Goal: Task Accomplishment & Management: Manage account settings

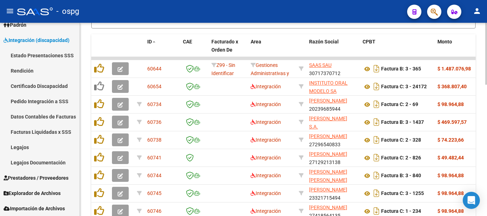
scroll to position [341, 0]
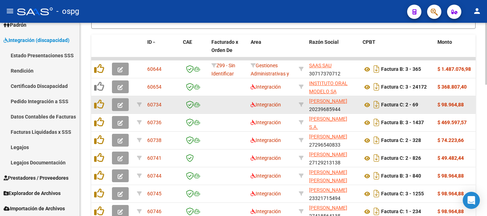
click at [122, 106] on icon "button" at bounding box center [120, 105] width 5 height 5
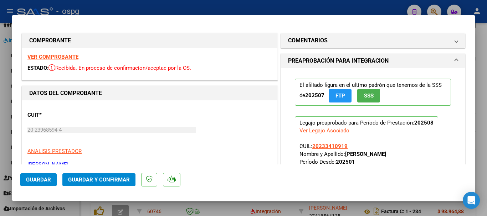
click at [50, 58] on strong "VER COMPROBANTE" at bounding box center [52, 57] width 51 height 6
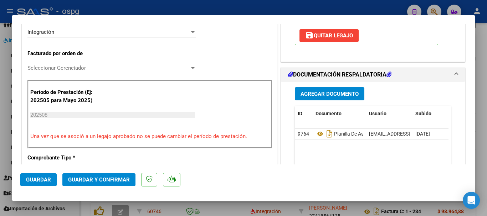
scroll to position [178, 0]
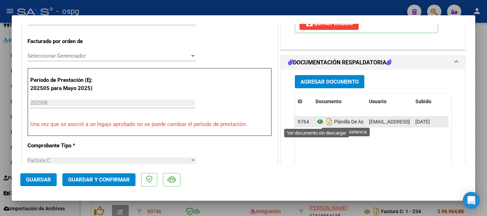
click at [319, 121] on icon at bounding box center [320, 122] width 9 height 9
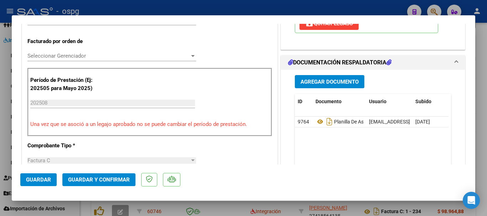
click at [482, 137] on div at bounding box center [243, 108] width 487 height 216
type input "$ 0,00"
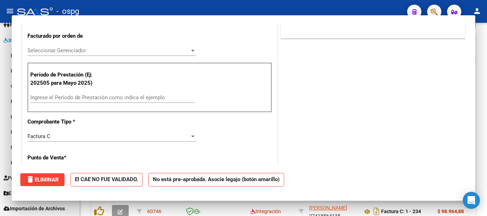
scroll to position [173, 0]
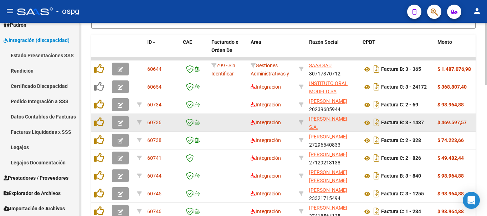
click at [119, 122] on icon "button" at bounding box center [120, 123] width 5 height 5
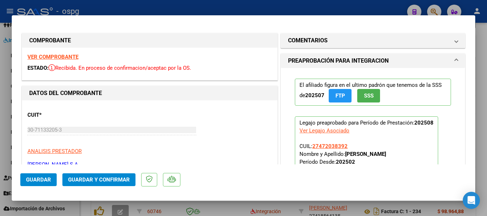
click at [68, 56] on strong "VER COMPROBANTE" at bounding box center [52, 57] width 51 height 6
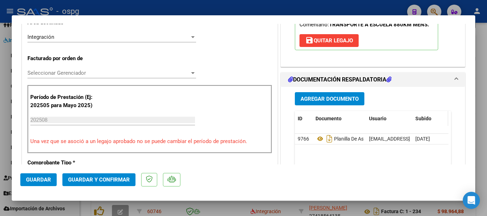
scroll to position [178, 0]
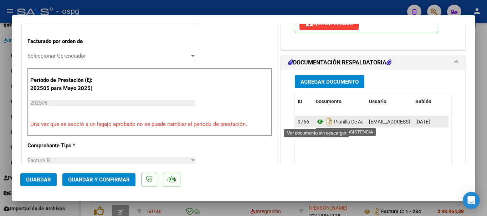
click at [316, 123] on icon at bounding box center [320, 122] width 9 height 9
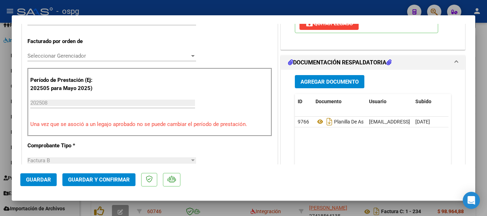
click at [481, 153] on div at bounding box center [243, 108] width 487 height 216
type input "$ 0,00"
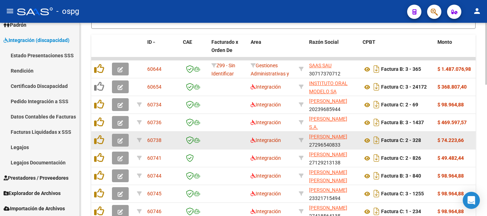
click at [118, 142] on icon "button" at bounding box center [120, 140] width 5 height 5
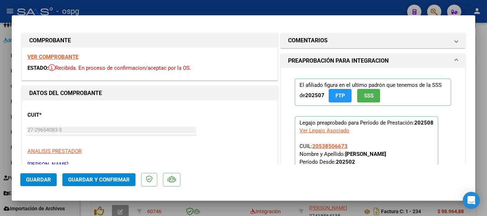
click at [69, 57] on strong "VER COMPROBANTE" at bounding box center [52, 57] width 51 height 6
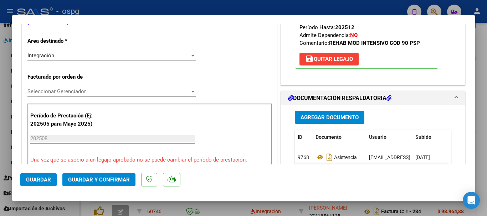
scroll to position [214, 0]
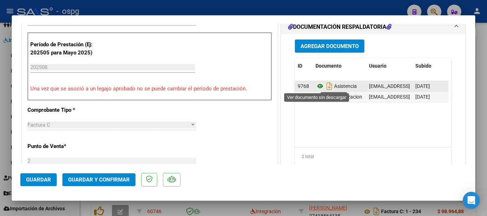
click at [317, 84] on icon at bounding box center [320, 86] width 9 height 9
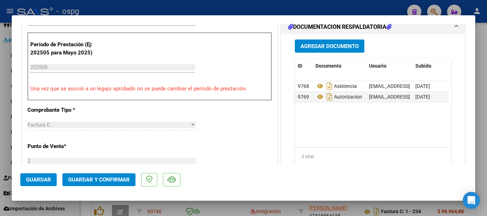
click at [482, 136] on div at bounding box center [243, 108] width 487 height 216
type input "$ 0,00"
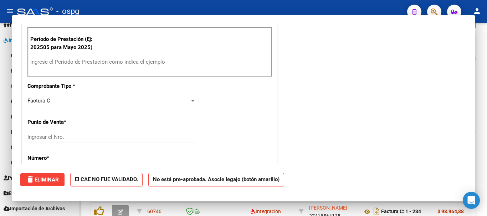
scroll to position [209, 0]
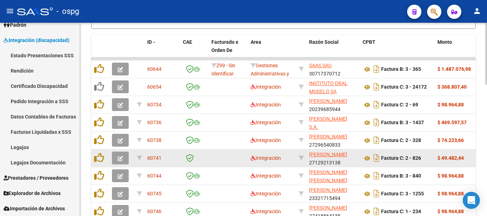
click at [121, 159] on icon "button" at bounding box center [120, 158] width 5 height 5
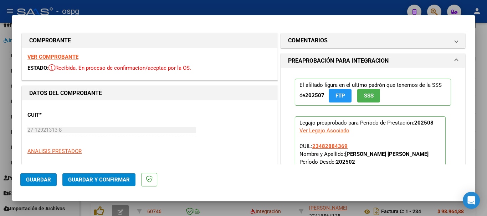
click at [60, 58] on strong "VER COMPROBANTE" at bounding box center [52, 57] width 51 height 6
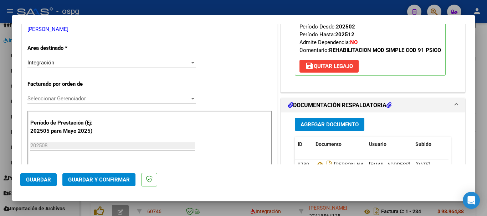
scroll to position [178, 0]
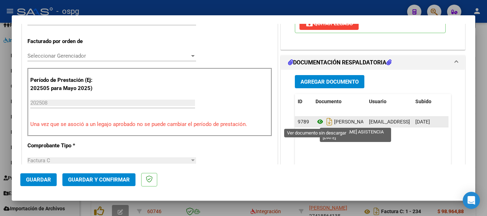
click at [317, 122] on icon at bounding box center [320, 122] width 9 height 9
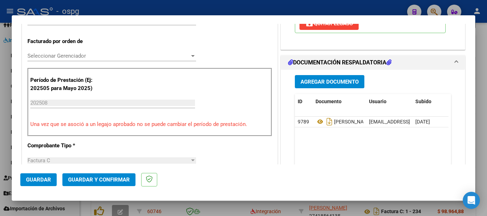
click at [485, 148] on div at bounding box center [243, 108] width 487 height 216
type input "$ 0,00"
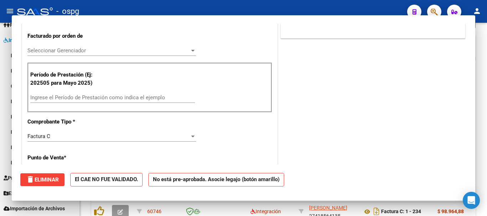
scroll to position [173, 0]
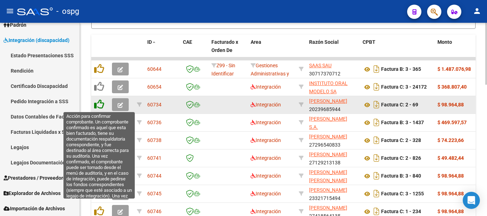
click at [102, 106] on icon at bounding box center [99, 105] width 10 height 10
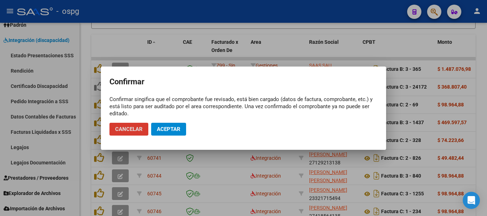
click at [174, 130] on span "Aceptar" at bounding box center [169, 129] width 24 height 6
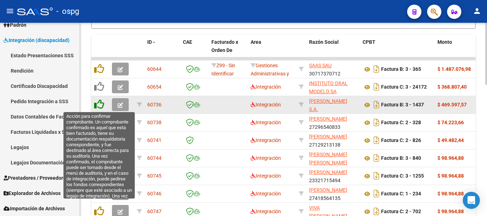
click at [98, 104] on icon at bounding box center [99, 105] width 10 height 10
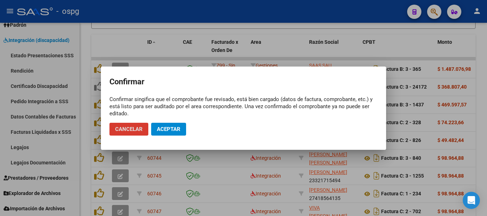
click at [170, 127] on span "Aceptar" at bounding box center [169, 129] width 24 height 6
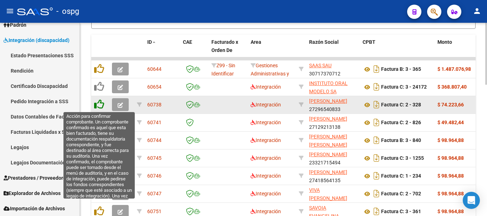
click at [100, 105] on icon at bounding box center [99, 105] width 10 height 10
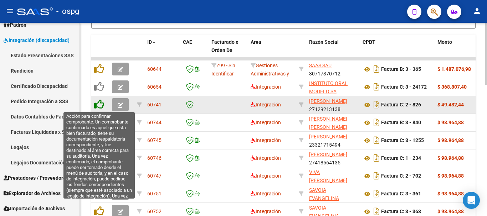
click at [100, 105] on icon at bounding box center [99, 105] width 10 height 10
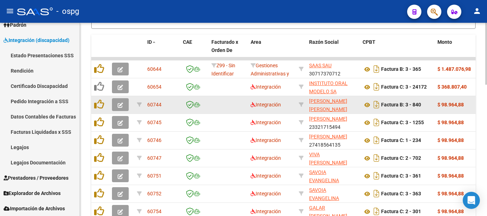
click at [121, 105] on icon "button" at bounding box center [120, 105] width 5 height 5
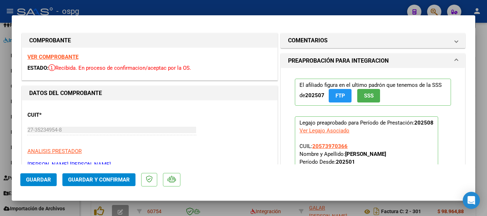
click at [59, 57] on strong "VER COMPROBANTE" at bounding box center [52, 57] width 51 height 6
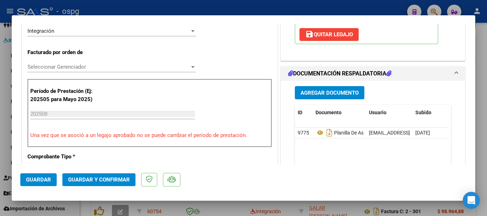
scroll to position [178, 0]
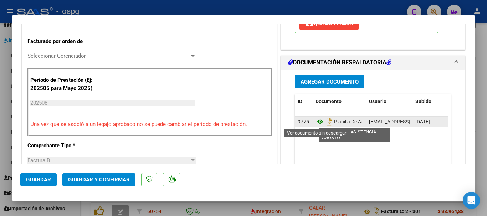
click at [316, 123] on icon at bounding box center [320, 122] width 9 height 9
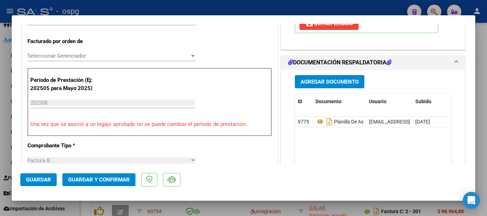
click at [487, 133] on div at bounding box center [243, 108] width 487 height 216
type input "$ 0,00"
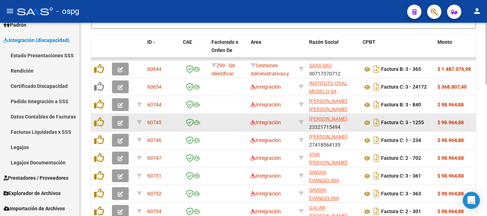
click at [120, 123] on icon "button" at bounding box center [120, 123] width 5 height 5
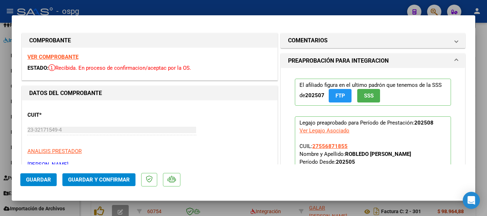
click at [60, 56] on strong "VER COMPROBANTE" at bounding box center [52, 57] width 51 height 6
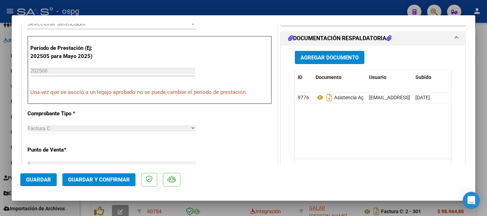
scroll to position [214, 0]
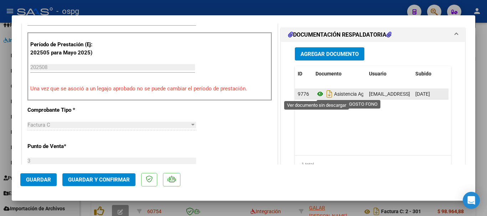
click at [318, 93] on icon at bounding box center [320, 94] width 9 height 9
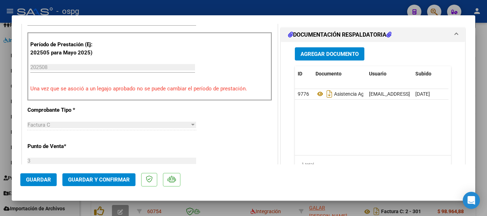
click at [487, 130] on div at bounding box center [243, 108] width 487 height 216
type input "$ 0,00"
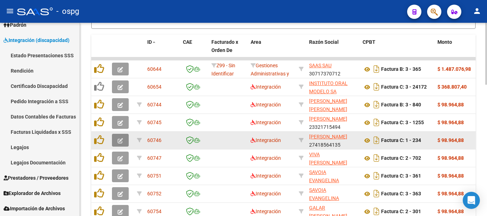
click at [119, 141] on icon "button" at bounding box center [120, 140] width 5 height 5
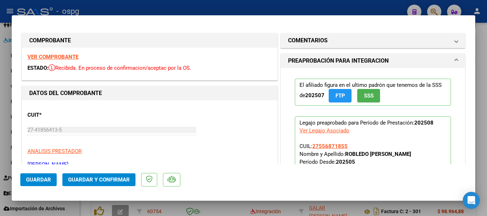
click at [67, 57] on strong "VER COMPROBANTE" at bounding box center [52, 57] width 51 height 6
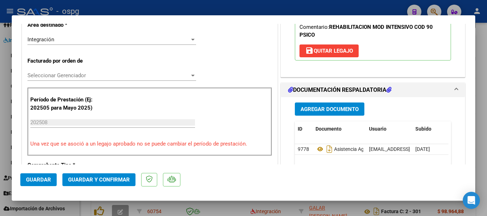
scroll to position [178, 0]
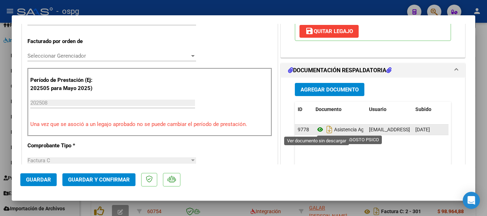
click at [317, 129] on icon at bounding box center [320, 130] width 9 height 9
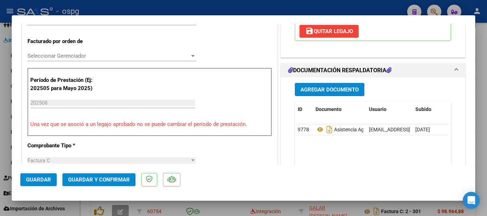
click at [479, 133] on div at bounding box center [243, 108] width 487 height 216
type input "$ 0,00"
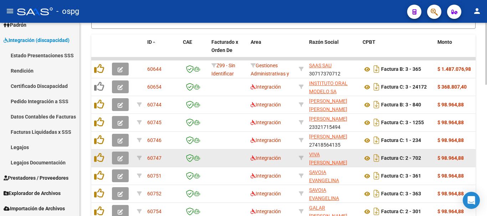
click at [120, 159] on icon "button" at bounding box center [120, 158] width 5 height 5
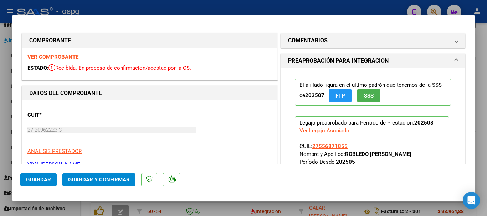
click at [67, 57] on strong "VER COMPROBANTE" at bounding box center [52, 57] width 51 height 6
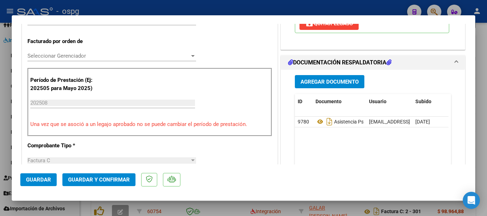
scroll to position [214, 0]
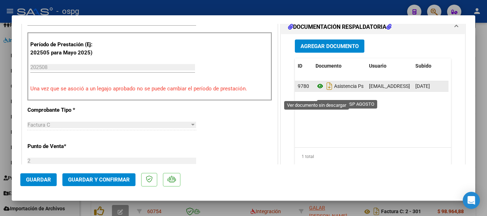
click at [317, 91] on icon at bounding box center [320, 86] width 9 height 9
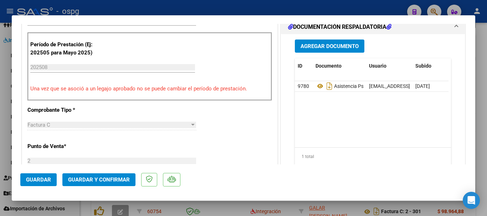
click at [485, 136] on div at bounding box center [243, 108] width 487 height 216
type input "$ 0,00"
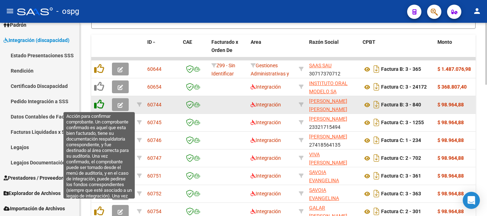
click at [100, 103] on icon at bounding box center [99, 105] width 10 height 10
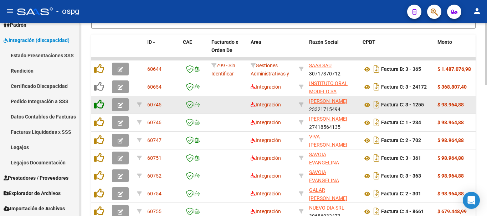
click at [100, 103] on icon at bounding box center [99, 105] width 10 height 10
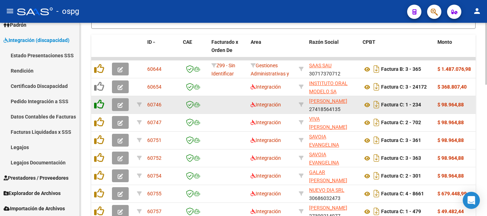
click at [100, 103] on icon at bounding box center [99, 105] width 10 height 10
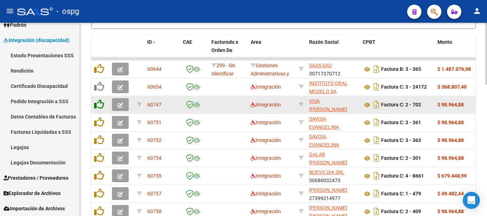
click at [100, 103] on icon at bounding box center [99, 105] width 10 height 10
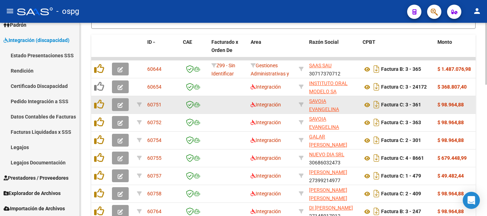
click at [120, 106] on icon "button" at bounding box center [120, 105] width 5 height 5
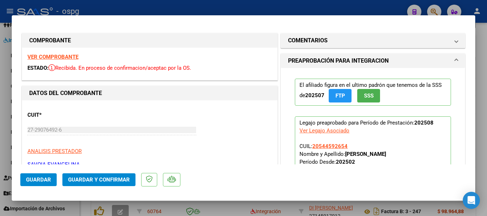
click at [58, 57] on strong "VER COMPROBANTE" at bounding box center [52, 57] width 51 height 6
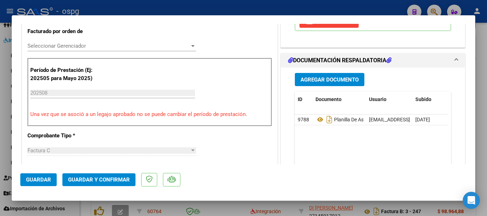
scroll to position [214, 0]
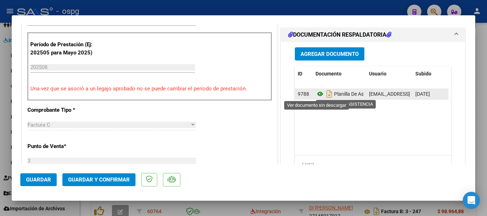
click at [317, 94] on icon at bounding box center [320, 94] width 9 height 9
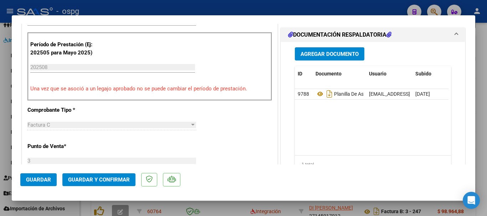
click at [481, 121] on div at bounding box center [243, 108] width 487 height 216
type input "$ 0,00"
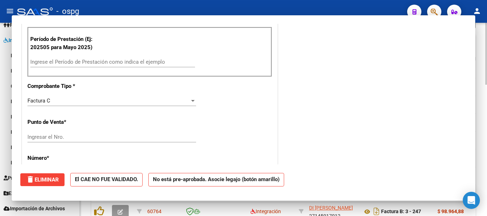
scroll to position [209, 0]
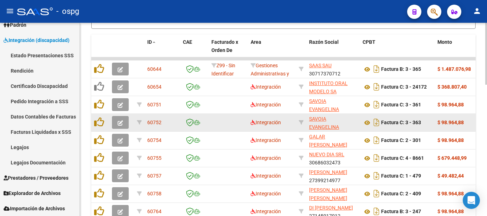
click at [120, 123] on icon "button" at bounding box center [120, 123] width 5 height 5
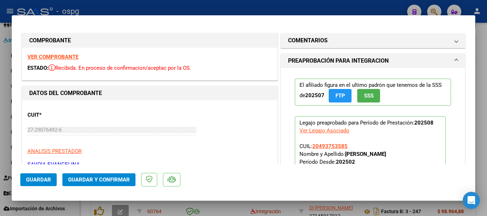
click at [65, 56] on strong "VER COMPROBANTE" at bounding box center [52, 57] width 51 height 6
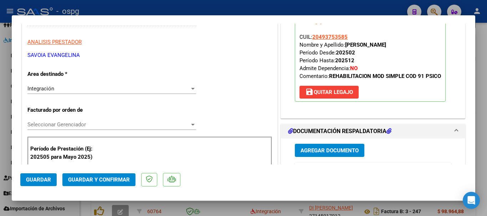
scroll to position [178, 0]
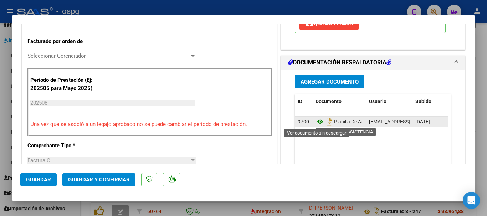
click at [316, 123] on icon at bounding box center [320, 122] width 9 height 9
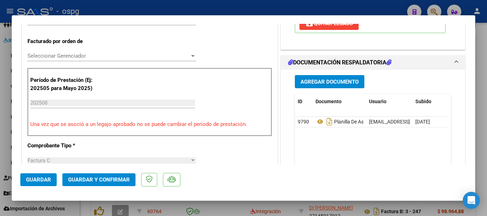
click at [487, 136] on div at bounding box center [243, 108] width 487 height 216
type input "$ 0,00"
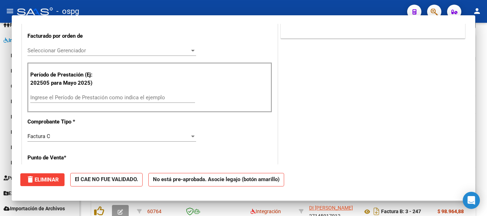
scroll to position [173, 0]
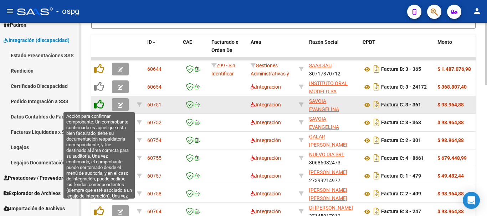
click at [101, 106] on icon at bounding box center [99, 105] width 10 height 10
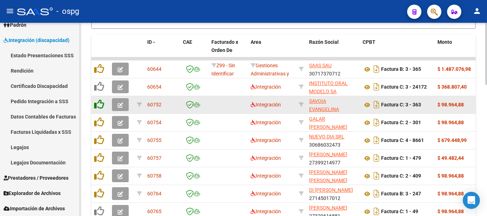
click at [101, 106] on icon at bounding box center [99, 105] width 10 height 10
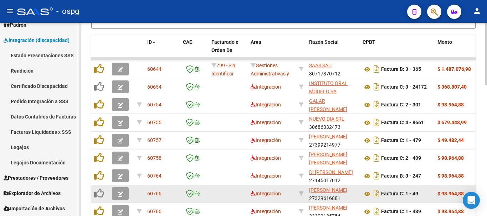
click at [119, 195] on icon "button" at bounding box center [120, 194] width 5 height 5
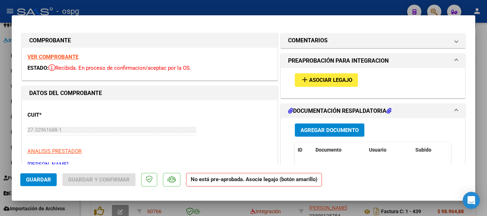
click at [58, 58] on strong "VER COMPROBANTE" at bounding box center [52, 57] width 51 height 6
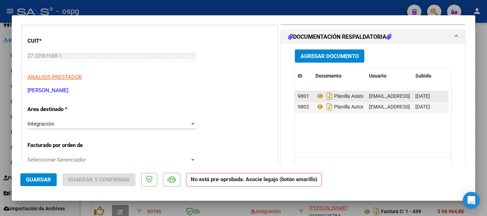
scroll to position [71, 0]
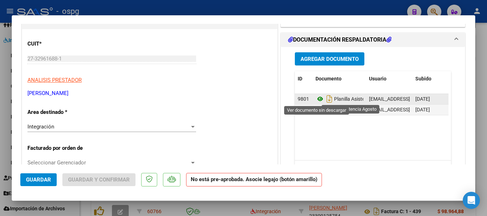
click at [316, 99] on icon at bounding box center [320, 99] width 9 height 9
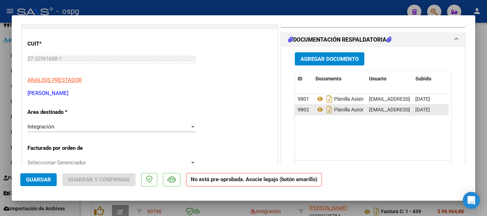
scroll to position [0, 0]
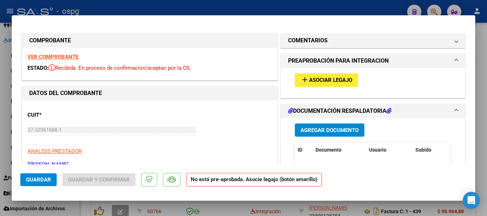
click at [329, 83] on span "Asociar Legajo" at bounding box center [330, 80] width 43 height 6
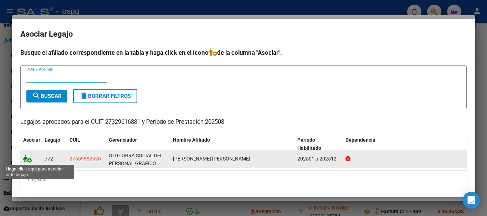
click at [29, 161] on icon at bounding box center [27, 159] width 9 height 8
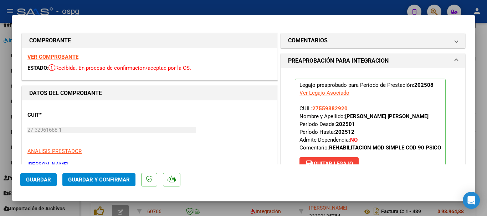
click at [32, 183] on span "Guardar" at bounding box center [38, 180] width 25 height 6
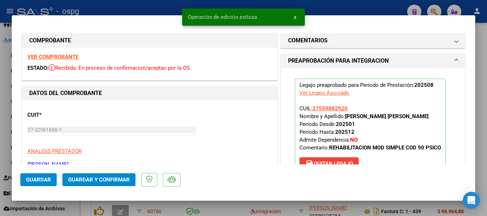
click at [484, 158] on div at bounding box center [243, 108] width 487 height 216
type input "$ 0,00"
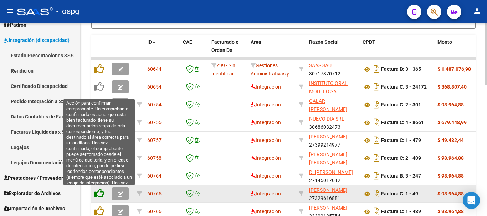
click at [99, 195] on icon at bounding box center [99, 194] width 10 height 10
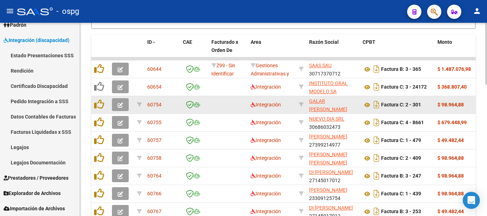
click at [120, 106] on icon "button" at bounding box center [120, 105] width 5 height 5
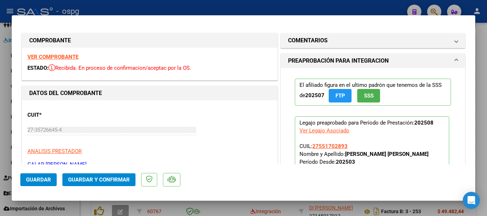
click at [62, 58] on strong "VER COMPROBANTE" at bounding box center [52, 57] width 51 height 6
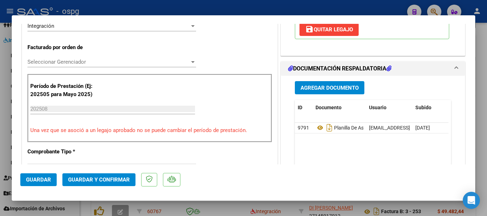
scroll to position [178, 0]
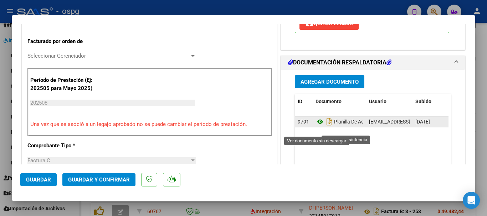
click at [318, 126] on icon at bounding box center [320, 122] width 9 height 9
click at [316, 126] on icon at bounding box center [320, 122] width 9 height 9
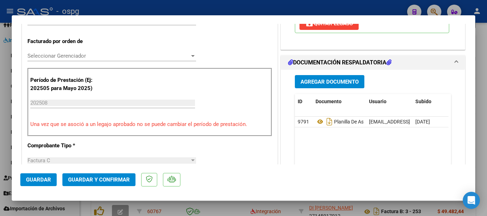
click at [484, 121] on div at bounding box center [243, 108] width 487 height 216
type input "$ 0,00"
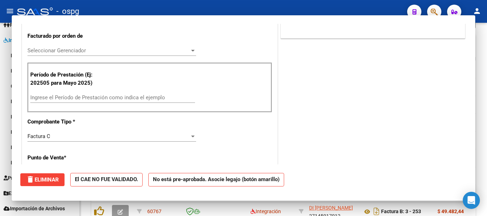
scroll to position [173, 0]
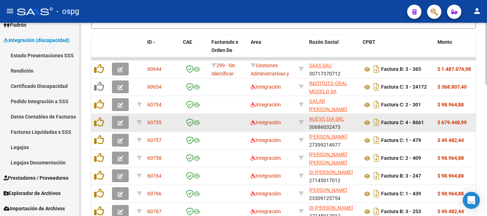
click at [118, 124] on icon "button" at bounding box center [120, 123] width 5 height 5
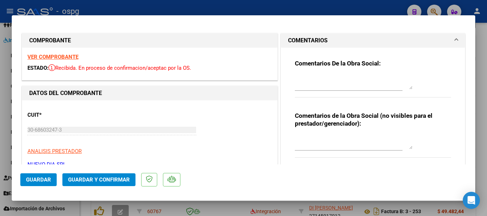
click at [61, 57] on strong "VER COMPROBANTE" at bounding box center [52, 57] width 51 height 6
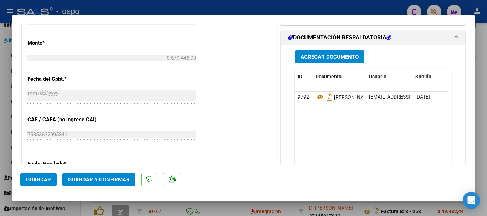
scroll to position [392, 0]
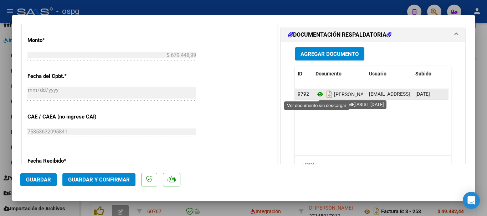
click at [316, 95] on icon at bounding box center [320, 94] width 9 height 9
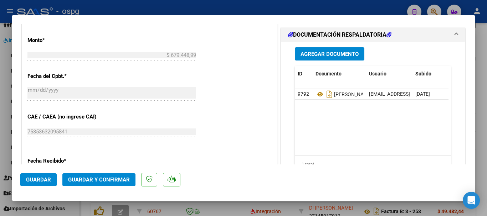
click at [486, 137] on div at bounding box center [243, 108] width 487 height 216
type input "$ 0,00"
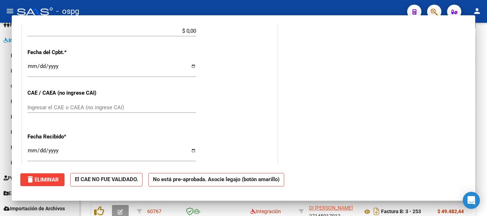
scroll to position [0, 0]
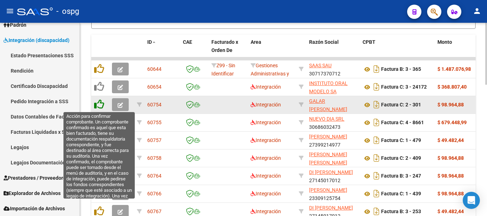
click at [98, 107] on icon at bounding box center [99, 105] width 10 height 10
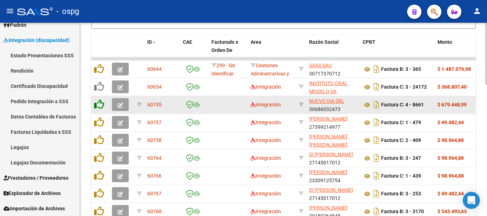
click at [98, 107] on icon at bounding box center [99, 105] width 10 height 10
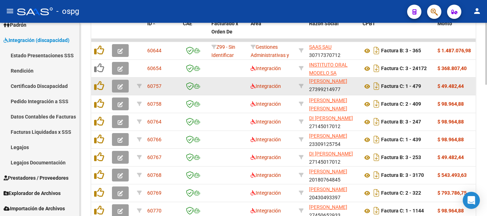
scroll to position [377, 0]
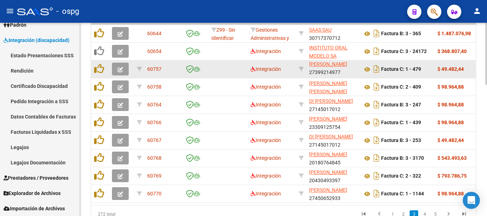
click at [121, 70] on icon "button" at bounding box center [120, 69] width 5 height 5
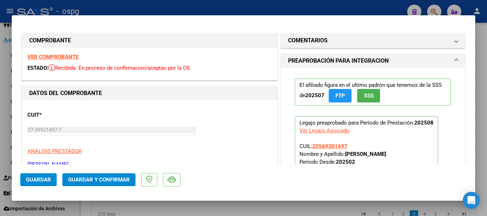
click at [52, 56] on strong "VER COMPROBANTE" at bounding box center [52, 57] width 51 height 6
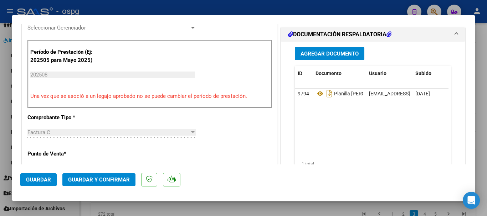
scroll to position [214, 0]
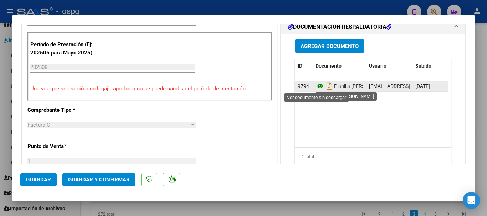
click at [317, 86] on icon at bounding box center [320, 86] width 9 height 9
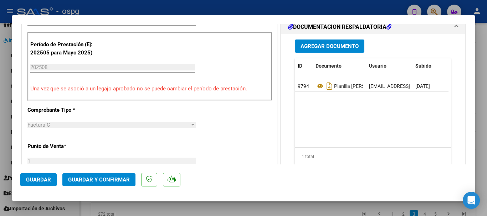
click at [485, 112] on div at bounding box center [243, 108] width 487 height 216
type input "$ 0,00"
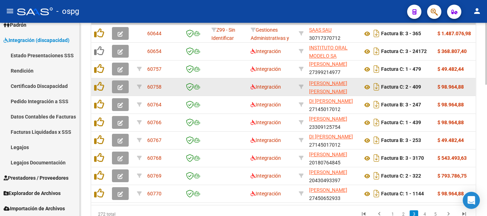
click at [120, 86] on icon "button" at bounding box center [120, 87] width 5 height 5
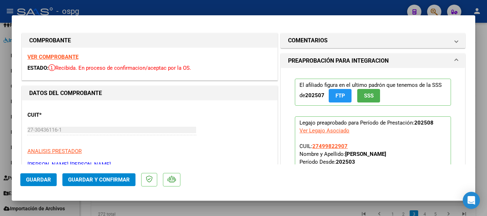
click at [65, 57] on strong "VER COMPROBANTE" at bounding box center [52, 57] width 51 height 6
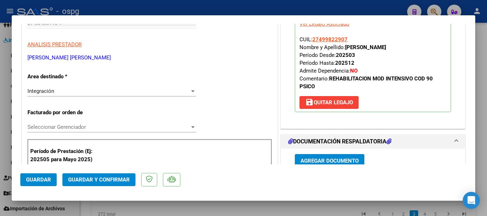
scroll to position [214, 0]
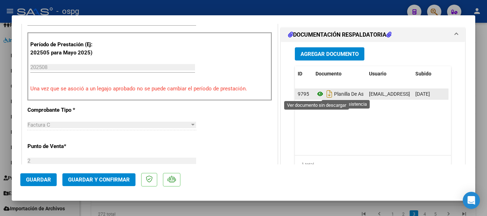
click at [318, 94] on icon at bounding box center [320, 94] width 9 height 9
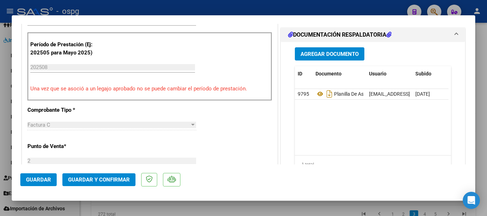
click at [485, 149] on div at bounding box center [243, 108] width 487 height 216
type input "$ 0,00"
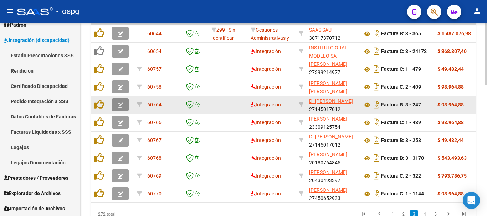
click at [121, 106] on icon "button" at bounding box center [120, 105] width 5 height 5
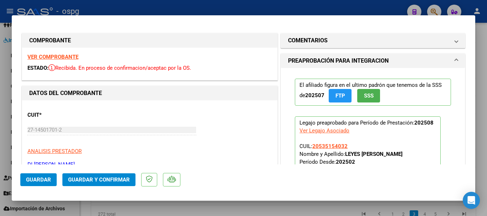
click at [56, 55] on strong "VER COMPROBANTE" at bounding box center [52, 57] width 51 height 6
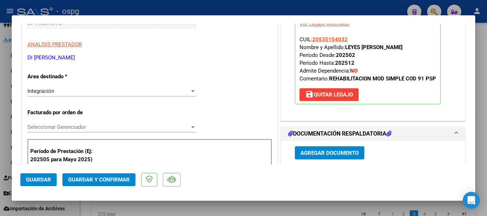
scroll to position [214, 0]
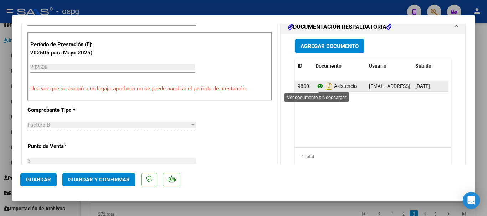
click at [316, 86] on icon at bounding box center [320, 86] width 9 height 9
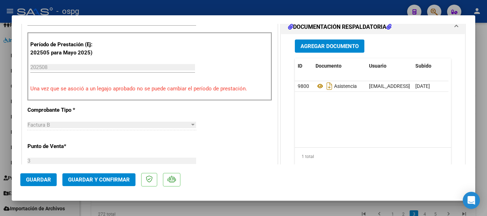
click at [480, 158] on div at bounding box center [243, 108] width 487 height 216
type input "$ 0,00"
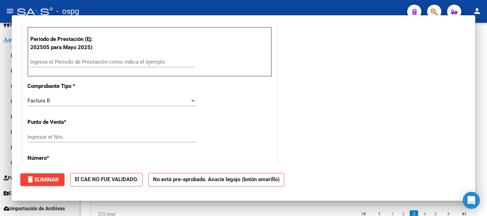
scroll to position [209, 0]
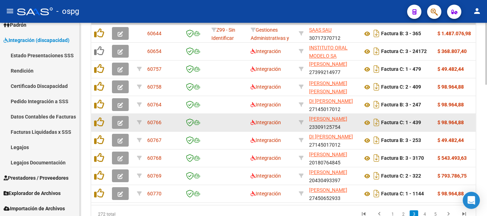
click at [118, 123] on icon "button" at bounding box center [120, 123] width 5 height 5
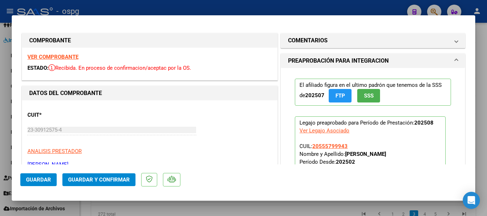
click at [59, 57] on strong "VER COMPROBANTE" at bounding box center [52, 57] width 51 height 6
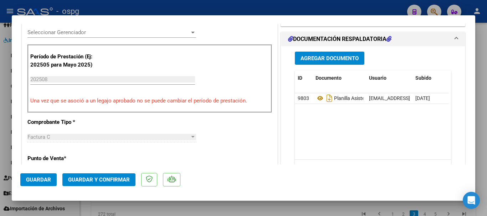
scroll to position [214, 0]
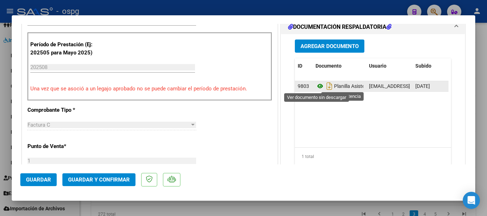
click at [317, 86] on icon at bounding box center [320, 86] width 9 height 9
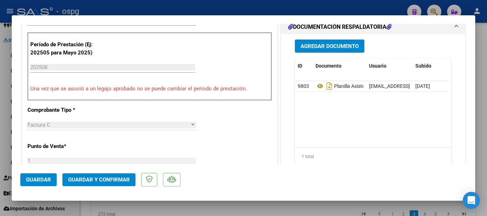
click at [484, 167] on div at bounding box center [243, 108] width 487 height 216
type input "$ 0,00"
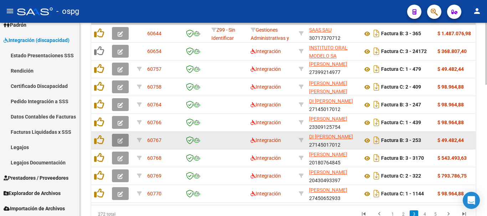
click at [119, 139] on icon "button" at bounding box center [120, 140] width 5 height 5
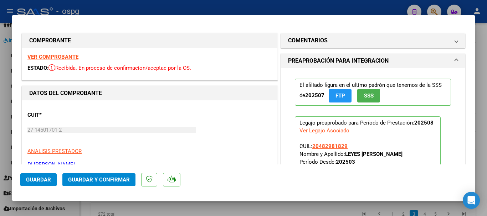
click at [63, 56] on strong "VER COMPROBANTE" at bounding box center [52, 57] width 51 height 6
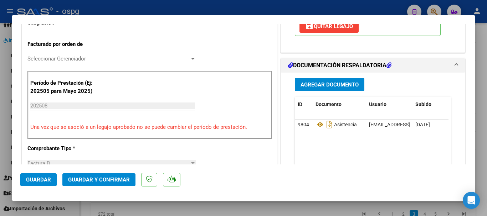
scroll to position [178, 0]
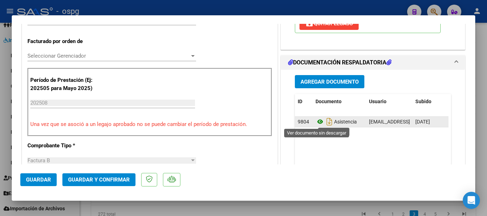
click at [317, 122] on icon at bounding box center [320, 122] width 9 height 9
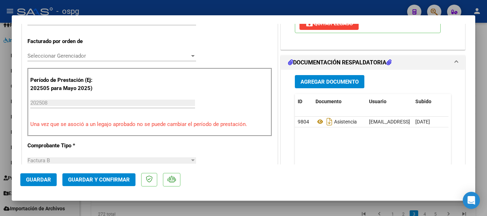
click at [485, 157] on div at bounding box center [243, 108] width 487 height 216
type input "$ 0,00"
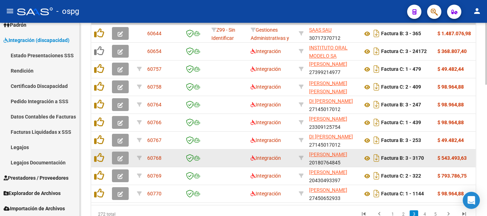
click at [121, 160] on icon "button" at bounding box center [120, 158] width 5 height 5
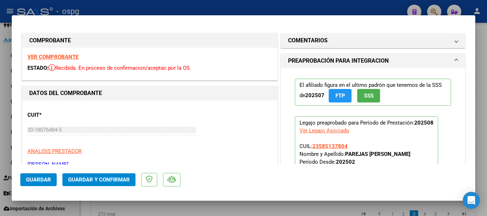
click at [61, 58] on strong "VER COMPROBANTE" at bounding box center [52, 57] width 51 height 6
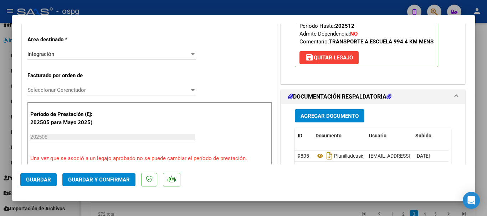
scroll to position [178, 0]
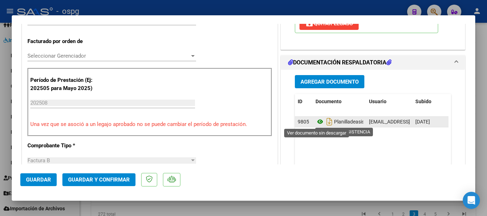
click at [316, 121] on icon at bounding box center [320, 122] width 9 height 9
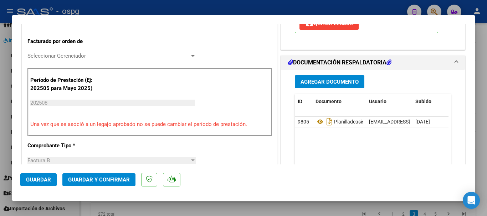
click at [484, 161] on div at bounding box center [243, 108] width 487 height 216
type input "$ 0,00"
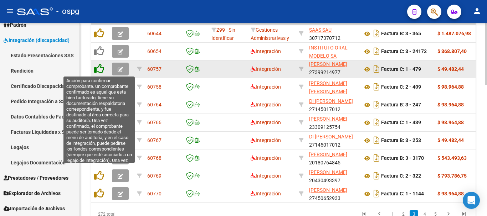
click at [101, 68] on icon at bounding box center [99, 69] width 10 height 10
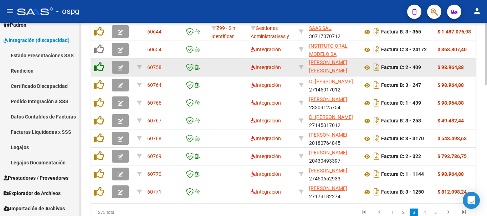
scroll to position [377, 0]
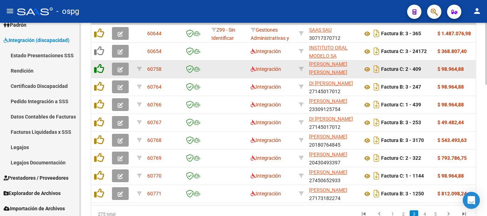
click at [101, 68] on icon at bounding box center [99, 69] width 10 height 10
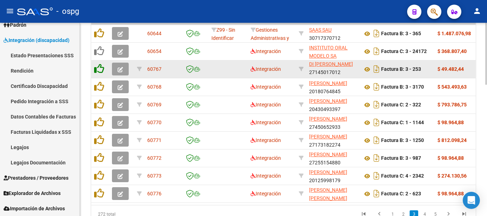
click at [101, 68] on icon at bounding box center [99, 69] width 10 height 10
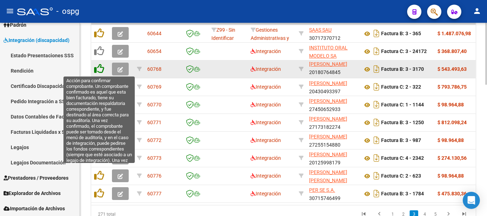
click at [102, 70] on icon at bounding box center [99, 69] width 10 height 10
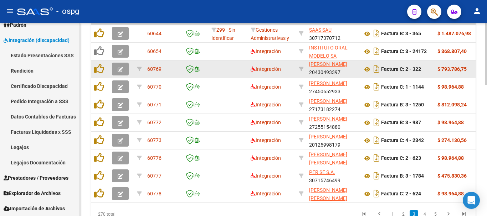
click at [119, 70] on icon "button" at bounding box center [120, 69] width 5 height 5
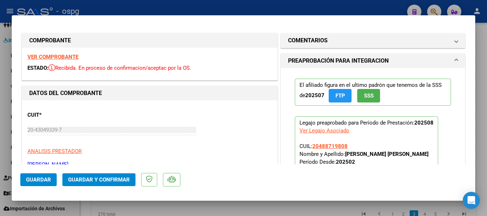
click at [64, 58] on strong "VER COMPROBANTE" at bounding box center [52, 57] width 51 height 6
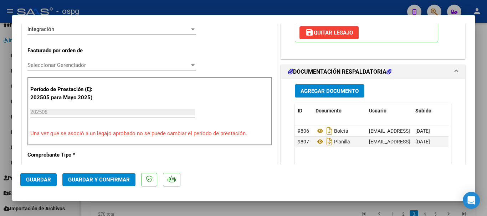
scroll to position [178, 0]
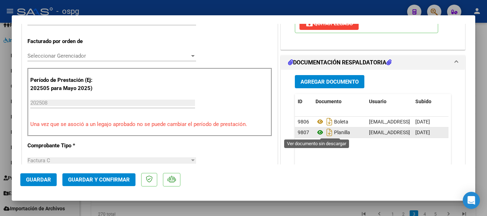
click at [316, 133] on icon at bounding box center [320, 132] width 9 height 9
click at [482, 92] on div at bounding box center [243, 108] width 487 height 216
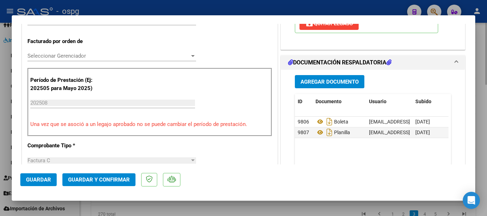
type input "$ 0,00"
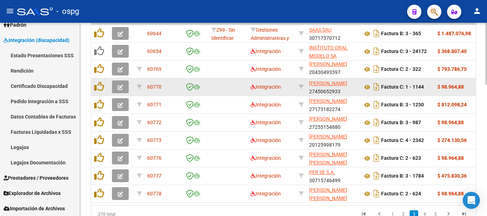
click at [118, 86] on icon "button" at bounding box center [120, 87] width 5 height 5
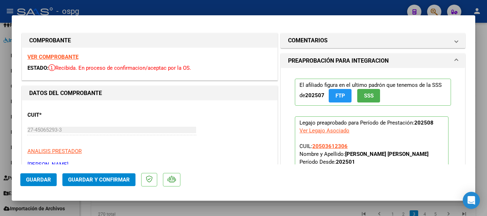
click at [59, 57] on strong "VER COMPROBANTE" at bounding box center [52, 57] width 51 height 6
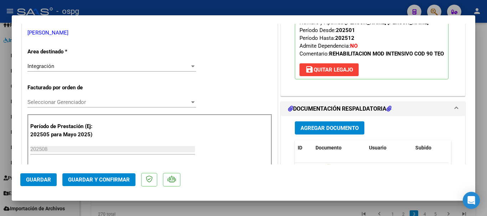
scroll to position [214, 0]
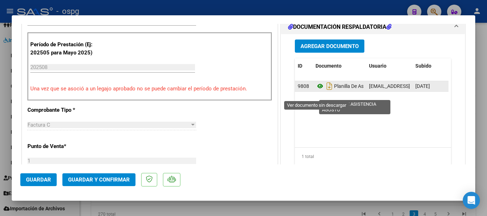
click at [317, 91] on icon at bounding box center [320, 86] width 9 height 9
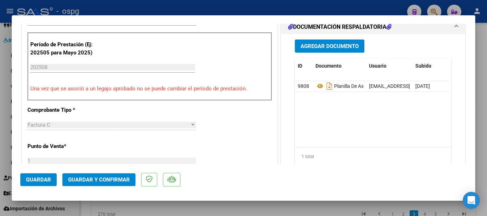
click at [486, 133] on div at bounding box center [243, 108] width 487 height 216
type input "$ 0,00"
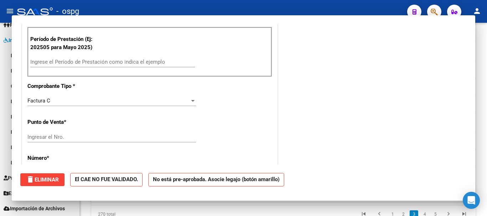
scroll to position [209, 0]
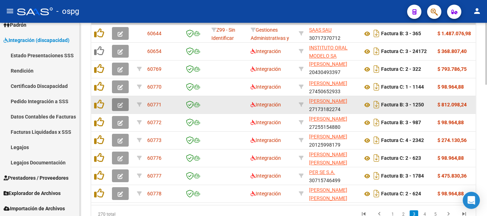
click at [118, 106] on icon "button" at bounding box center [120, 105] width 5 height 5
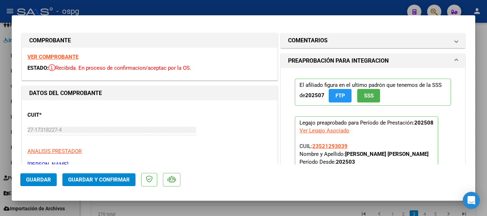
click at [62, 58] on strong "VER COMPROBANTE" at bounding box center [52, 57] width 51 height 6
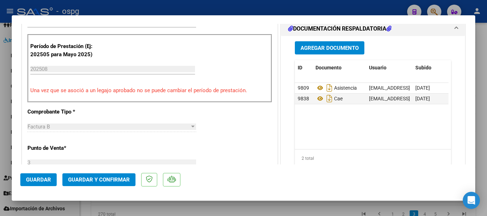
scroll to position [214, 0]
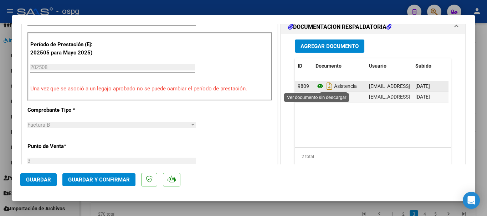
click at [318, 87] on icon at bounding box center [320, 86] width 9 height 9
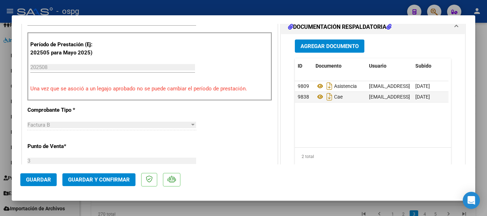
scroll to position [337, 0]
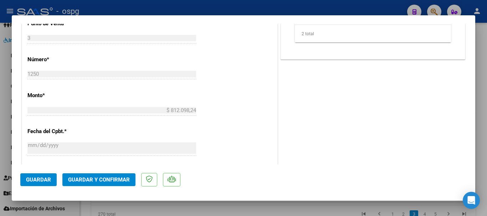
click at [484, 127] on div at bounding box center [243, 108] width 487 height 216
type input "$ 0,00"
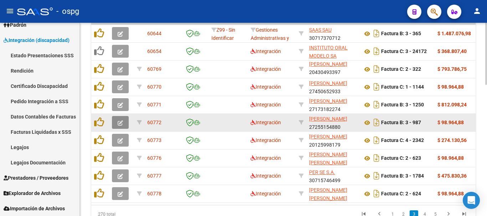
click at [119, 126] on icon "button" at bounding box center [120, 123] width 5 height 5
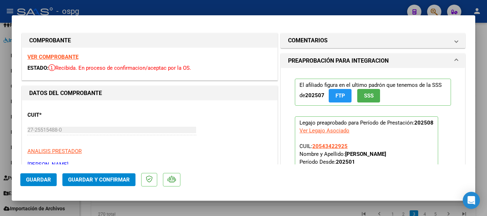
click at [60, 57] on strong "VER COMPROBANTE" at bounding box center [52, 57] width 51 height 6
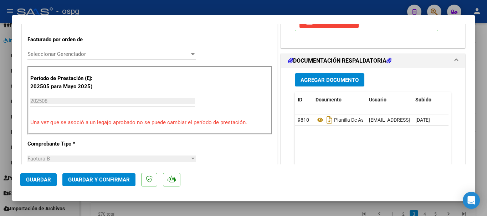
scroll to position [214, 0]
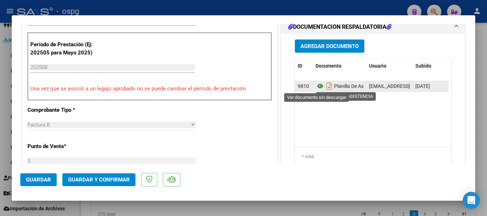
click at [318, 87] on icon at bounding box center [320, 86] width 9 height 9
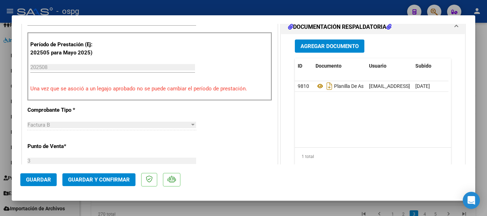
click at [487, 147] on div at bounding box center [243, 108] width 487 height 216
type input "$ 0,00"
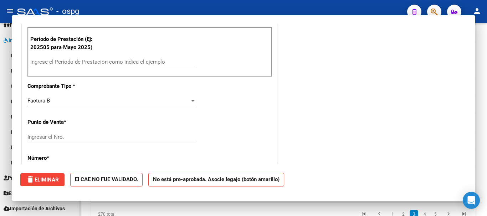
scroll to position [209, 0]
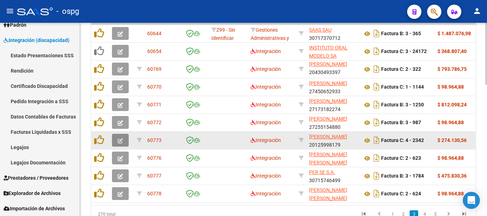
click at [121, 142] on icon "button" at bounding box center [120, 140] width 5 height 5
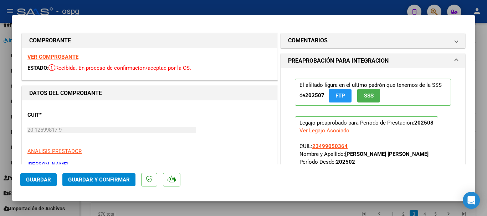
click at [64, 55] on strong "VER COMPROBANTE" at bounding box center [52, 57] width 51 height 6
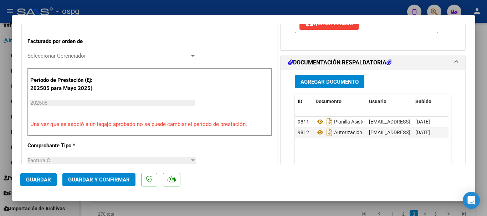
scroll to position [214, 0]
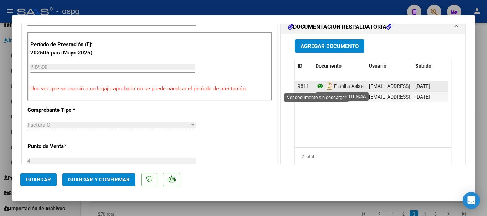
click at [317, 88] on icon at bounding box center [320, 86] width 9 height 9
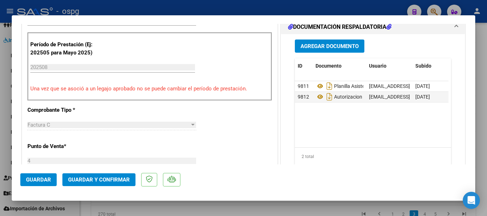
click at [487, 167] on div at bounding box center [243, 108] width 487 height 216
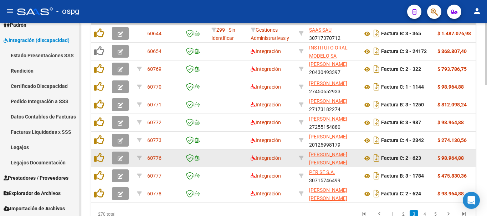
click at [119, 158] on icon "button" at bounding box center [120, 158] width 5 height 5
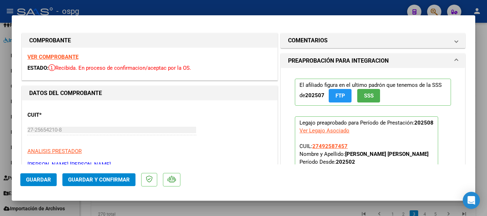
click at [60, 57] on strong "VER COMPROBANTE" at bounding box center [52, 57] width 51 height 6
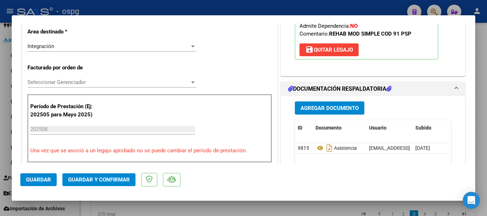
scroll to position [214, 0]
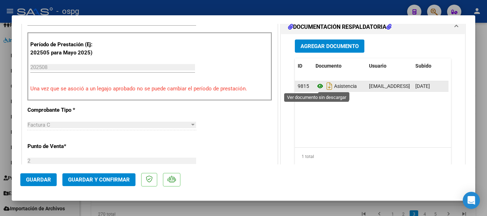
click at [316, 85] on icon at bounding box center [320, 86] width 9 height 9
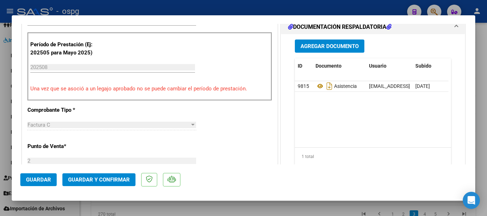
click at [480, 136] on div at bounding box center [243, 108] width 487 height 216
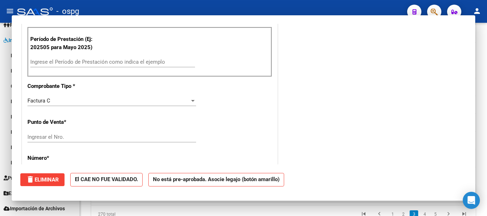
scroll to position [209, 0]
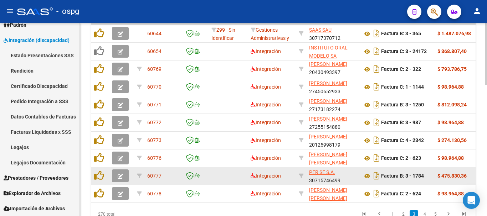
click at [119, 177] on icon "button" at bounding box center [120, 176] width 5 height 5
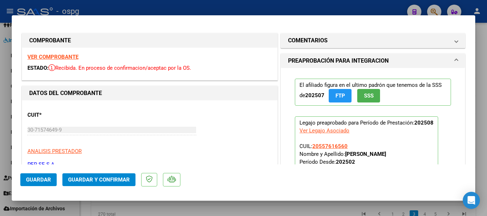
click at [45, 57] on strong "VER COMPROBANTE" at bounding box center [52, 57] width 51 height 6
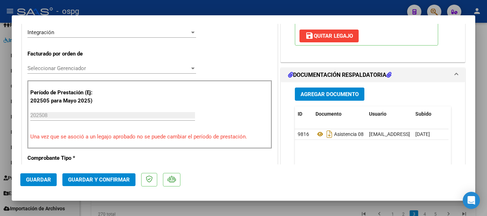
scroll to position [178, 0]
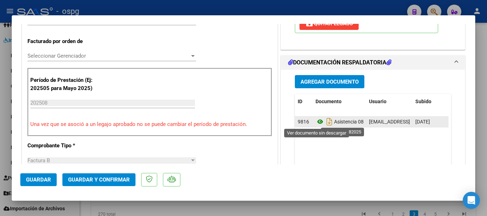
click at [319, 123] on icon at bounding box center [320, 122] width 9 height 9
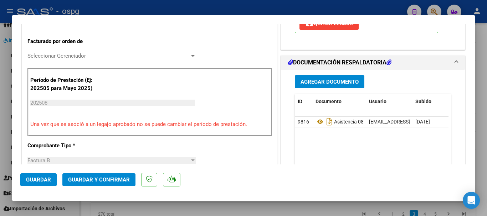
click at [487, 177] on div at bounding box center [243, 108] width 487 height 216
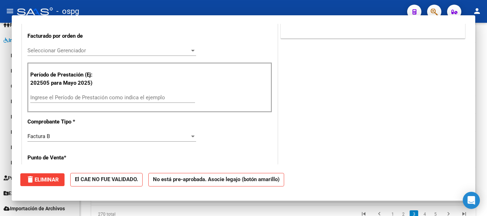
scroll to position [173, 0]
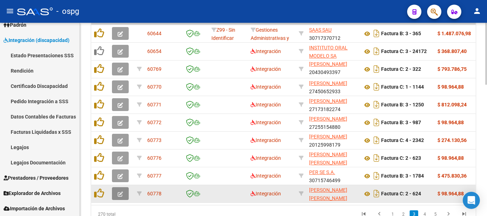
click at [119, 195] on icon "button" at bounding box center [120, 194] width 5 height 5
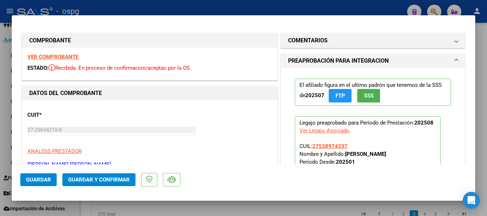
click at [56, 56] on strong "VER COMPROBANTE" at bounding box center [52, 57] width 51 height 6
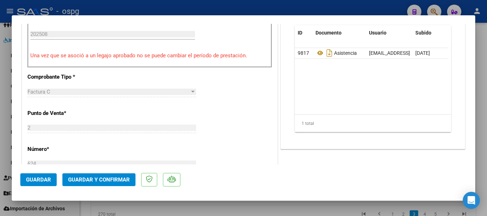
scroll to position [250, 0]
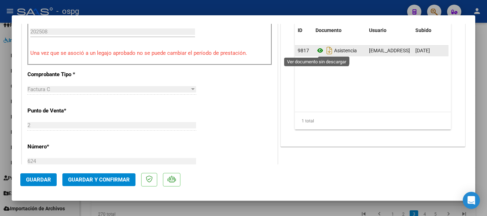
click at [316, 49] on icon at bounding box center [320, 50] width 9 height 9
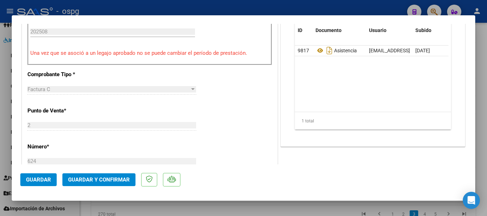
click at [484, 154] on div at bounding box center [243, 108] width 487 height 216
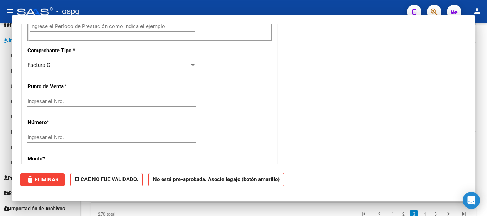
scroll to position [244, 0]
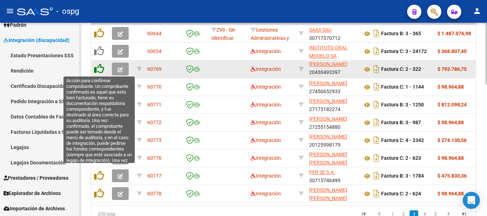
click at [101, 71] on icon at bounding box center [99, 69] width 10 height 10
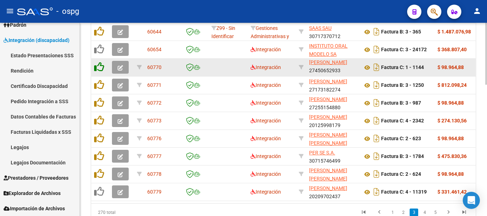
scroll to position [377, 0]
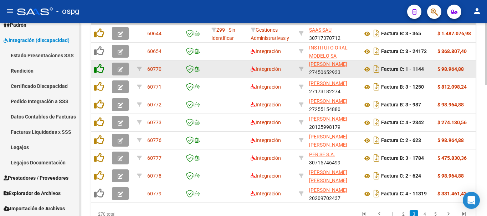
click at [101, 71] on icon at bounding box center [99, 69] width 10 height 10
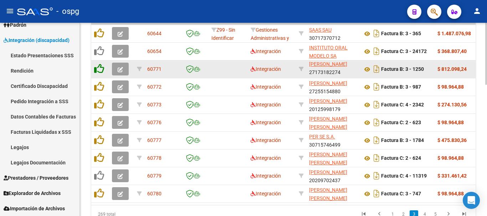
click at [101, 71] on icon at bounding box center [99, 69] width 10 height 10
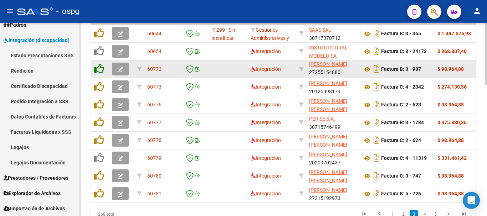
click at [101, 71] on icon at bounding box center [99, 69] width 10 height 10
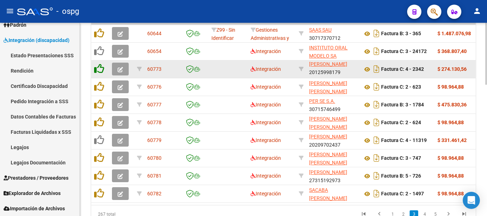
click at [101, 71] on icon at bounding box center [99, 69] width 10 height 10
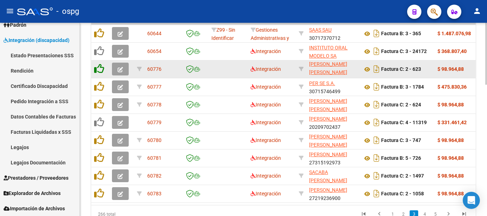
click at [101, 71] on icon at bounding box center [99, 69] width 10 height 10
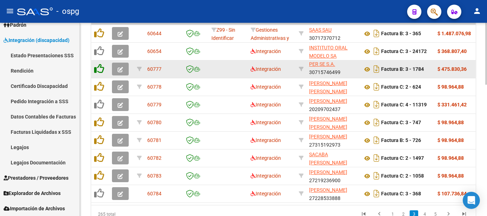
click at [101, 71] on icon at bounding box center [99, 69] width 10 height 10
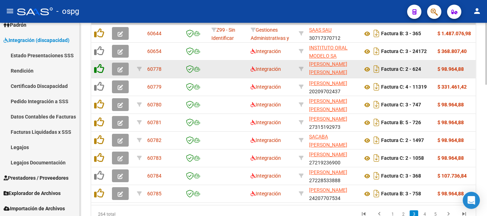
click at [101, 71] on icon at bounding box center [99, 69] width 10 height 10
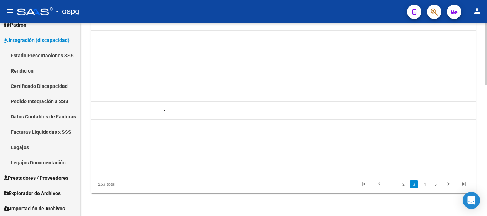
scroll to position [0, 742]
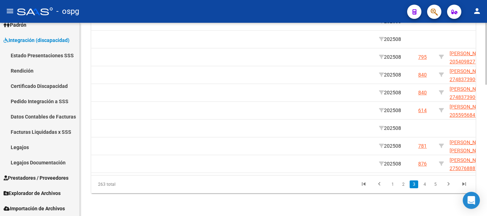
click at [314, 192] on div "263 total 1 2 3 4 5" at bounding box center [283, 185] width 384 height 18
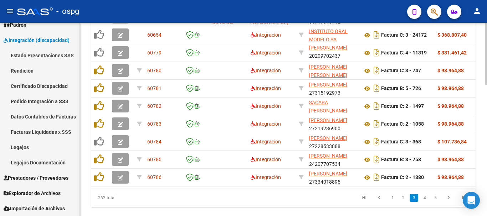
scroll to position [377, 0]
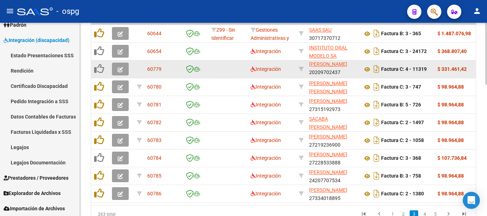
click at [120, 70] on icon "button" at bounding box center [120, 69] width 5 height 5
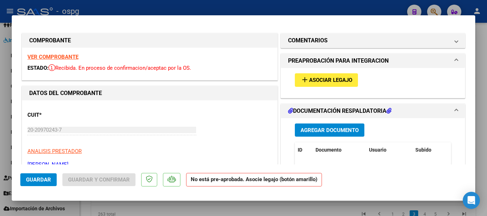
click at [69, 57] on strong "VER COMPROBANTE" at bounding box center [52, 57] width 51 height 6
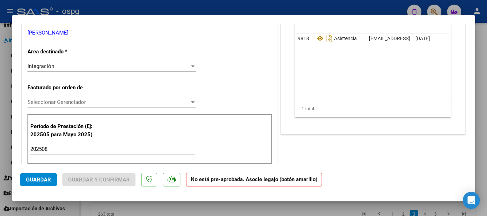
scroll to position [143, 0]
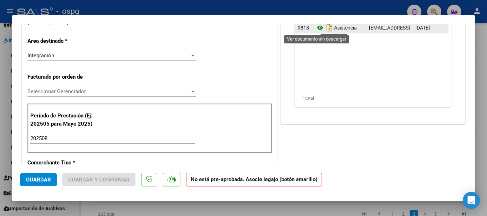
click at [317, 27] on icon at bounding box center [320, 28] width 9 height 9
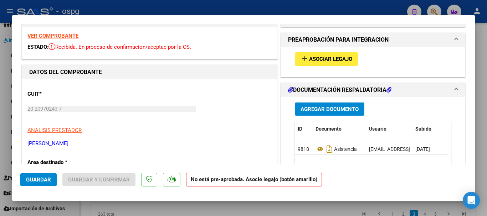
scroll to position [0, 0]
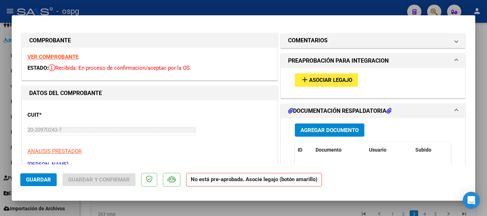
click at [333, 81] on span "Asociar Legajo" at bounding box center [330, 80] width 43 height 6
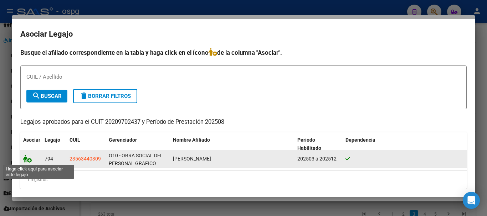
click at [29, 163] on icon at bounding box center [27, 159] width 9 height 8
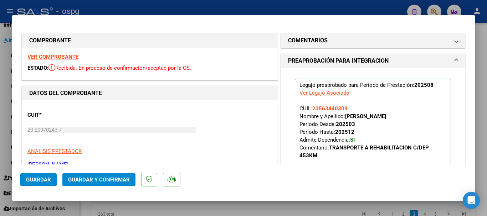
click at [34, 182] on span "Guardar" at bounding box center [38, 180] width 25 height 6
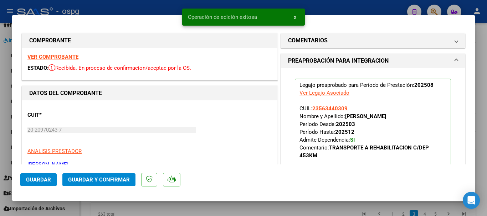
click at [487, 169] on div at bounding box center [243, 108] width 487 height 216
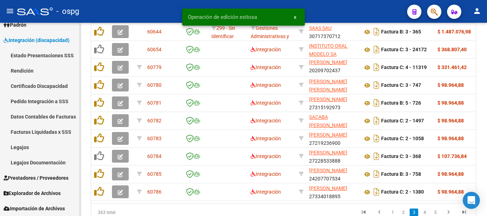
scroll to position [377, 0]
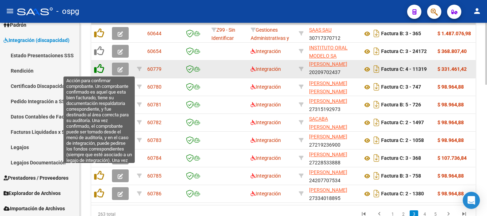
click at [98, 69] on icon at bounding box center [99, 69] width 10 height 10
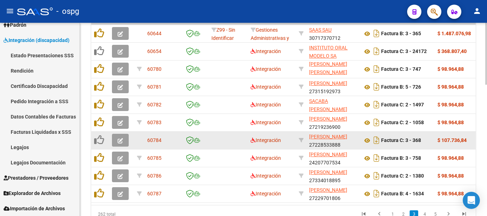
click at [119, 141] on icon "button" at bounding box center [120, 140] width 5 height 5
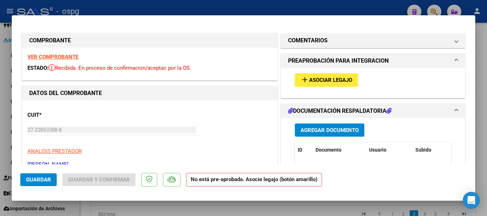
click at [55, 58] on strong "VER COMPROBANTE" at bounding box center [52, 57] width 51 height 6
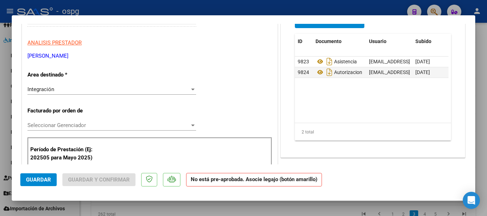
scroll to position [143, 0]
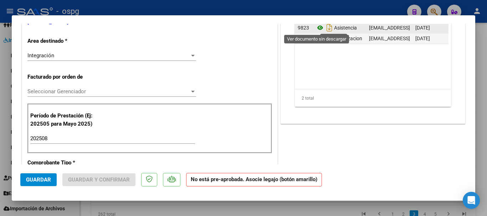
click at [316, 28] on icon at bounding box center [320, 28] width 9 height 9
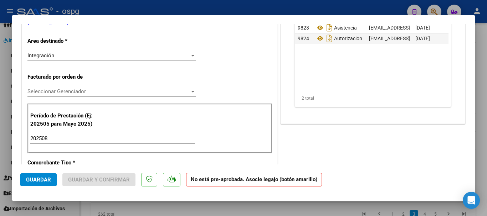
click at [485, 153] on div at bounding box center [243, 108] width 487 height 216
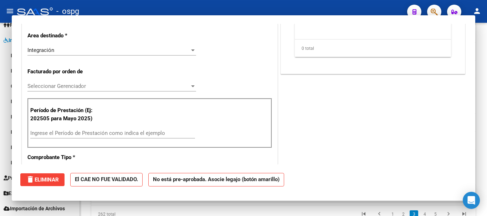
scroll to position [137, 0]
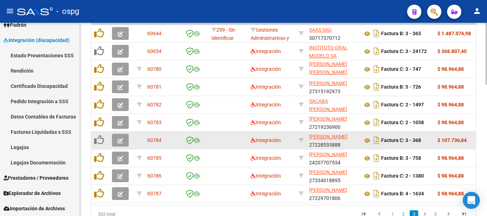
click at [120, 142] on icon "button" at bounding box center [120, 140] width 5 height 5
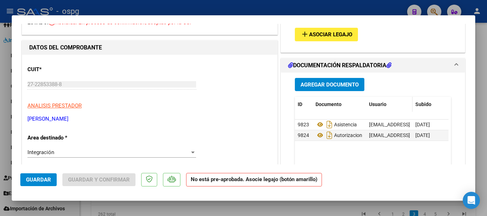
scroll to position [36, 0]
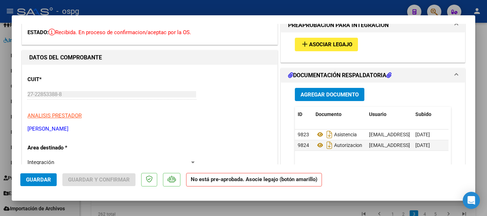
click at [328, 47] on span "Asociar Legajo" at bounding box center [330, 45] width 43 height 6
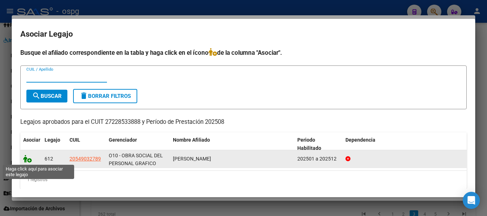
click at [28, 160] on icon at bounding box center [27, 159] width 9 height 8
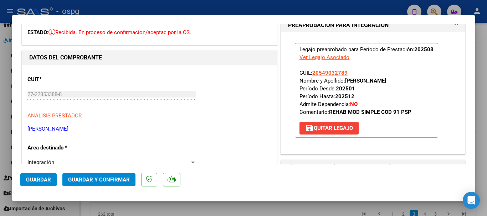
click at [35, 182] on span "Guardar" at bounding box center [38, 180] width 25 height 6
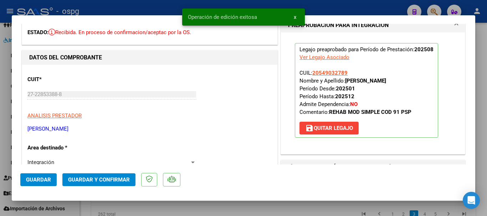
click at [481, 158] on div at bounding box center [243, 108] width 487 height 216
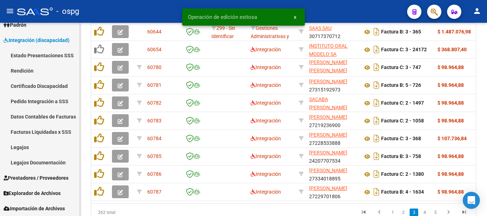
scroll to position [377, 0]
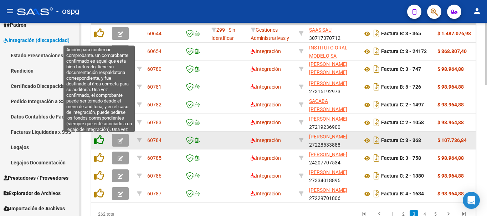
click at [97, 139] on icon at bounding box center [99, 140] width 10 height 10
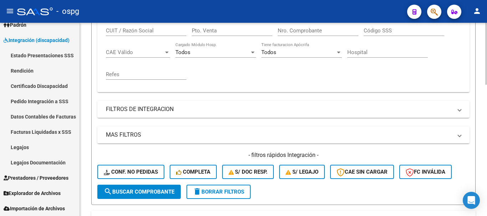
scroll to position [163, 0]
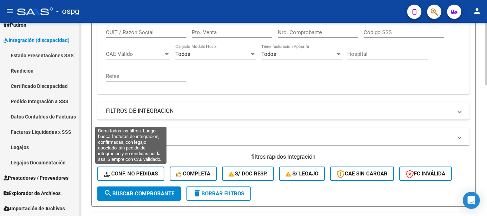
click at [139, 172] on span "Conf. no pedidas" at bounding box center [131, 174] width 54 height 6
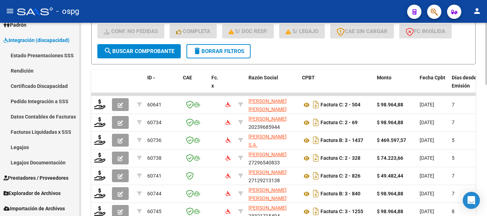
scroll to position [341, 0]
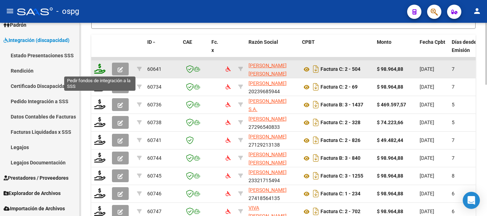
click at [101, 71] on icon at bounding box center [99, 69] width 11 height 10
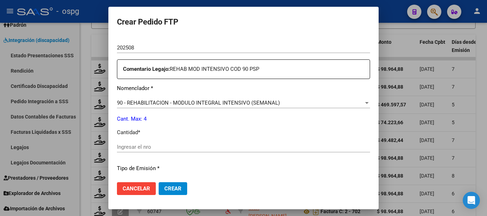
scroll to position [250, 0]
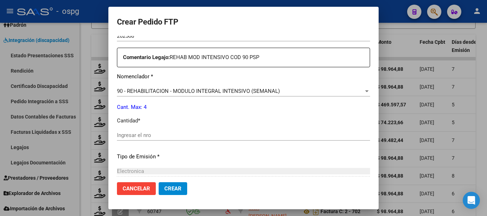
click at [289, 133] on input "Ingresar el nro" at bounding box center [243, 135] width 253 height 6
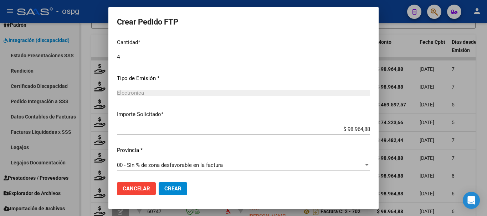
scroll to position [328, 0]
click at [172, 190] on span "Crear" at bounding box center [172, 189] width 17 height 6
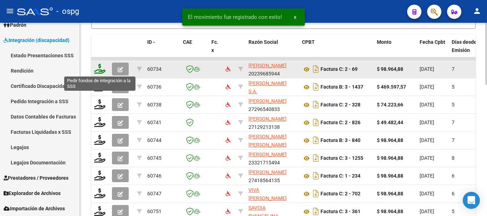
click at [98, 71] on icon at bounding box center [99, 69] width 11 height 10
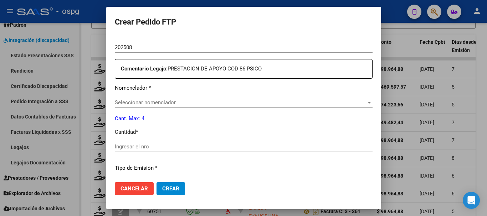
scroll to position [250, 0]
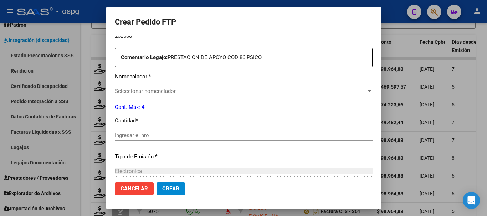
click at [236, 94] on span "Seleccionar nomenclador" at bounding box center [240, 91] width 251 height 6
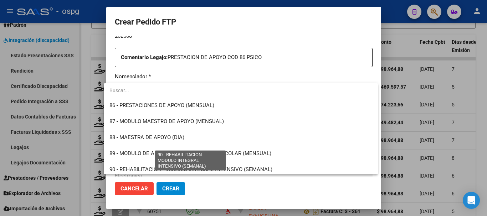
scroll to position [1355, 0]
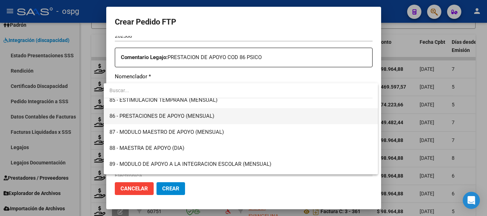
click at [231, 113] on span "86 - PRESTACIONES DE APOYO (MENSUAL)" at bounding box center [240, 116] width 263 height 16
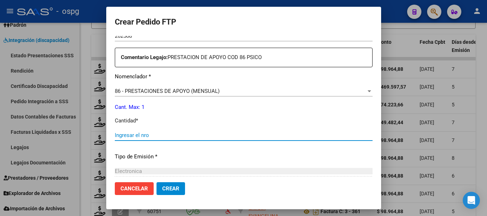
click at [224, 136] on input "Ingresar el nro" at bounding box center [244, 135] width 258 height 6
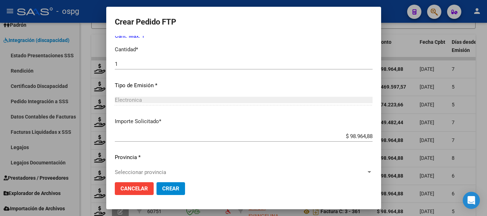
scroll to position [392, 0]
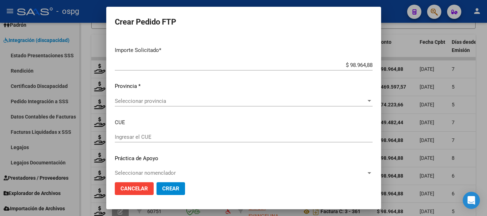
click at [151, 103] on span "Seleccionar provincia" at bounding box center [240, 101] width 251 height 6
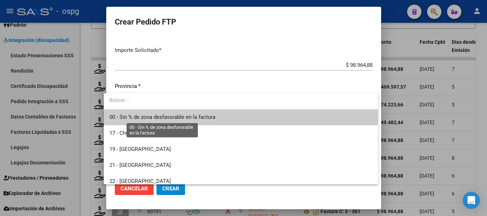
click at [168, 116] on span "00 - Sin % de zona desfavorable en la factura" at bounding box center [162, 117] width 106 height 6
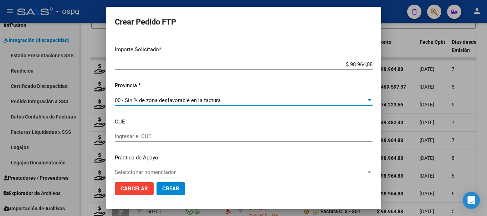
scroll to position [401, 0]
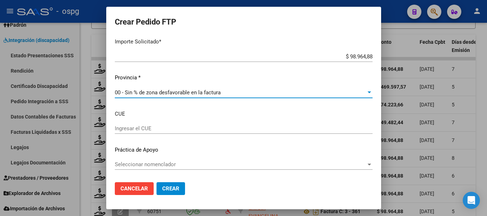
click at [164, 190] on span "Crear" at bounding box center [170, 189] width 17 height 6
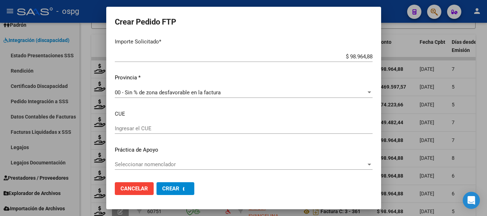
scroll to position [0, 0]
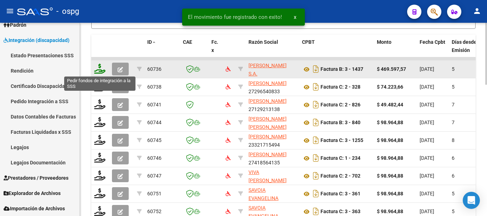
click at [99, 72] on icon at bounding box center [99, 69] width 11 height 10
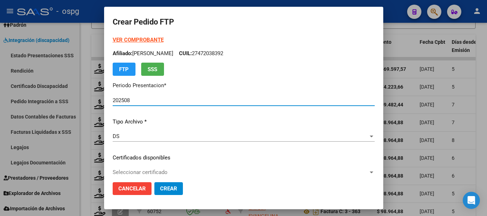
click at [134, 41] on strong "VER COMPROBANTE" at bounding box center [138, 40] width 51 height 6
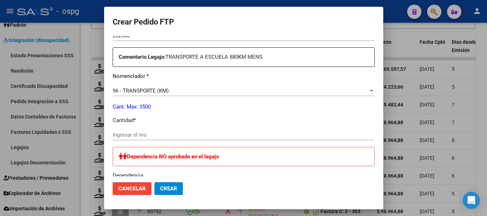
scroll to position [285, 0]
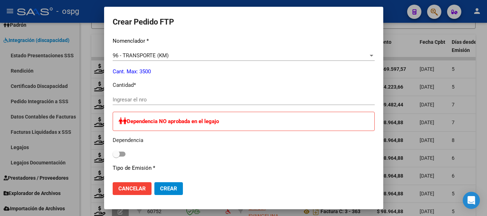
click at [246, 99] on input "Ingresar el nro" at bounding box center [244, 100] width 262 height 6
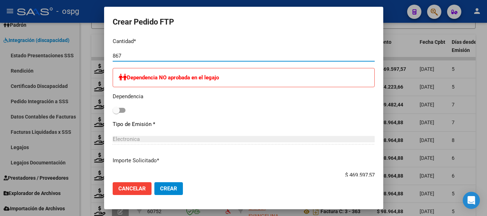
scroll to position [341, 0]
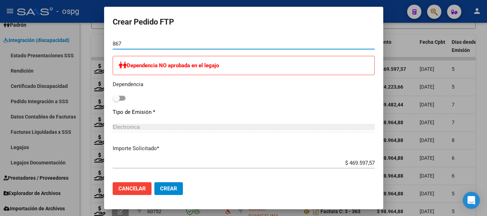
click at [172, 191] on span "Crear" at bounding box center [168, 189] width 17 height 6
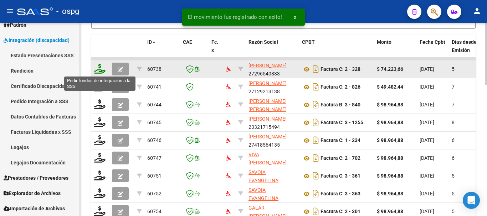
click at [102, 70] on icon at bounding box center [99, 69] width 11 height 10
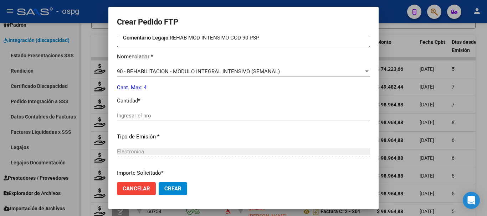
scroll to position [285, 0]
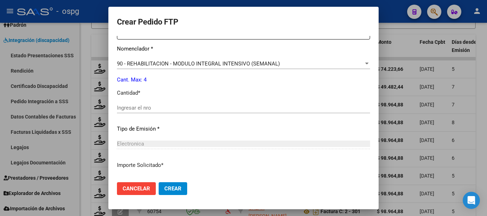
click at [221, 109] on input "Ingresar el nro" at bounding box center [243, 108] width 253 height 6
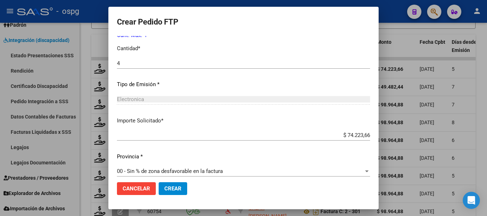
scroll to position [337, 0]
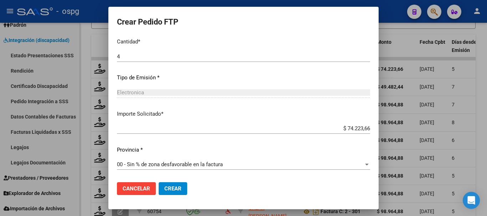
click at [171, 192] on span "Crear" at bounding box center [172, 189] width 17 height 6
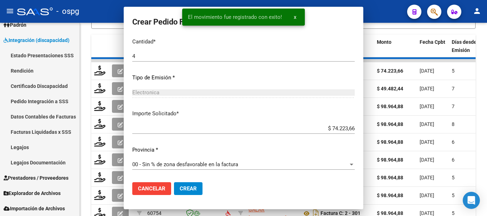
scroll to position [0, 0]
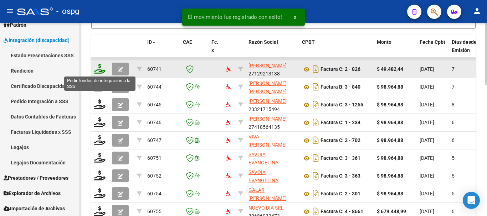
click at [102, 72] on icon at bounding box center [99, 69] width 11 height 10
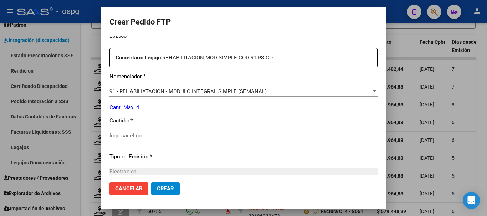
scroll to position [285, 0]
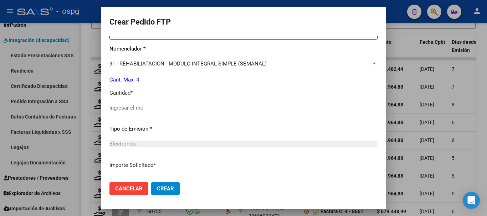
click at [241, 108] on input "Ingresar el nro" at bounding box center [243, 108] width 268 height 6
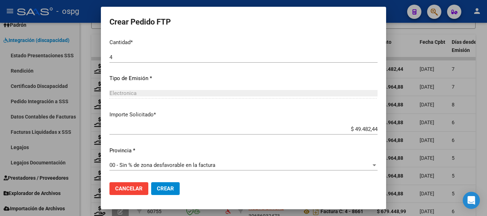
scroll to position [337, 0]
click at [175, 188] on button "Crear" at bounding box center [165, 189] width 29 height 13
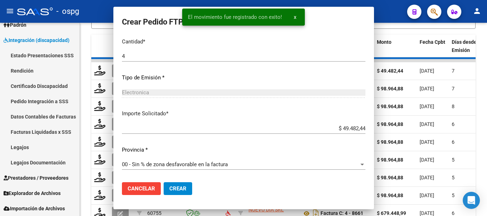
scroll to position [0, 0]
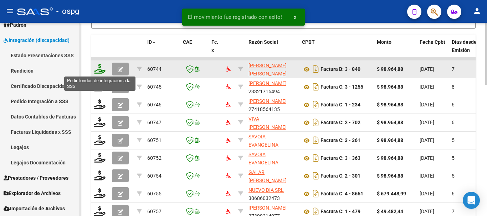
click at [103, 70] on icon at bounding box center [99, 69] width 11 height 10
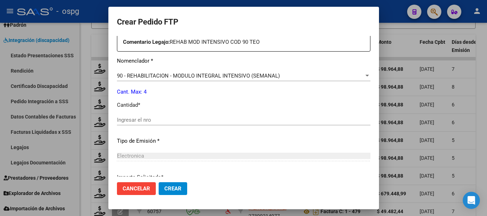
scroll to position [285, 0]
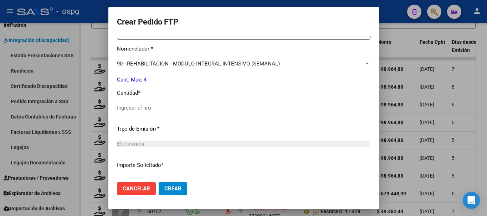
click at [188, 110] on input "Ingresar el nro" at bounding box center [244, 108] width 254 height 6
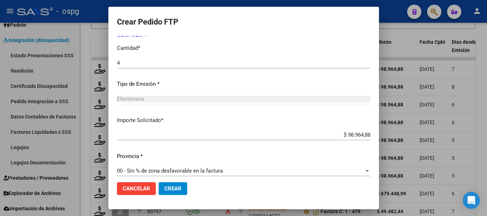
scroll to position [337, 0]
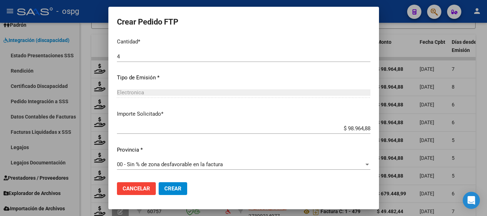
click at [168, 193] on button "Crear" at bounding box center [173, 189] width 29 height 13
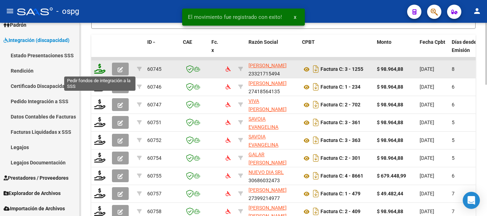
click at [102, 71] on icon at bounding box center [99, 69] width 11 height 10
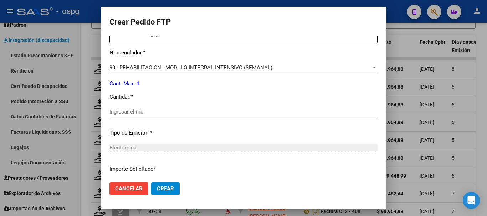
scroll to position [285, 0]
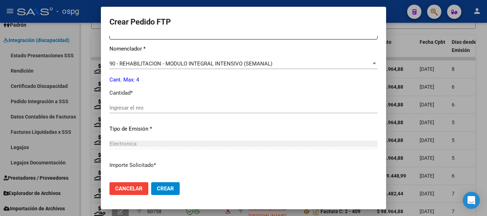
click at [201, 107] on input "Ingresar el nro" at bounding box center [243, 108] width 268 height 6
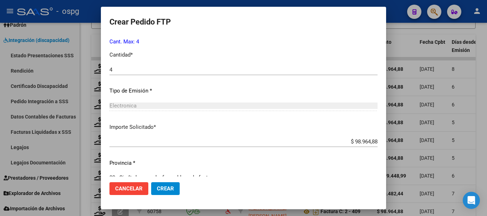
scroll to position [337, 0]
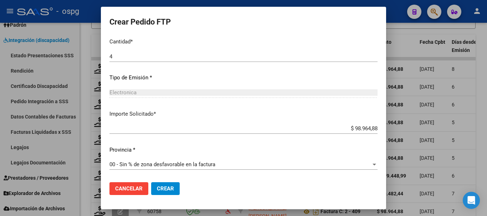
click at [161, 185] on button "Crear" at bounding box center [165, 189] width 29 height 13
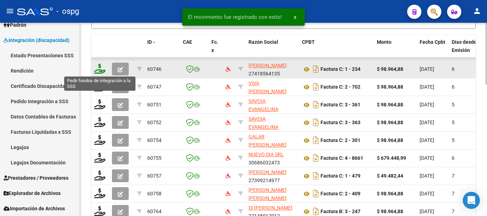
click at [100, 71] on icon at bounding box center [99, 69] width 11 height 10
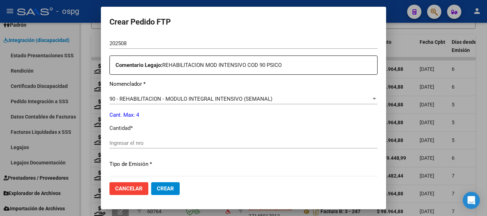
scroll to position [285, 0]
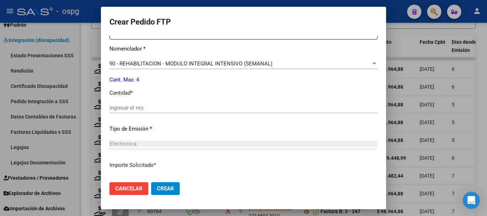
click at [190, 108] on input "Ingresar el nro" at bounding box center [243, 108] width 268 height 6
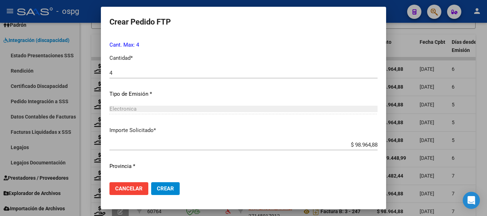
scroll to position [321, 0]
click at [168, 193] on button "Crear" at bounding box center [165, 189] width 29 height 13
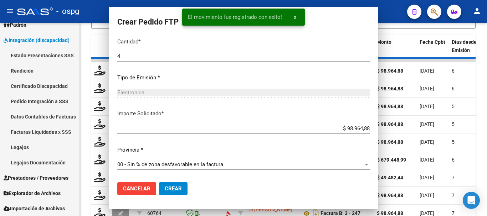
scroll to position [0, 0]
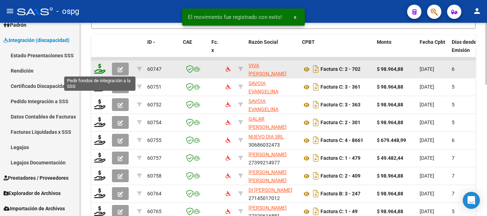
click at [101, 73] on icon at bounding box center [99, 69] width 11 height 10
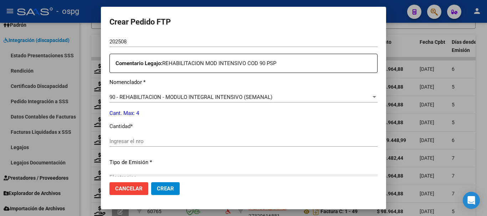
scroll to position [285, 0]
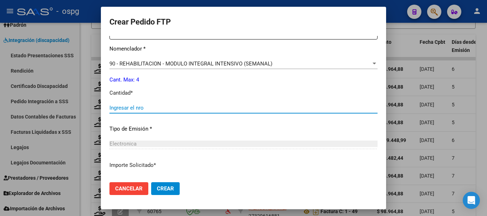
click at [192, 106] on input "Ingresar el nro" at bounding box center [243, 108] width 268 height 6
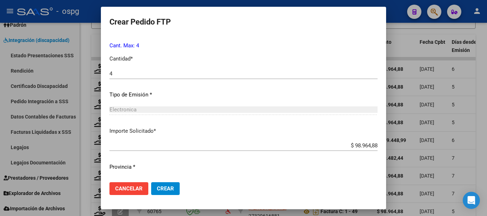
scroll to position [337, 0]
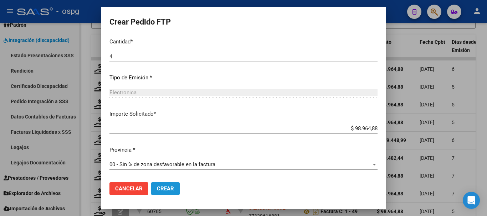
click at [168, 186] on span "Crear" at bounding box center [165, 189] width 17 height 6
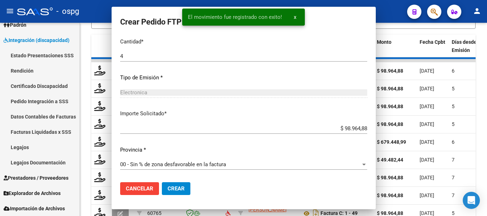
scroll to position [296, 0]
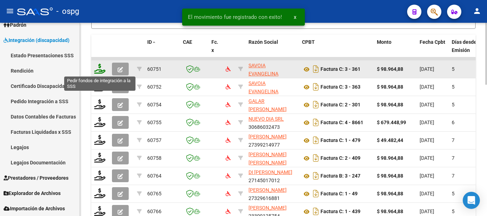
click at [102, 73] on icon at bounding box center [99, 69] width 11 height 10
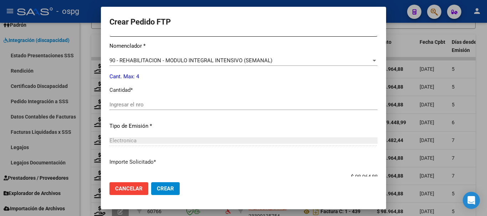
scroll to position [285, 0]
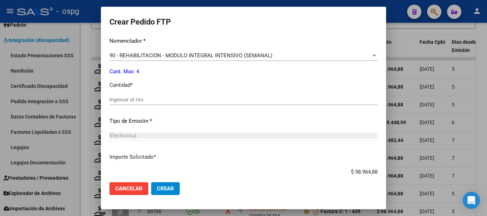
click at [213, 99] on input "Ingresar el nro" at bounding box center [243, 100] width 268 height 6
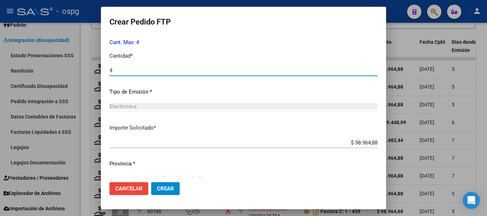
scroll to position [321, 0]
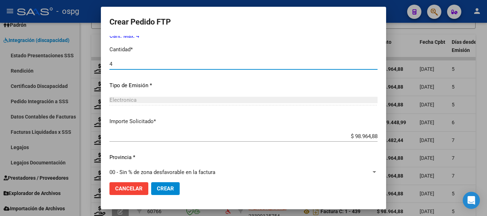
click at [161, 189] on span "Crear" at bounding box center [165, 189] width 17 height 6
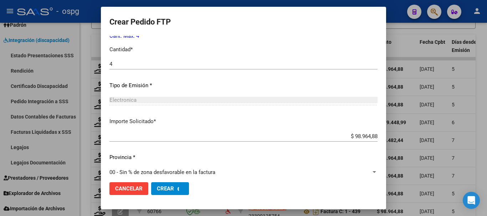
scroll to position [0, 0]
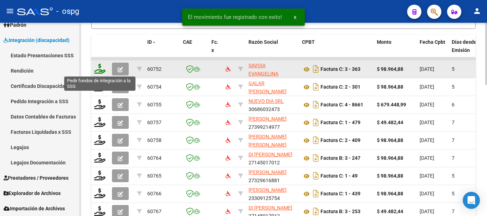
click at [101, 70] on icon at bounding box center [99, 69] width 11 height 10
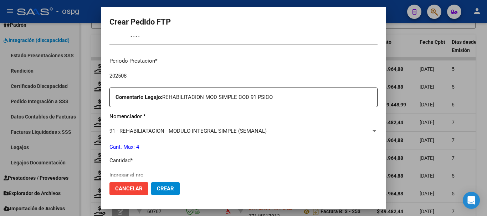
scroll to position [250, 0]
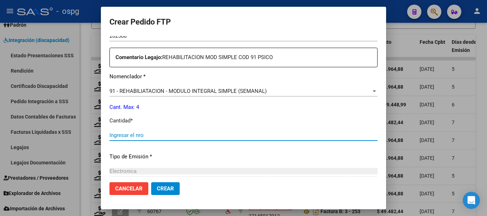
click at [192, 138] on input "Ingresar el nro" at bounding box center [243, 135] width 268 height 6
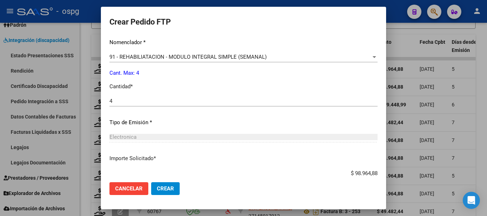
scroll to position [285, 0]
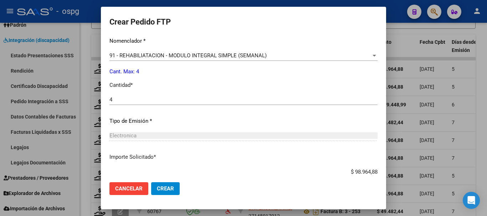
click at [166, 186] on span "Crear" at bounding box center [165, 189] width 17 height 6
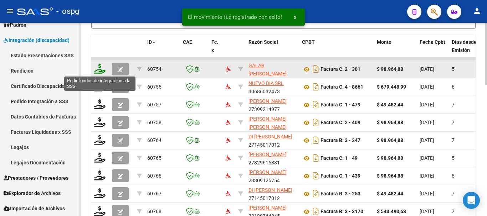
click at [100, 69] on icon at bounding box center [99, 69] width 11 height 10
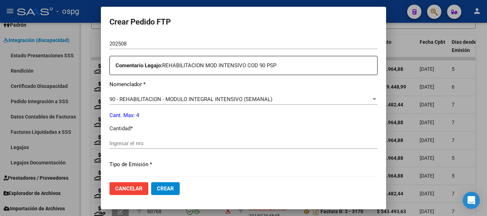
scroll to position [285, 0]
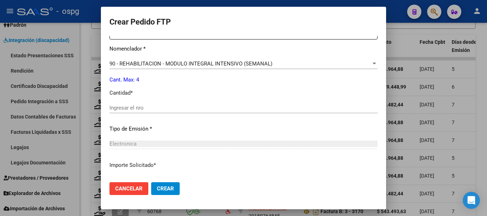
click at [221, 106] on input "Ingresar el nro" at bounding box center [243, 108] width 268 height 6
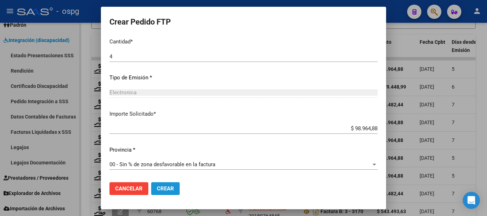
click at [169, 188] on span "Crear" at bounding box center [165, 189] width 17 height 6
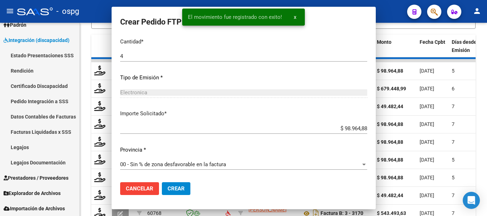
scroll to position [0, 0]
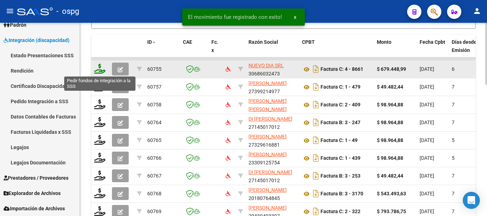
click at [99, 71] on icon at bounding box center [99, 69] width 11 height 10
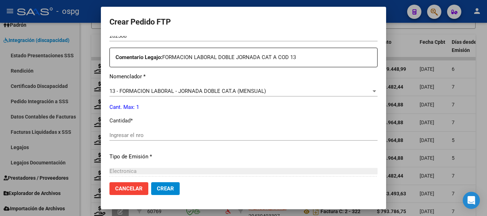
scroll to position [285, 0]
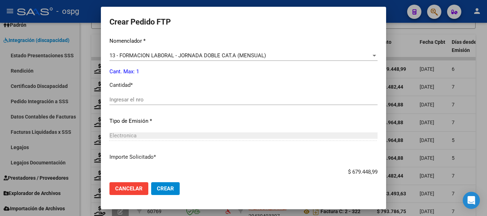
click at [240, 98] on input "Ingresar el nro" at bounding box center [243, 100] width 268 height 6
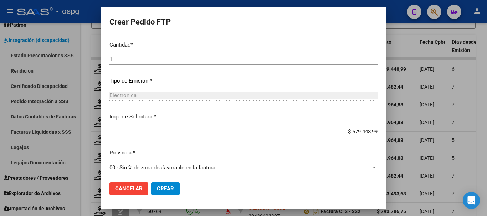
scroll to position [328, 0]
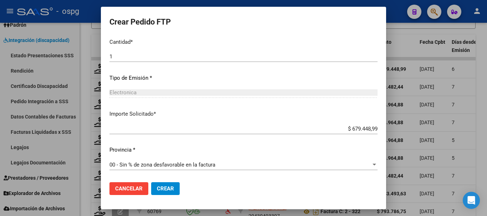
click at [166, 193] on button "Crear" at bounding box center [165, 189] width 29 height 13
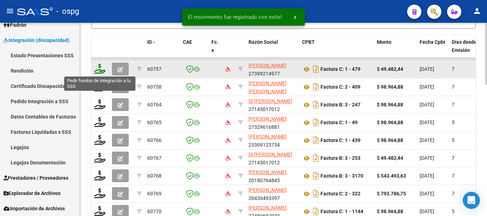
click at [100, 72] on icon at bounding box center [99, 69] width 11 height 10
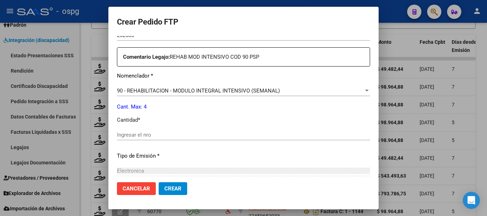
scroll to position [285, 0]
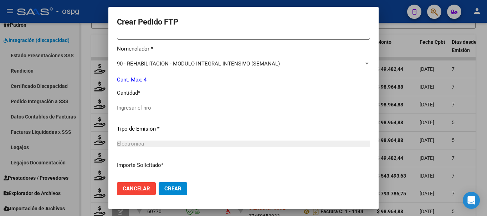
click at [221, 106] on input "Ingresar el nro" at bounding box center [243, 108] width 253 height 6
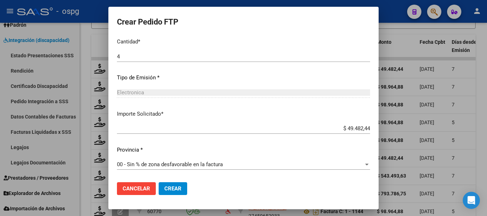
click at [169, 185] on button "Crear" at bounding box center [173, 189] width 29 height 13
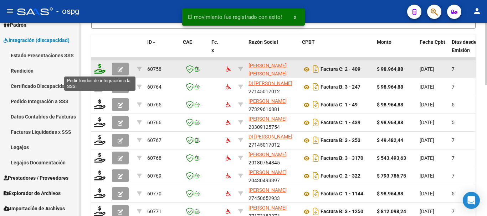
click at [102, 71] on icon at bounding box center [99, 69] width 11 height 10
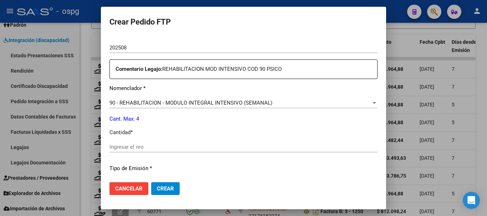
scroll to position [250, 0]
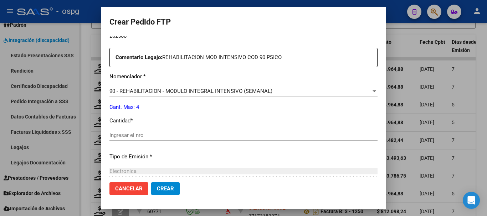
click at [234, 131] on div "Ingresar el nro" at bounding box center [243, 135] width 268 height 11
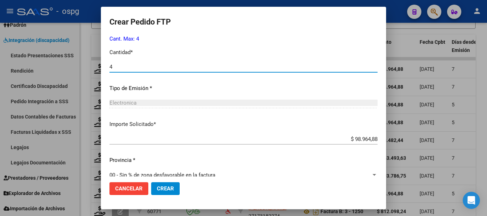
scroll to position [321, 0]
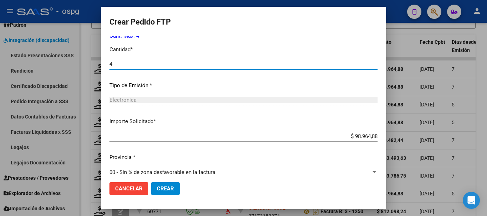
click at [173, 193] on button "Crear" at bounding box center [165, 189] width 29 height 13
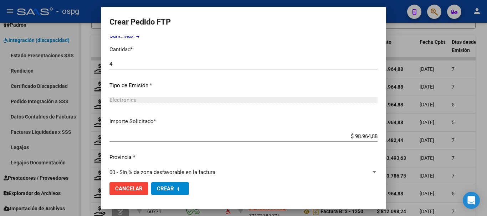
scroll to position [0, 0]
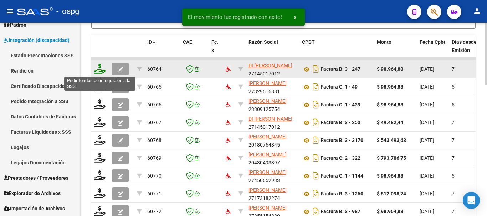
click at [101, 70] on icon at bounding box center [99, 69] width 11 height 10
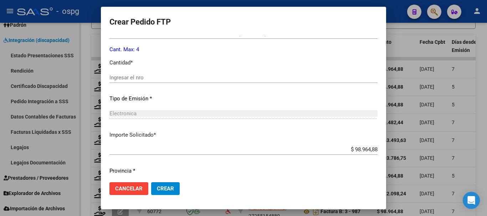
scroll to position [321, 0]
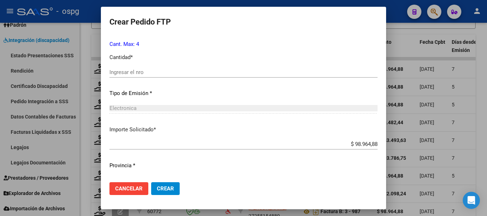
click at [215, 75] on input "Ingresar el nro" at bounding box center [243, 72] width 268 height 6
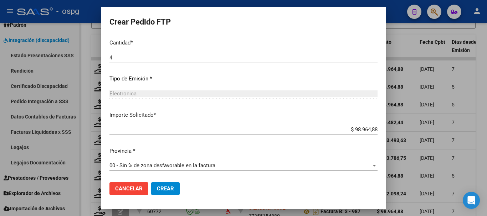
scroll to position [337, 0]
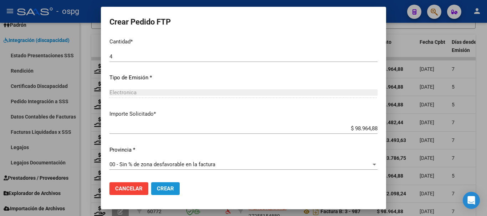
click at [168, 188] on span "Crear" at bounding box center [165, 189] width 17 height 6
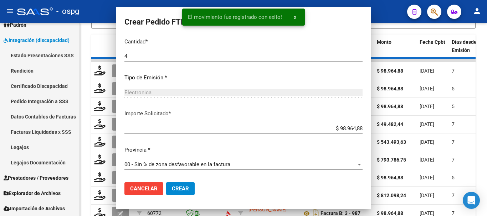
scroll to position [0, 0]
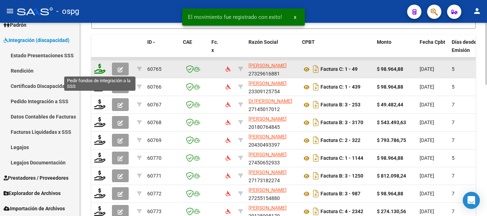
click at [97, 69] on icon at bounding box center [99, 69] width 11 height 10
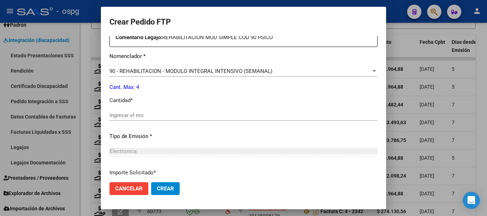
scroll to position [285, 0]
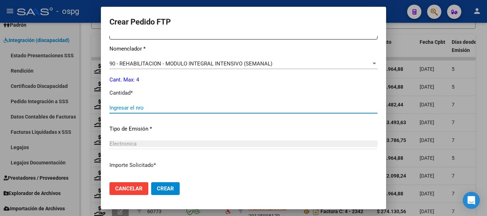
click at [268, 108] on input "Ingresar el nro" at bounding box center [243, 108] width 268 height 6
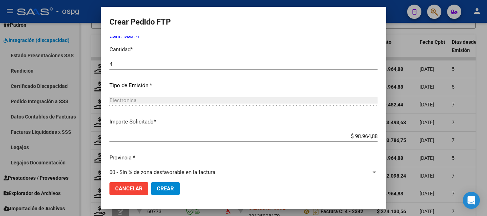
scroll to position [337, 0]
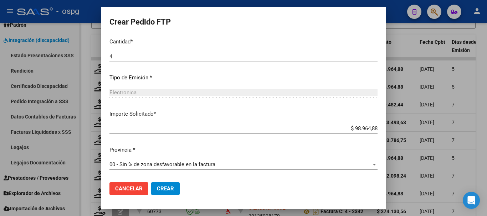
click at [169, 187] on span "Crear" at bounding box center [165, 189] width 17 height 6
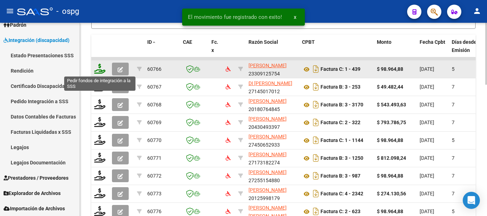
click at [98, 72] on icon at bounding box center [99, 69] width 11 height 10
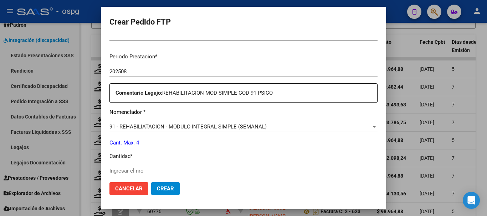
scroll to position [285, 0]
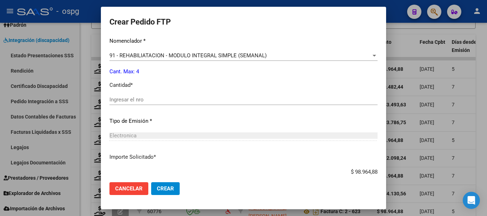
click at [212, 100] on input "Ingresar el nro" at bounding box center [243, 100] width 268 height 6
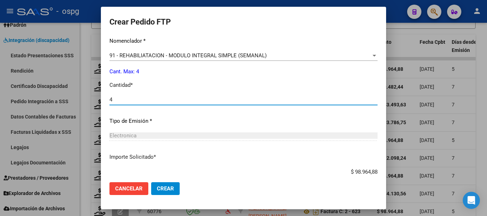
click at [167, 188] on span "Crear" at bounding box center [165, 189] width 17 height 6
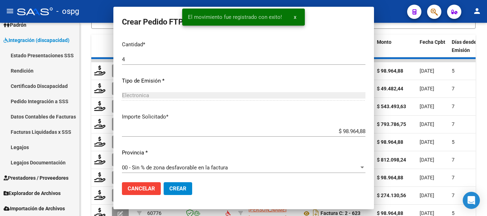
scroll to position [0, 0]
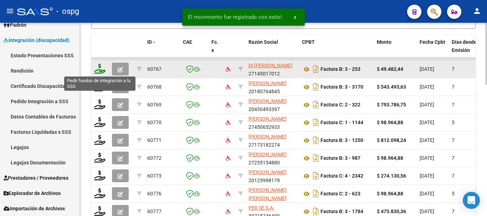
click at [99, 68] on icon at bounding box center [99, 69] width 11 height 10
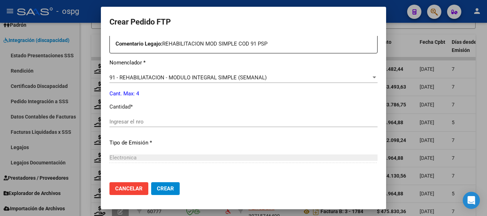
scroll to position [285, 0]
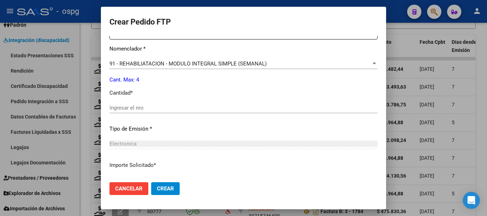
click at [233, 103] on div "Ingresar el nro" at bounding box center [243, 108] width 268 height 11
drag, startPoint x: 234, startPoint y: 104, endPoint x: 233, endPoint y: 114, distance: 10.1
drag, startPoint x: 233, startPoint y: 114, endPoint x: 212, endPoint y: 110, distance: 21.1
click at [212, 110] on input "Ingresar el nro" at bounding box center [243, 108] width 268 height 6
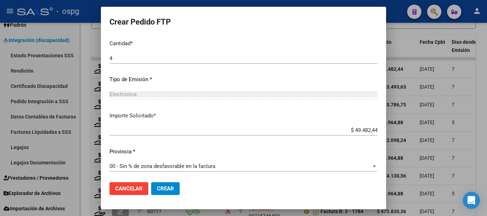
scroll to position [337, 0]
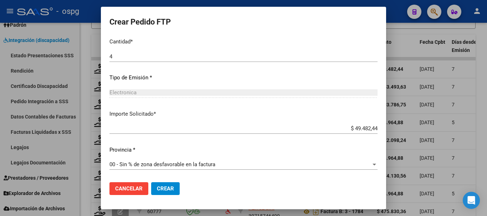
click at [166, 188] on span "Crear" at bounding box center [165, 189] width 17 height 6
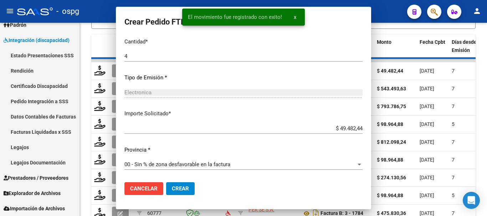
scroll to position [0, 0]
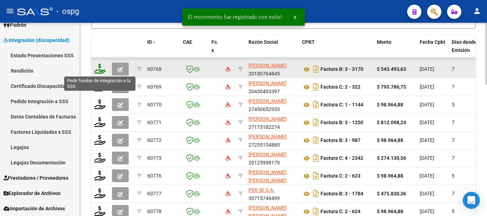
click at [101, 71] on icon at bounding box center [99, 69] width 11 height 10
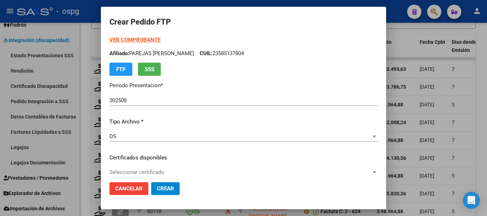
click at [135, 38] on strong "VER COMPROBANTE" at bounding box center [134, 40] width 51 height 6
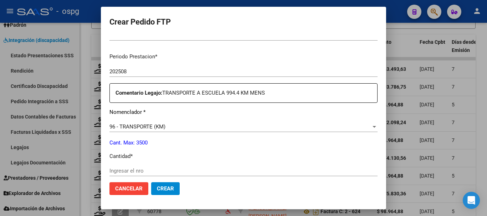
scroll to position [250, 0]
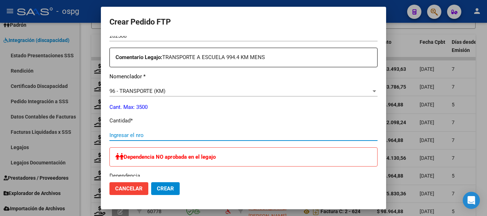
click at [223, 135] on input "Ingresar el nro" at bounding box center [243, 135] width 268 height 6
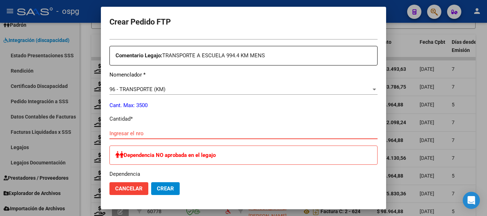
scroll to position [285, 0]
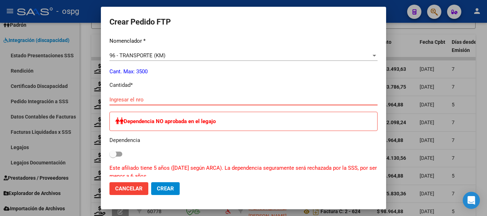
click at [225, 100] on input "Ingresar el nro" at bounding box center [243, 100] width 268 height 6
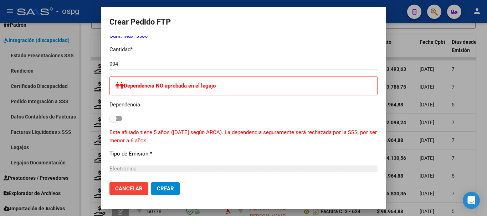
scroll to position [357, 0]
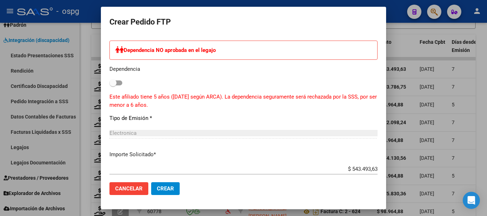
click at [163, 192] on button "Crear" at bounding box center [165, 189] width 29 height 13
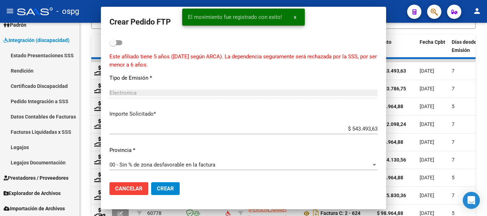
scroll to position [316, 0]
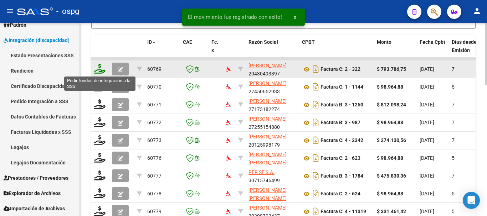
click at [100, 72] on icon at bounding box center [99, 69] width 11 height 10
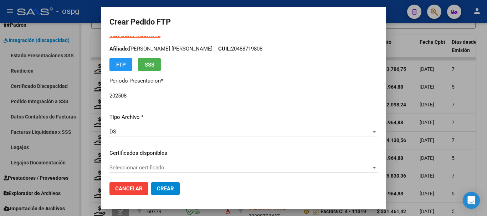
scroll to position [0, 0]
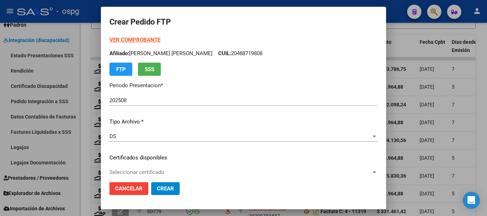
click at [137, 39] on strong "VER COMPROBANTE" at bounding box center [134, 40] width 51 height 6
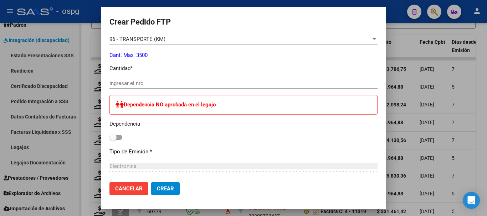
scroll to position [321, 0]
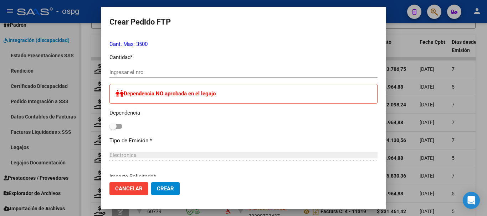
click at [240, 72] on input "Ingresar el nro" at bounding box center [243, 72] width 268 height 6
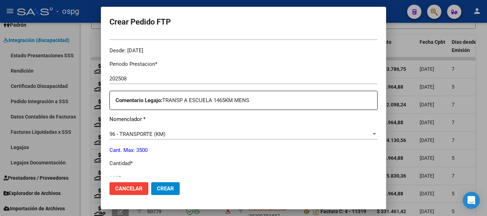
scroll to position [285, 0]
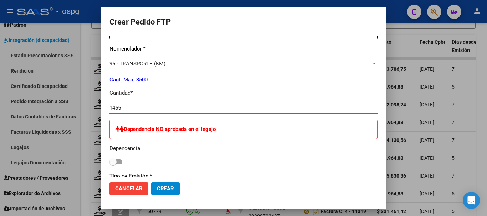
click at [169, 192] on span "Crear" at bounding box center [165, 189] width 17 height 6
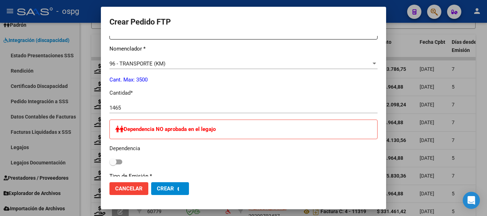
scroll to position [0, 0]
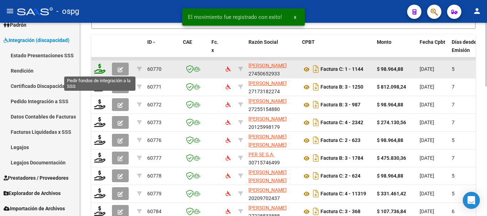
click at [100, 71] on icon at bounding box center [99, 69] width 11 height 10
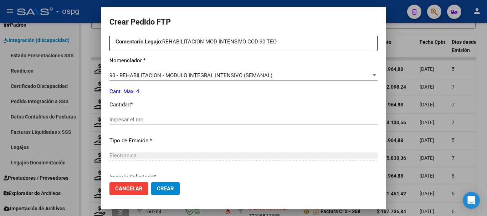
scroll to position [285, 0]
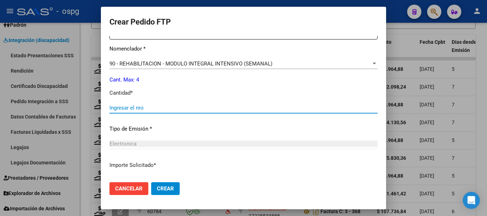
click at [194, 108] on input "Ingresar el nro" at bounding box center [243, 108] width 268 height 6
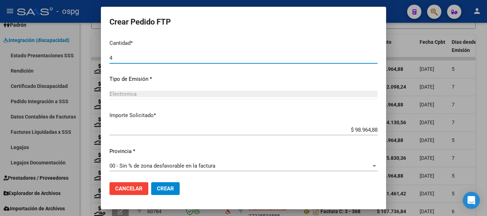
scroll to position [337, 0]
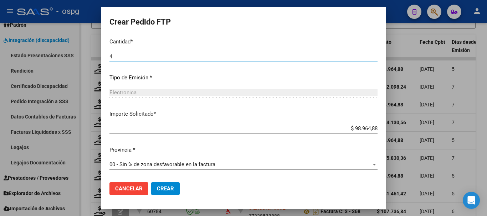
click at [162, 191] on span "Crear" at bounding box center [165, 189] width 17 height 6
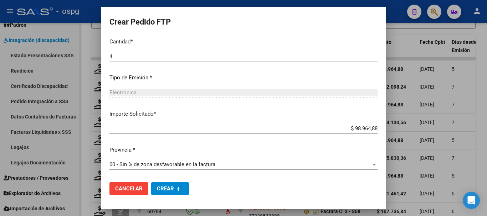
scroll to position [0, 0]
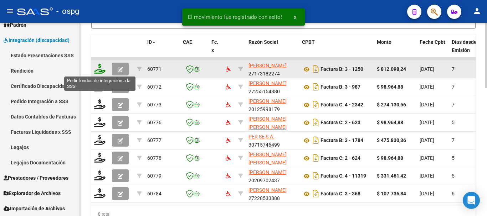
click at [97, 70] on icon at bounding box center [99, 69] width 11 height 10
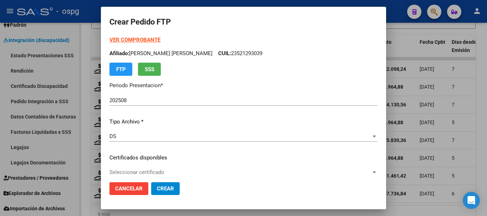
click at [144, 41] on strong "VER COMPROBANTE" at bounding box center [134, 40] width 51 height 6
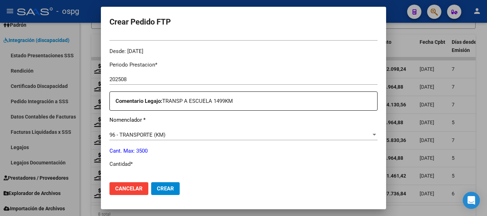
scroll to position [250, 0]
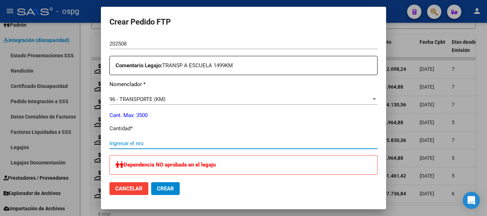
click at [211, 145] on input "Ingresar el nro" at bounding box center [243, 144] width 268 height 6
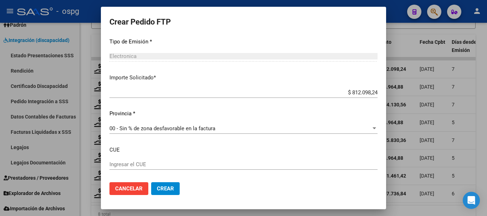
scroll to position [428, 0]
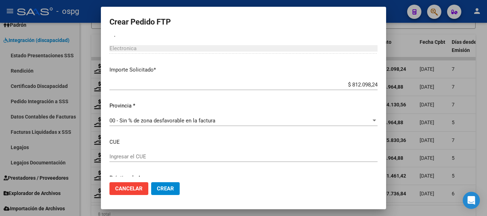
click at [174, 192] on span "Crear" at bounding box center [165, 189] width 17 height 6
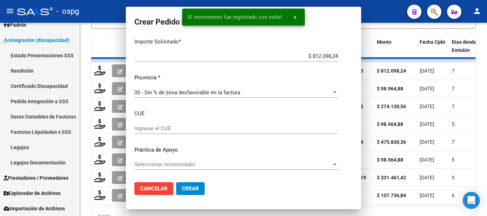
scroll to position [0, 0]
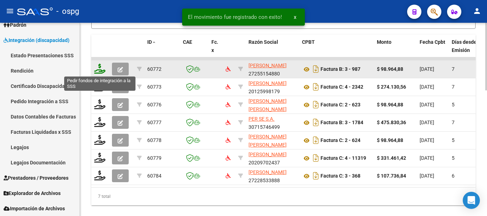
click at [97, 69] on icon at bounding box center [99, 69] width 11 height 10
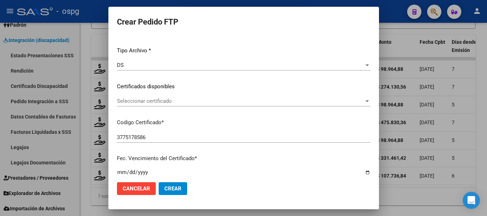
scroll to position [143, 0]
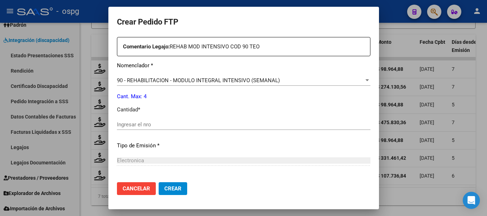
scroll to position [285, 0]
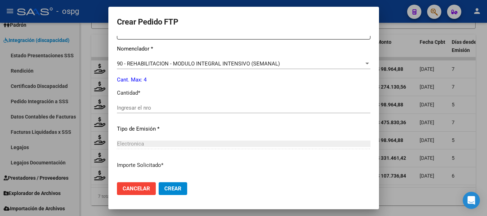
click at [187, 110] on input "Ingresar el nro" at bounding box center [244, 108] width 254 height 6
type input "4"
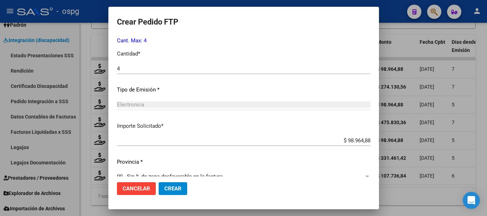
scroll to position [337, 0]
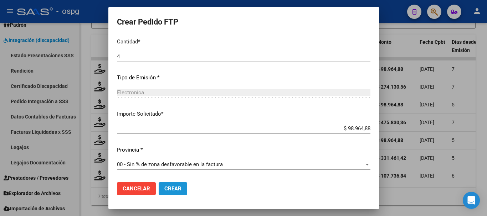
click at [164, 186] on span "Crear" at bounding box center [172, 189] width 17 height 6
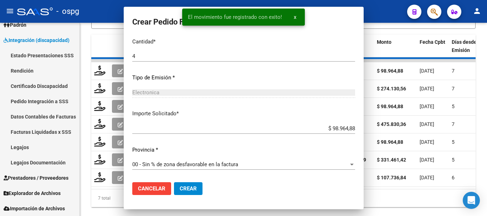
scroll to position [0, 0]
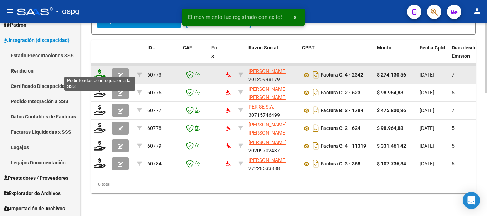
click at [101, 71] on icon at bounding box center [99, 75] width 11 height 10
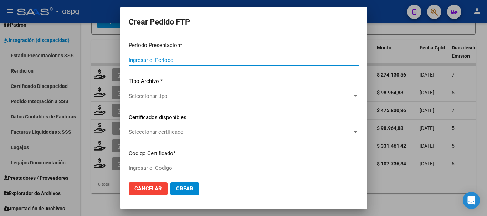
type input "202508"
type input "$ 274.130,56"
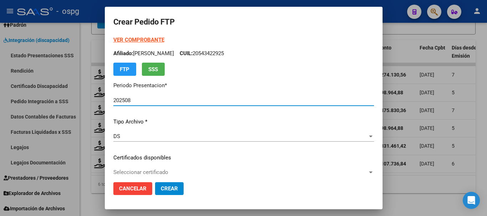
type input "2560977"
type input "2027-04-27"
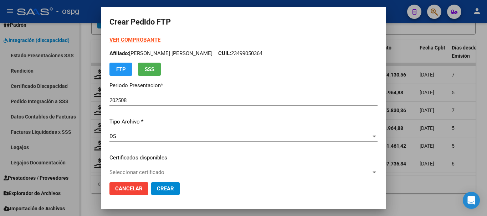
click at [132, 39] on strong "VER COMPROBANTE" at bounding box center [134, 40] width 51 height 6
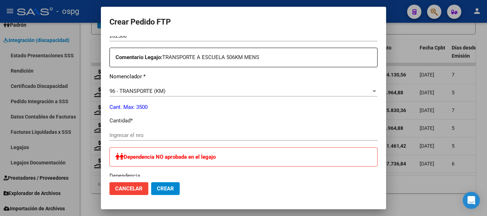
scroll to position [285, 0]
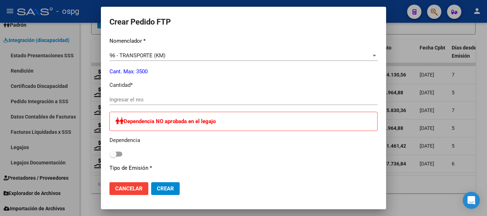
click at [259, 103] on input "Ingresar el nro" at bounding box center [243, 100] width 268 height 6
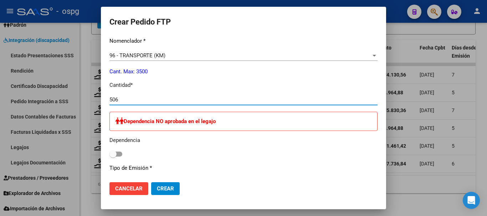
type input "506"
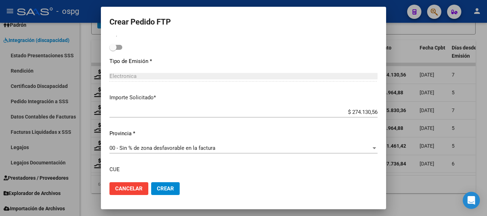
scroll to position [428, 0]
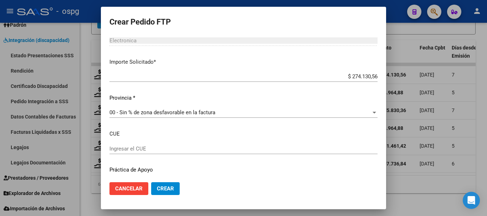
click at [176, 189] on button "Crear" at bounding box center [165, 189] width 29 height 13
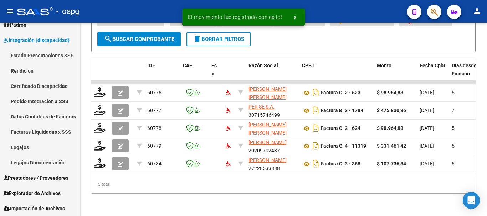
scroll to position [323, 0]
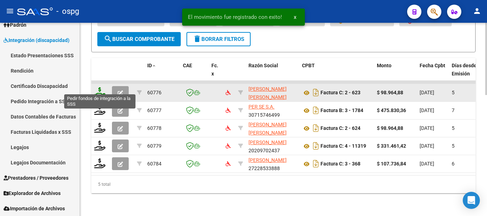
click at [99, 87] on icon at bounding box center [99, 92] width 11 height 10
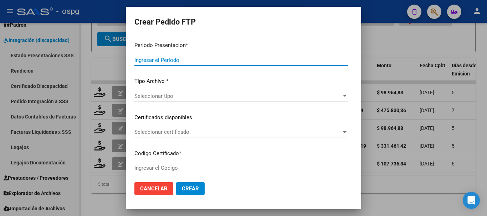
type input "202508"
type input "$ 98.964,88"
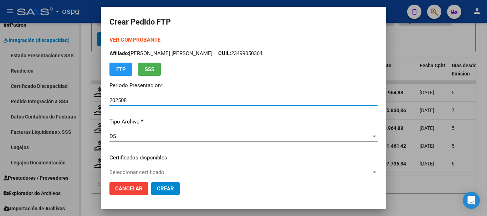
type input "4648670250"
type input "2025-12-23"
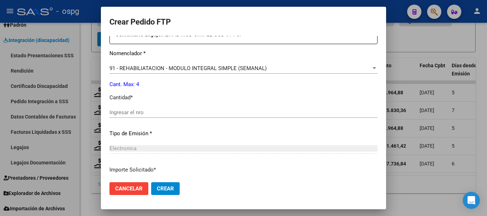
scroll to position [285, 0]
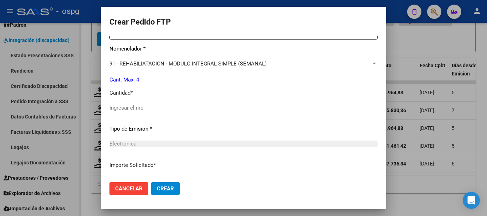
click at [237, 109] on input "Ingresar el nro" at bounding box center [243, 108] width 268 height 6
type input "4"
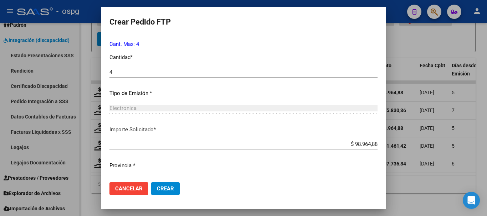
scroll to position [337, 0]
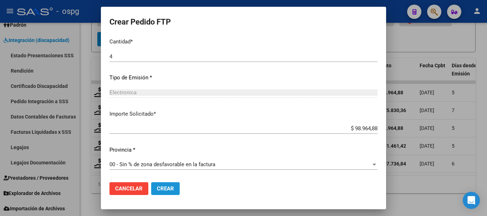
click at [169, 192] on span "Crear" at bounding box center [165, 189] width 17 height 6
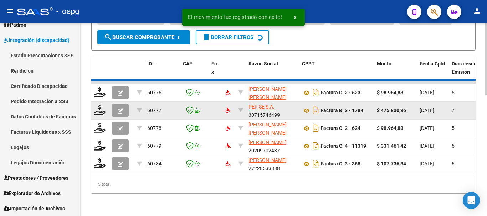
scroll to position [305, 0]
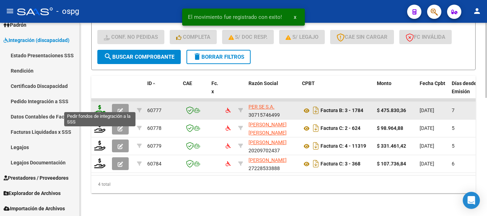
click at [103, 106] on icon at bounding box center [99, 110] width 11 height 10
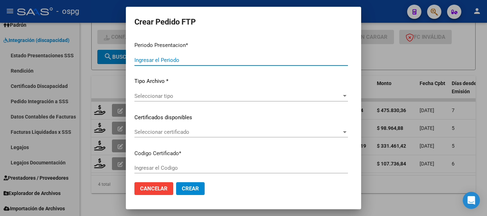
type input "202508"
type input "$ 475.830,36"
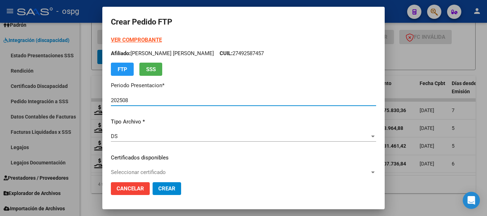
type input "9557260669"
type input "2028-08-01"
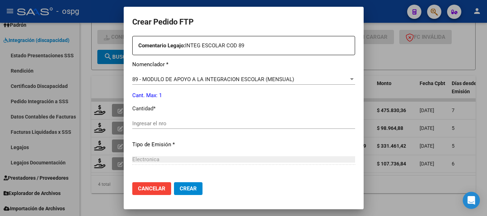
scroll to position [285, 0]
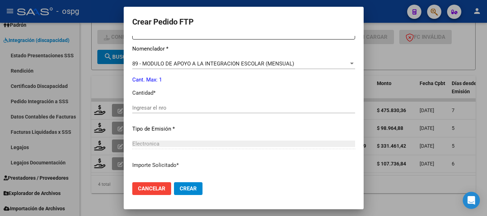
click at [210, 112] on div "Ingresar el nro" at bounding box center [243, 108] width 223 height 11
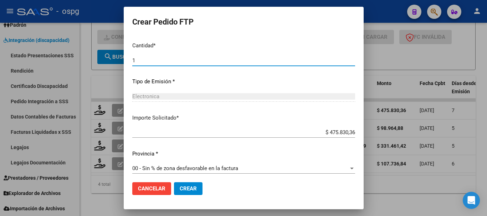
scroll to position [337, 0]
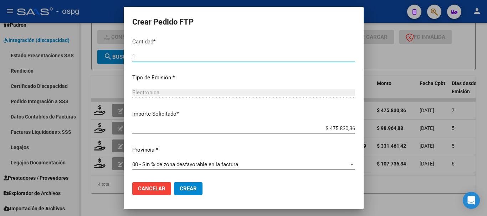
type input "1"
click at [180, 187] on span "Crear" at bounding box center [188, 189] width 17 height 6
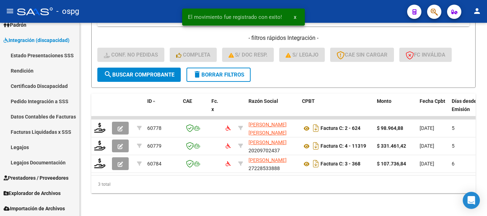
scroll to position [287, 0]
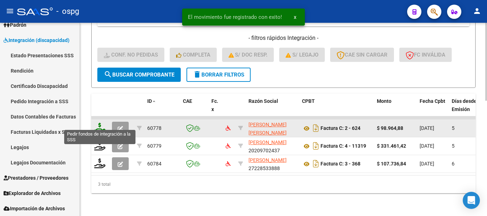
click at [101, 126] on icon at bounding box center [99, 128] width 11 height 10
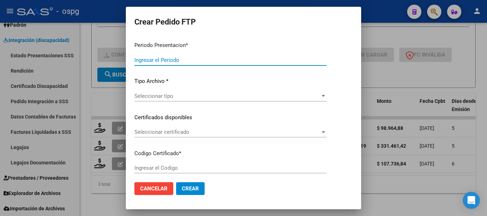
type input "202508"
type input "$ 98.964,88"
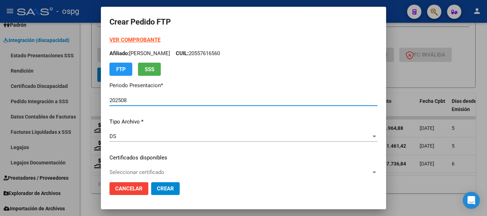
type input "2225599"
type input "2026-01-20"
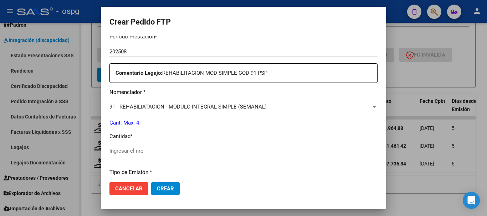
scroll to position [250, 0]
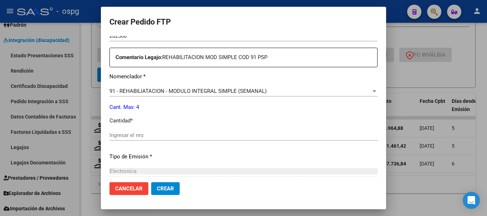
click at [182, 135] on input "Ingresar el nro" at bounding box center [243, 135] width 268 height 6
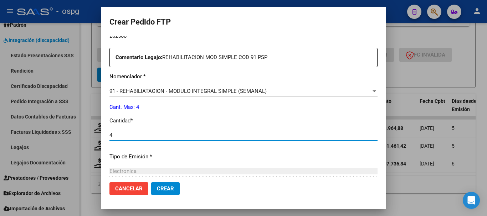
type input "4"
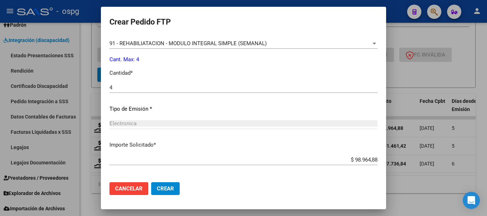
scroll to position [321, 0]
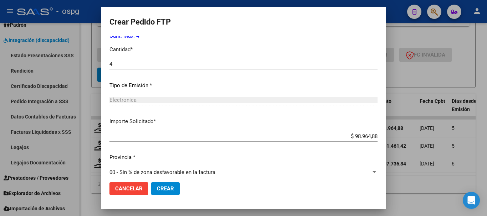
click at [168, 188] on span "Crear" at bounding box center [165, 189] width 17 height 6
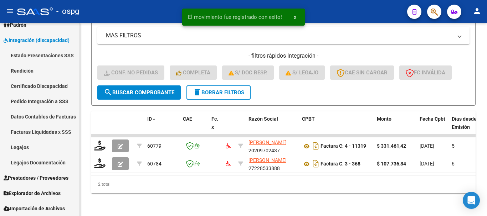
scroll to position [270, 0]
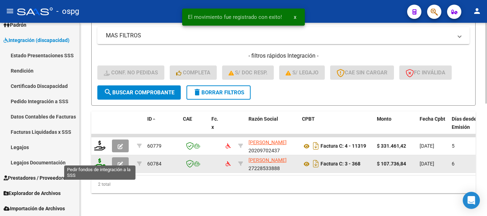
click at [101, 161] on icon at bounding box center [99, 164] width 11 height 10
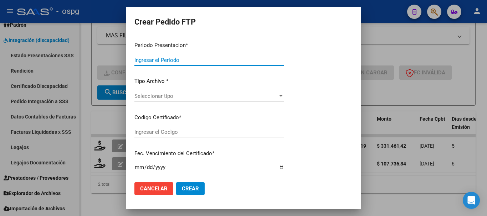
type input "202508"
type input "$ 107.736,84"
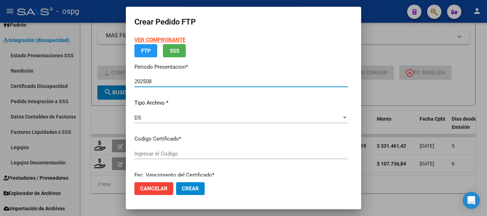
type input "2810794"
type input "2026-04-11"
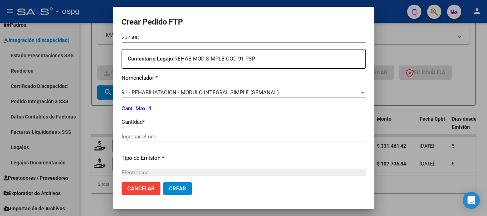
scroll to position [250, 0]
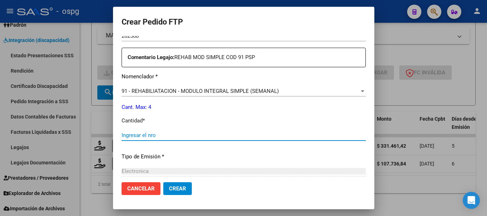
click at [198, 137] on input "Ingresar el nro" at bounding box center [244, 135] width 244 height 6
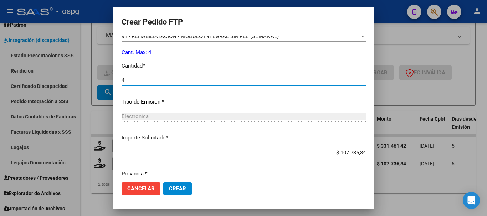
scroll to position [321, 0]
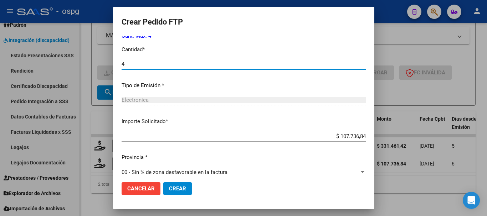
type input "4"
click at [169, 186] on span "Crear" at bounding box center [177, 189] width 17 height 6
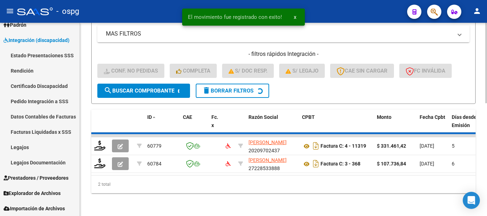
scroll to position [252, 0]
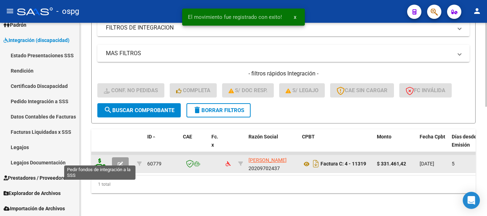
click at [102, 162] on icon at bounding box center [99, 164] width 11 height 10
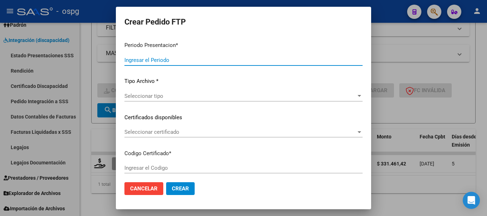
type input "202508"
type input "$ 331.461,42"
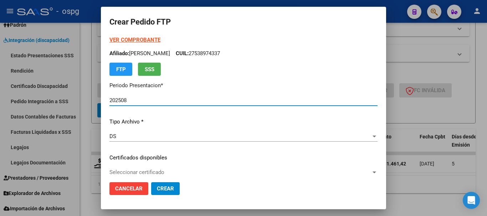
type input "2420294061"
type input "2030-08-20"
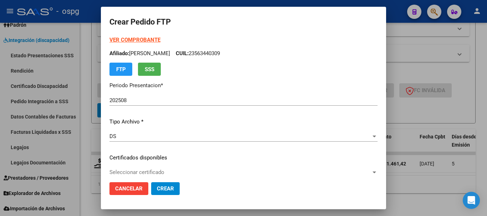
click at [146, 40] on strong "VER COMPROBANTE" at bounding box center [134, 40] width 51 height 6
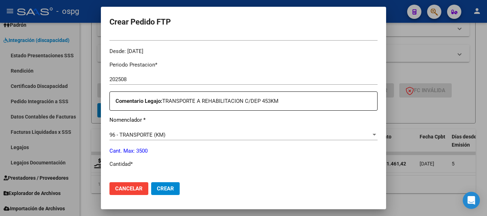
scroll to position [250, 0]
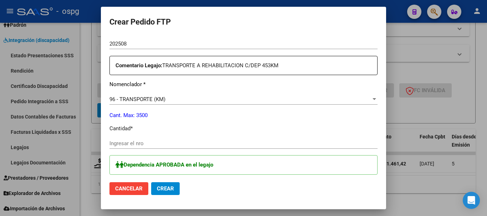
click at [200, 143] on input "Ingresar el nro" at bounding box center [243, 144] width 268 height 6
type input "453"
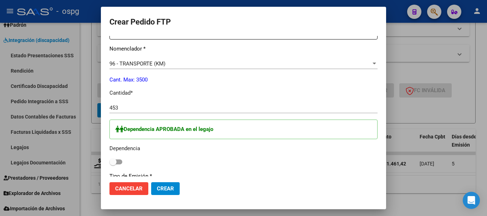
drag, startPoint x: 113, startPoint y: 163, endPoint x: 117, endPoint y: 163, distance: 3.9
click at [117, 163] on span at bounding box center [115, 162] width 13 height 5
click at [113, 165] on input "checkbox" at bounding box center [113, 165] width 0 height 0
checkbox input "true"
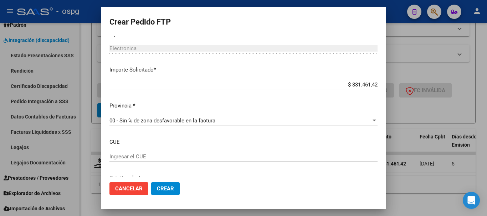
scroll to position [456, 0]
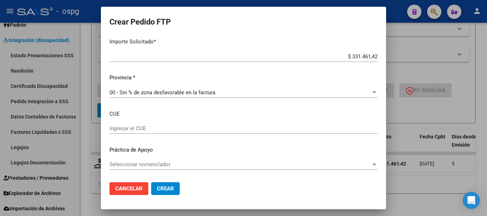
click at [162, 189] on span "Crear" at bounding box center [165, 189] width 17 height 6
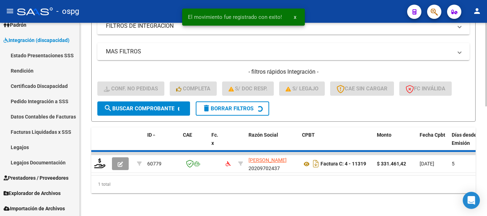
scroll to position [241, 0]
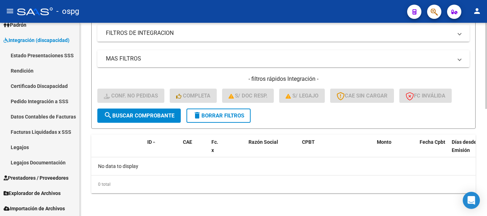
click at [225, 117] on span "delete Borrar Filtros" at bounding box center [218, 116] width 51 height 6
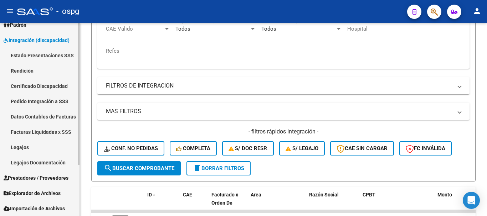
scroll to position [163, 0]
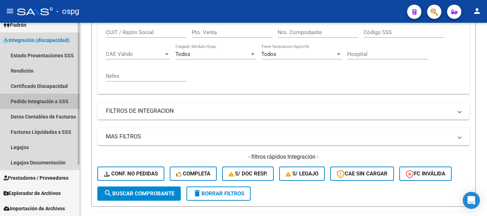
click at [36, 105] on link "Pedido Integración a SSS" at bounding box center [40, 101] width 80 height 15
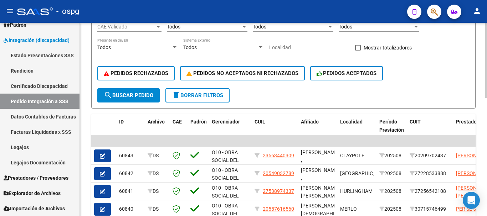
scroll to position [163, 0]
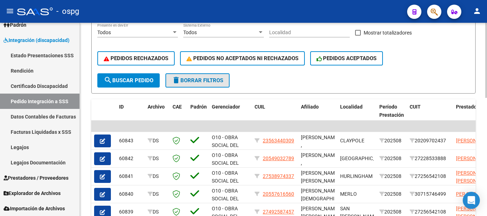
click at [205, 81] on span "delete Borrar Filtros" at bounding box center [197, 80] width 51 height 6
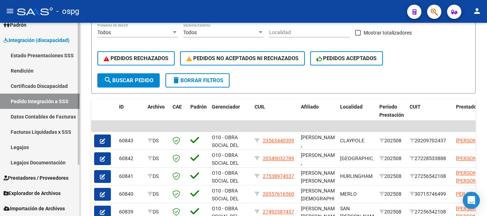
click at [40, 178] on span "Prestadores / Proveedores" at bounding box center [36, 178] width 65 height 8
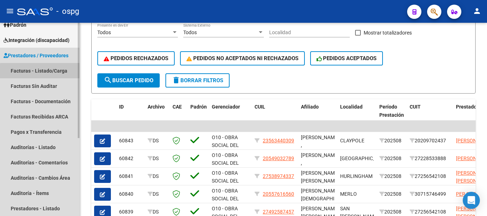
click at [52, 75] on link "Facturas - Listado/Carga" at bounding box center [40, 70] width 80 height 15
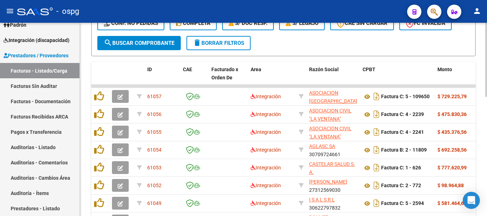
scroll to position [198, 0]
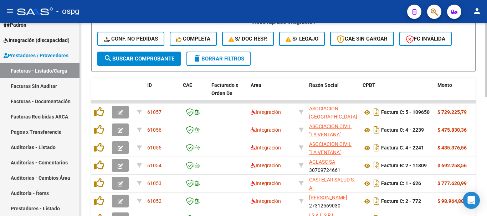
click at [151, 83] on span "ID" at bounding box center [149, 85] width 5 height 6
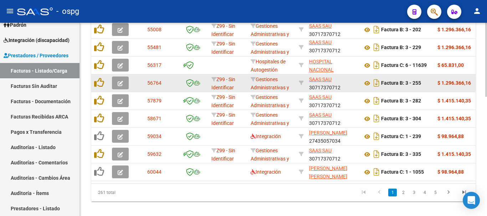
scroll to position [305, 0]
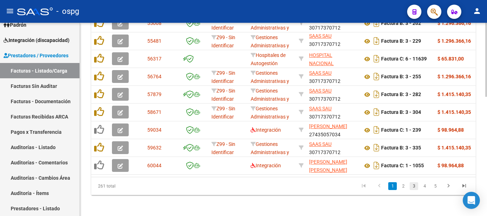
click at [414, 190] on link "3" at bounding box center [414, 187] width 9 height 8
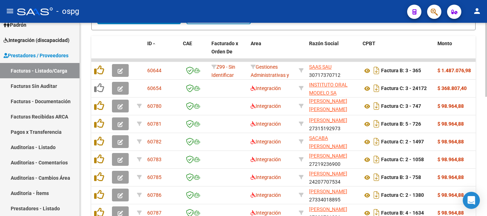
scroll to position [234, 0]
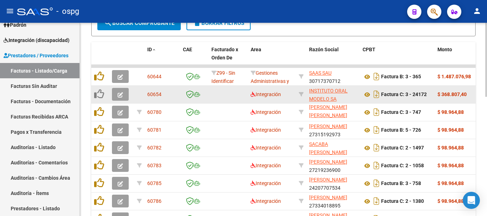
click at [120, 94] on icon "button" at bounding box center [120, 94] width 5 height 5
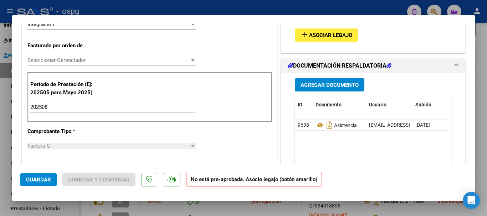
scroll to position [178, 0]
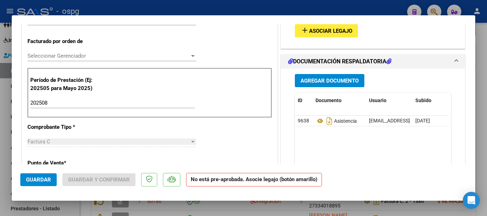
click at [487, 167] on div at bounding box center [243, 108] width 487 height 216
type input "$ 0,00"
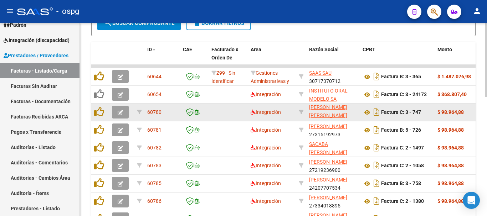
click at [118, 113] on icon "button" at bounding box center [120, 112] width 5 height 5
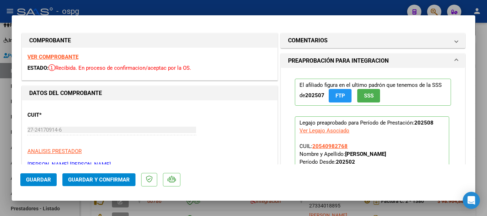
click at [63, 58] on strong "VER COMPROBANTE" at bounding box center [52, 57] width 51 height 6
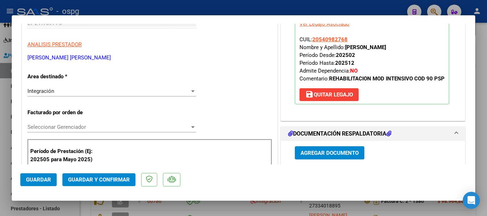
scroll to position [178, 0]
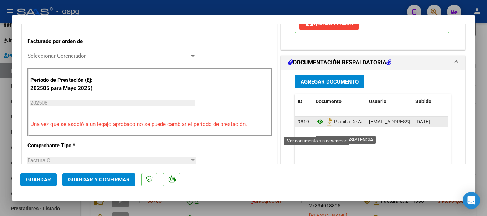
click at [316, 126] on icon at bounding box center [320, 122] width 9 height 9
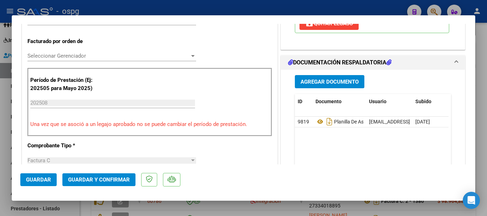
click at [479, 121] on div at bounding box center [243, 108] width 487 height 216
type input "$ 0,00"
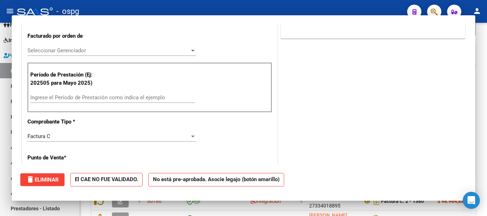
scroll to position [173, 0]
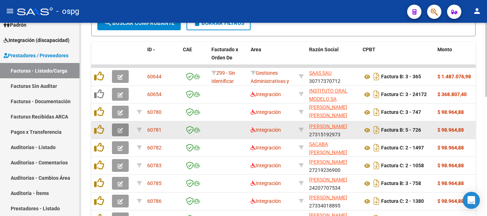
click at [119, 132] on icon "button" at bounding box center [120, 130] width 5 height 5
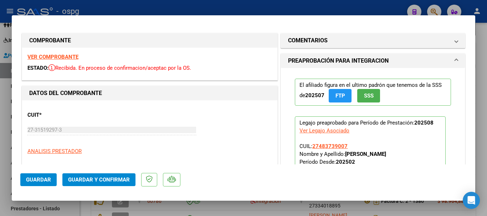
click at [67, 56] on strong "VER COMPROBANTE" at bounding box center [52, 57] width 51 height 6
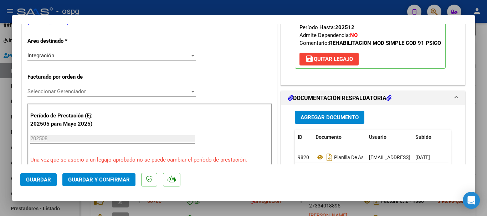
scroll to position [250, 0]
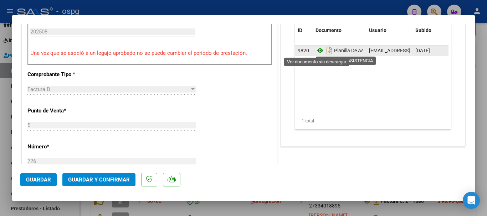
click at [317, 49] on icon at bounding box center [320, 50] width 9 height 9
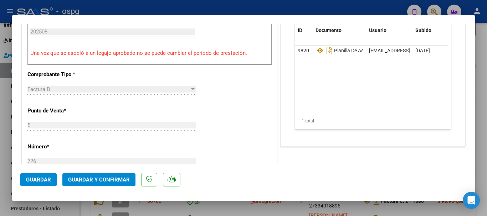
click at [487, 146] on div at bounding box center [243, 108] width 487 height 216
type input "$ 0,00"
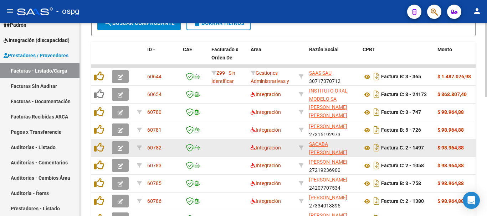
click at [118, 149] on icon "button" at bounding box center [120, 148] width 5 height 5
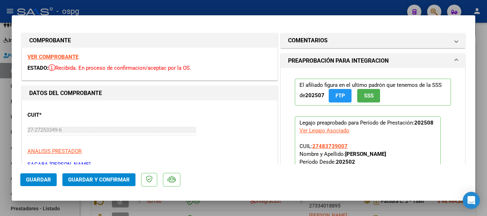
click at [67, 57] on strong "VER COMPROBANTE" at bounding box center [52, 57] width 51 height 6
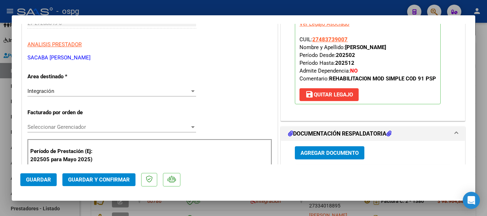
scroll to position [178, 0]
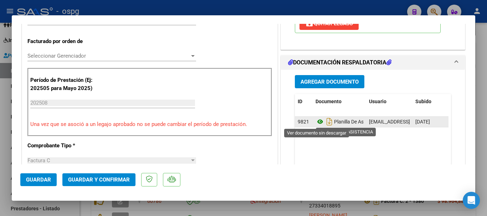
click at [316, 122] on icon at bounding box center [320, 122] width 9 height 9
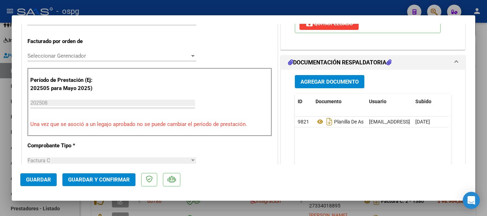
click at [483, 139] on div at bounding box center [243, 108] width 487 height 216
type input "$ 0,00"
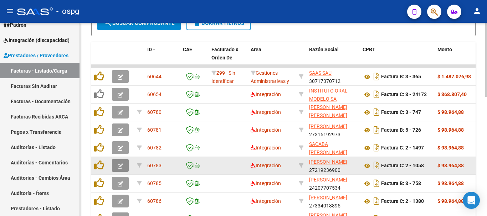
click at [119, 167] on icon "button" at bounding box center [120, 166] width 5 height 5
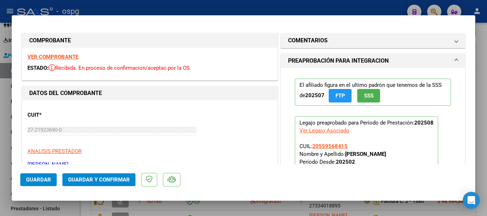
click at [54, 55] on strong "VER COMPROBANTE" at bounding box center [52, 57] width 51 height 6
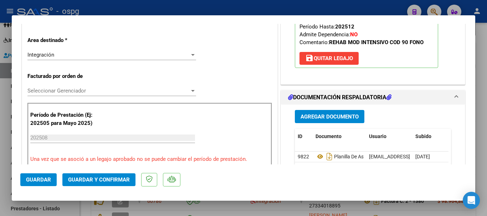
scroll to position [178, 0]
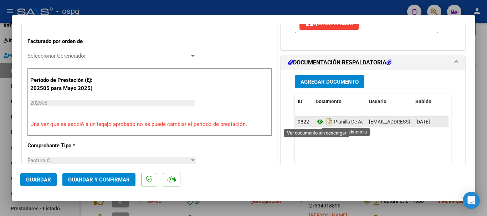
click at [317, 122] on icon at bounding box center [320, 122] width 9 height 9
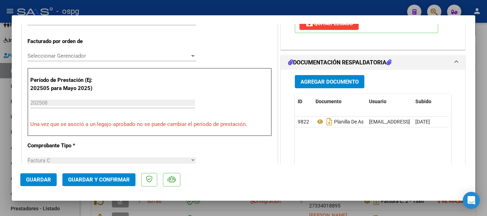
click at [479, 149] on div at bounding box center [243, 108] width 487 height 216
type input "$ 0,00"
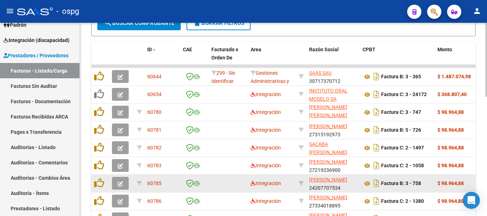
click at [121, 184] on icon "button" at bounding box center [120, 184] width 5 height 5
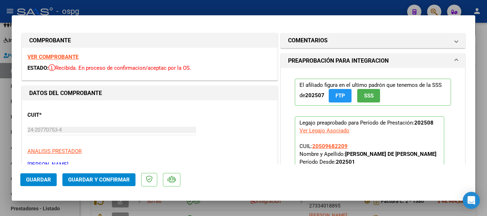
click at [61, 57] on strong "VER COMPROBANTE" at bounding box center [52, 57] width 51 height 6
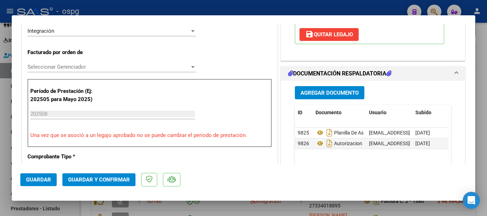
scroll to position [178, 0]
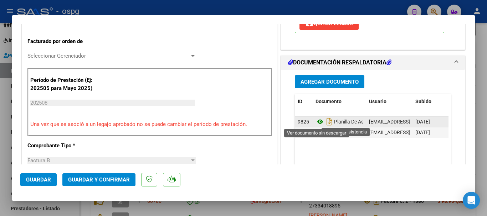
click at [317, 123] on icon at bounding box center [320, 122] width 9 height 9
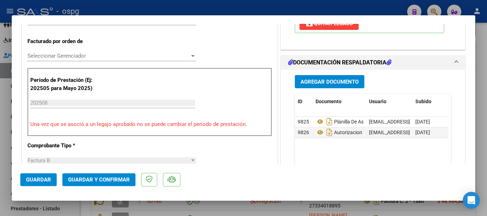
click at [481, 136] on div at bounding box center [243, 108] width 487 height 216
type input "$ 0,00"
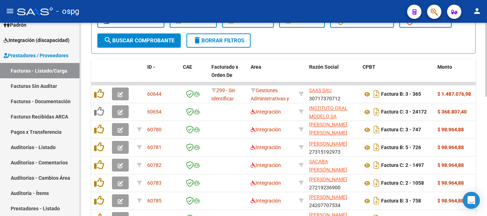
scroll to position [234, 0]
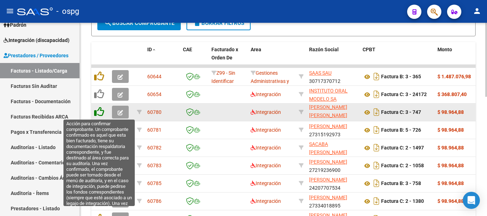
click at [99, 114] on icon at bounding box center [99, 112] width 10 height 10
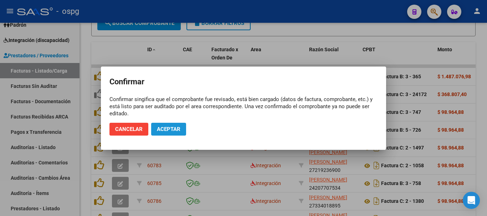
click at [183, 132] on button "Aceptar" at bounding box center [168, 129] width 35 height 13
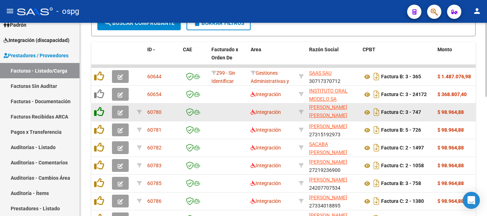
scroll to position [235, 0]
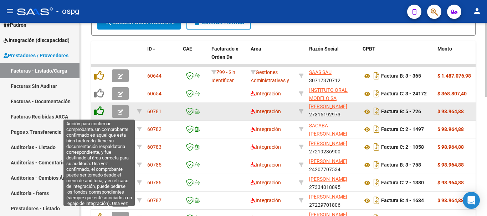
click at [98, 112] on icon at bounding box center [99, 111] width 10 height 10
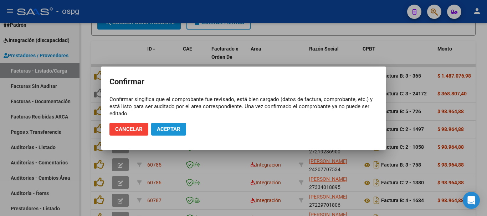
click at [174, 133] on button "Aceptar" at bounding box center [168, 129] width 35 height 13
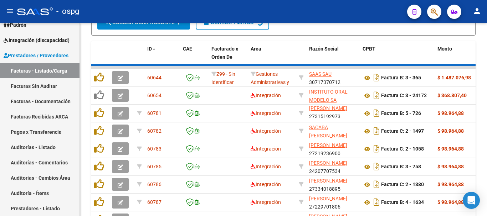
scroll to position [235, 0]
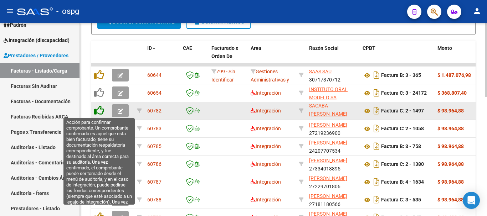
click at [97, 111] on icon at bounding box center [99, 111] width 10 height 10
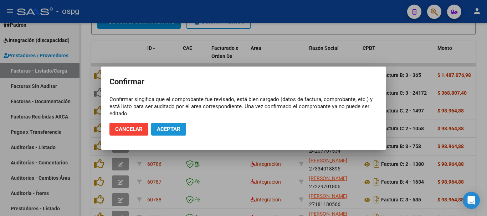
click at [169, 131] on span "Aceptar" at bounding box center [169, 129] width 24 height 6
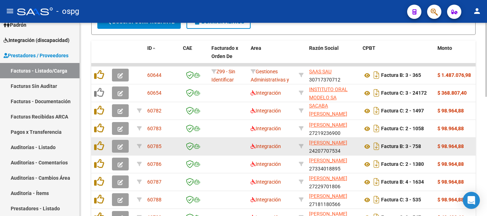
scroll to position [236, 0]
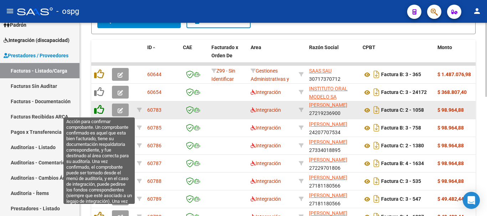
click at [98, 112] on icon at bounding box center [99, 110] width 10 height 10
click at [101, 112] on icon at bounding box center [99, 110] width 10 height 10
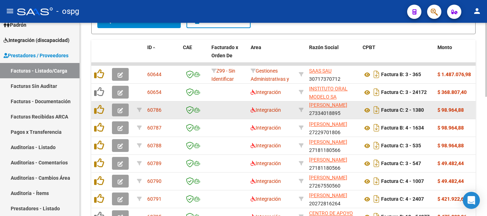
click at [122, 110] on icon "button" at bounding box center [120, 110] width 5 height 5
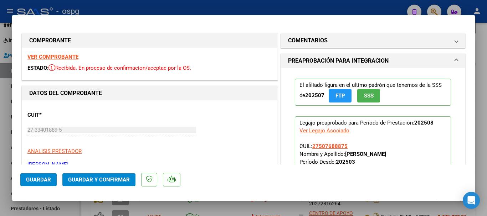
click at [59, 55] on strong "VER COMPROBANTE" at bounding box center [52, 57] width 51 height 6
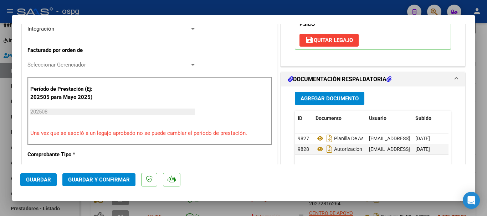
scroll to position [178, 0]
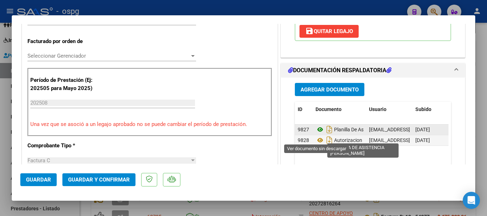
click at [317, 134] on icon at bounding box center [320, 130] width 9 height 9
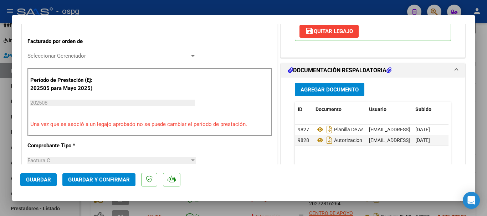
click at [487, 124] on div at bounding box center [243, 108] width 487 height 216
type input "$ 0,00"
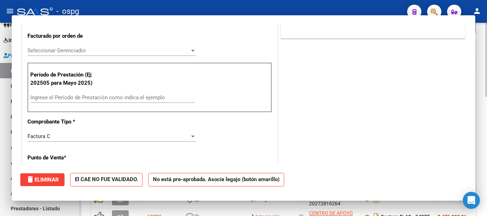
scroll to position [173, 0]
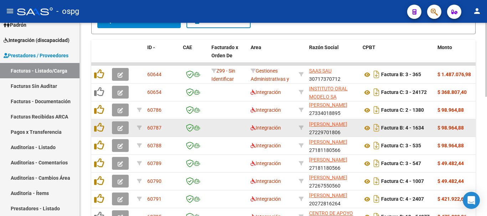
click at [119, 131] on icon "button" at bounding box center [120, 128] width 5 height 5
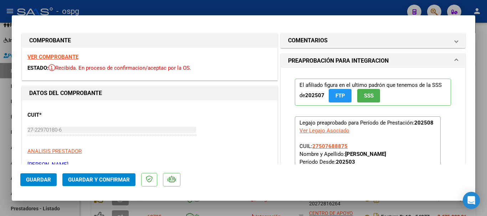
click at [64, 57] on strong "VER COMPROBANTE" at bounding box center [52, 57] width 51 height 6
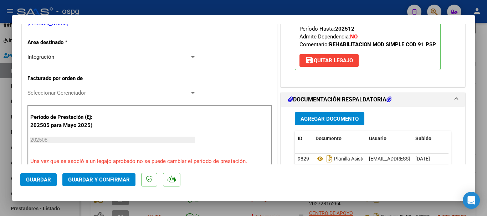
scroll to position [178, 0]
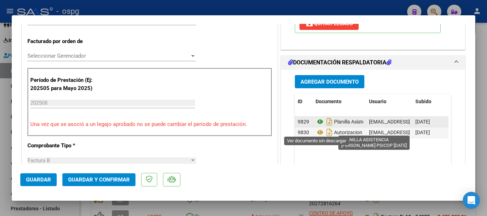
click at [317, 126] on icon at bounding box center [320, 122] width 9 height 9
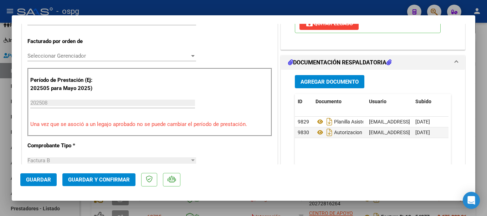
click at [484, 147] on div at bounding box center [243, 108] width 487 height 216
type input "$ 0,00"
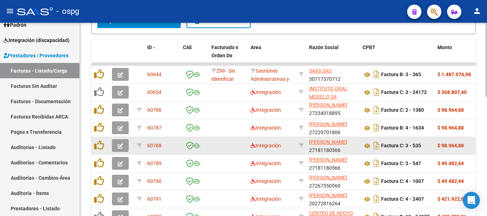
click at [121, 146] on icon "button" at bounding box center [120, 146] width 5 height 5
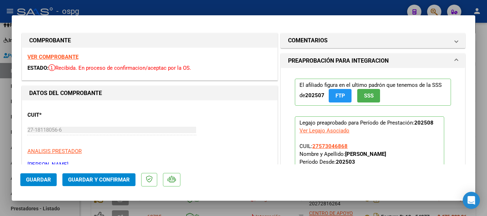
click at [65, 56] on strong "VER COMPROBANTE" at bounding box center [52, 57] width 51 height 6
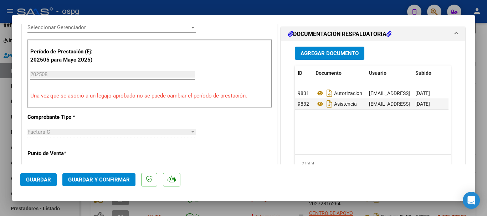
scroll to position [214, 0]
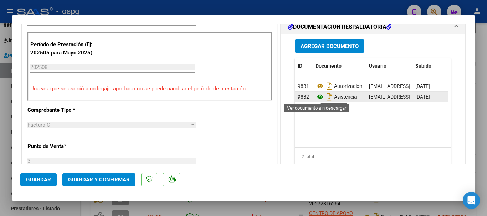
click at [316, 96] on icon at bounding box center [320, 97] width 9 height 9
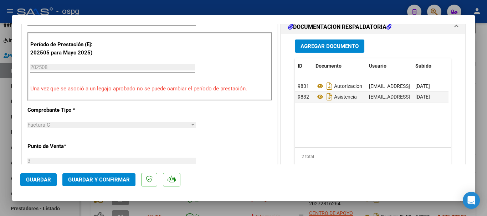
click at [484, 144] on div at bounding box center [243, 108] width 487 height 216
type input "$ 0,00"
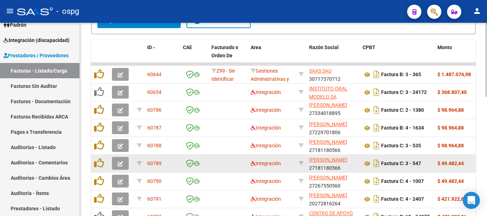
click at [119, 165] on icon "button" at bounding box center [120, 164] width 5 height 5
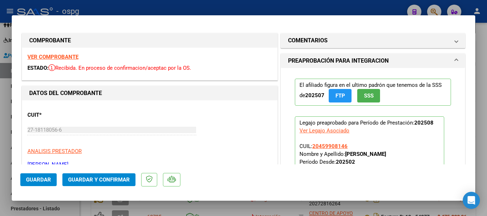
click at [66, 55] on strong "VER COMPROBANTE" at bounding box center [52, 57] width 51 height 6
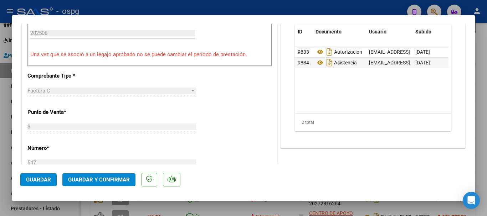
scroll to position [250, 0]
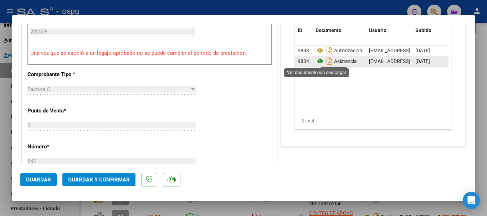
click at [316, 61] on icon at bounding box center [320, 61] width 9 height 9
click at [485, 154] on div at bounding box center [243, 108] width 487 height 216
type input "$ 0,00"
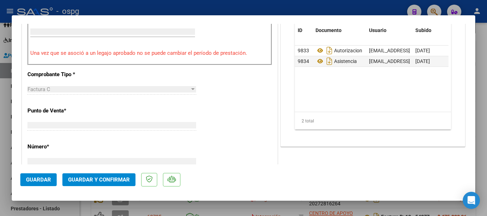
scroll to position [244, 0]
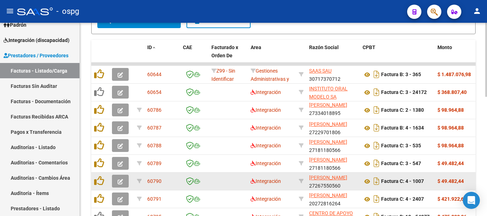
click at [118, 181] on icon "button" at bounding box center [120, 181] width 5 height 5
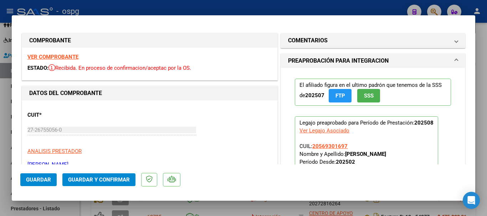
click at [58, 55] on strong "VER COMPROBANTE" at bounding box center [52, 57] width 51 height 6
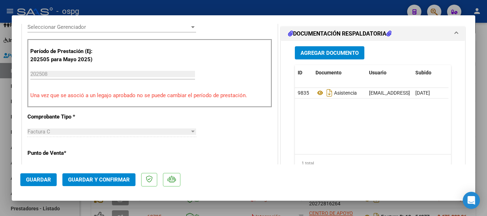
scroll to position [214, 0]
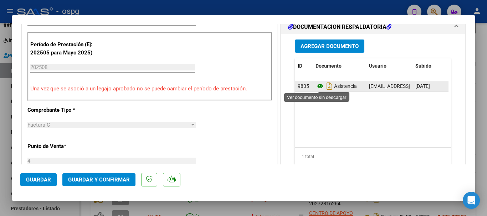
click at [318, 88] on icon at bounding box center [320, 86] width 9 height 9
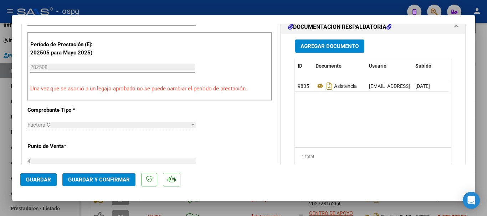
click at [486, 165] on div at bounding box center [243, 108] width 487 height 216
type input "$ 0,00"
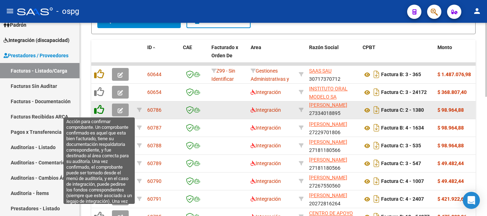
click at [102, 112] on icon at bounding box center [99, 110] width 10 height 10
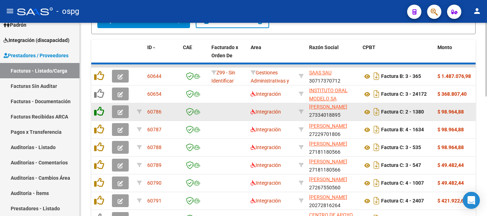
scroll to position [237, 0]
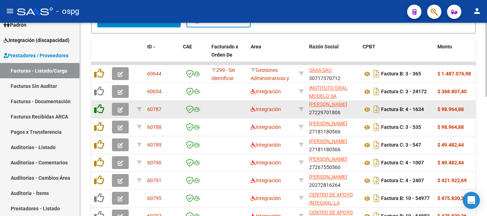
click at [102, 112] on icon at bounding box center [99, 109] width 10 height 10
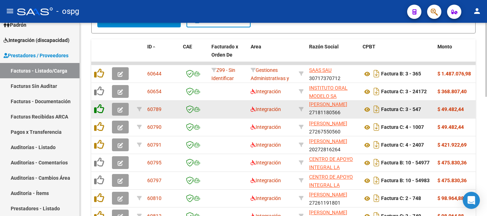
click at [102, 112] on icon at bounding box center [99, 109] width 10 height 10
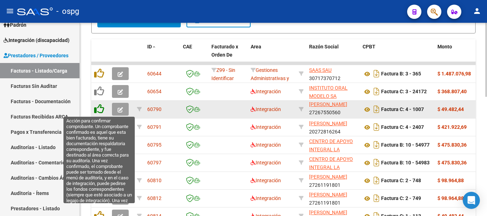
click at [101, 110] on icon at bounding box center [99, 109] width 10 height 10
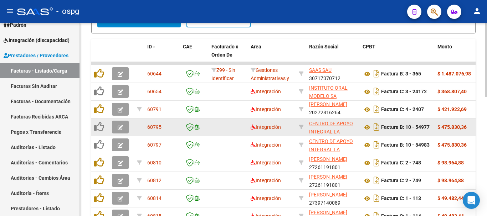
click at [119, 129] on icon "button" at bounding box center [120, 127] width 5 height 5
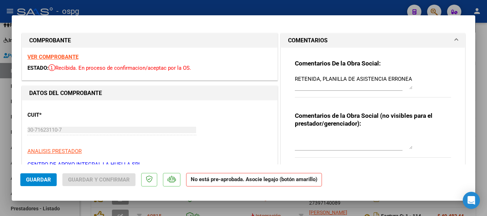
click at [58, 56] on strong "VER COMPROBANTE" at bounding box center [52, 57] width 51 height 6
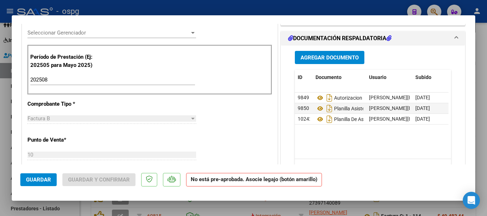
scroll to position [214, 0]
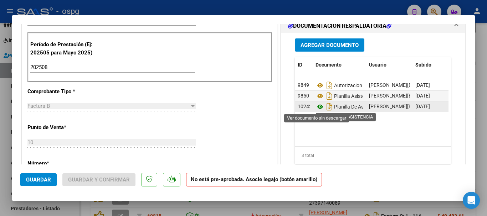
click at [316, 108] on icon at bounding box center [320, 107] width 9 height 9
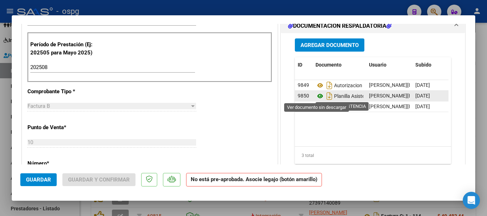
click at [316, 95] on icon at bounding box center [320, 96] width 9 height 9
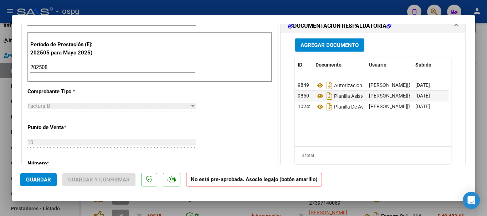
click at [487, 126] on div at bounding box center [243, 108] width 487 height 216
type input "$ 0,00"
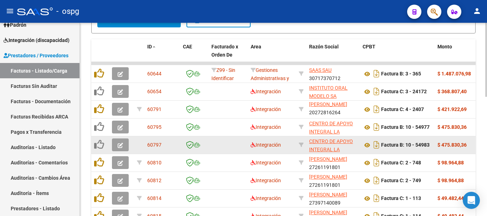
click at [119, 147] on icon "button" at bounding box center [120, 145] width 5 height 5
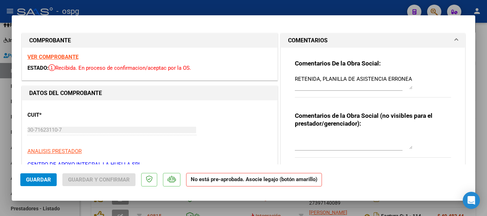
click at [66, 55] on strong "VER COMPROBANTE" at bounding box center [52, 57] width 51 height 6
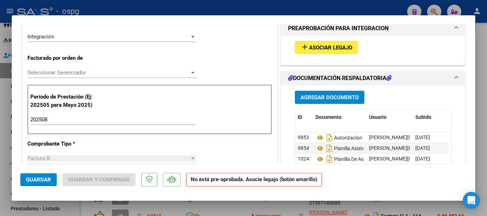
scroll to position [214, 0]
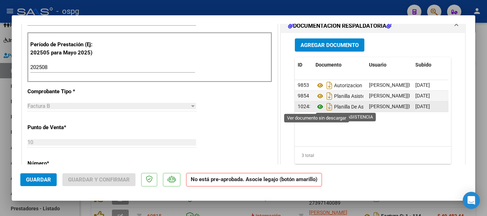
click at [316, 107] on icon at bounding box center [320, 107] width 9 height 9
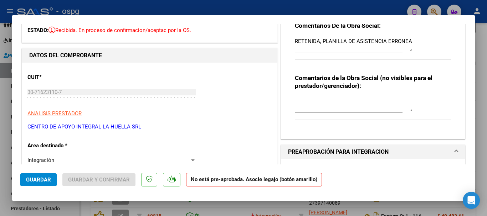
scroll to position [36, 0]
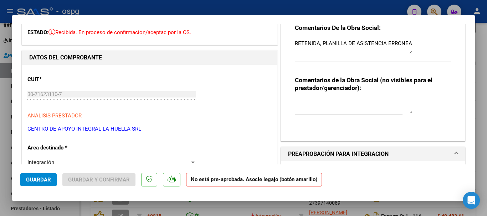
click at [410, 43] on div "Comentarios De la Obra Social: RETENIDA, PLANILLA DE ASISTENCIA ERRONEA" at bounding box center [373, 47] width 156 height 46
click at [408, 44] on textarea "RETENIDA, PLANILLA DE ASISTENCIA ERRONEA" at bounding box center [354, 47] width 118 height 14
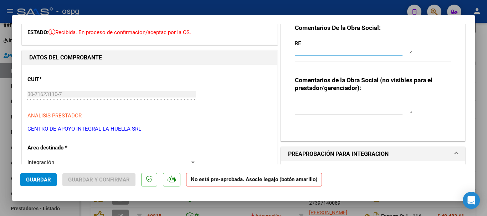
type textarea "R"
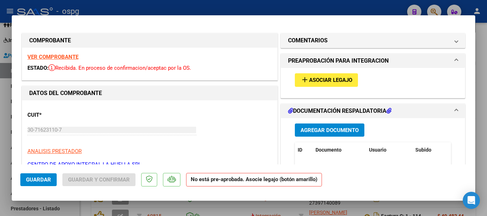
click at [62, 56] on strong "VER COMPROBANTE" at bounding box center [52, 57] width 51 height 6
click at [322, 83] on span "Asociar Legajo" at bounding box center [330, 80] width 43 height 6
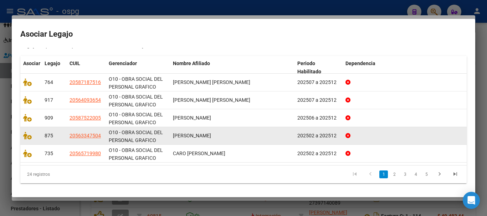
scroll to position [0, 0]
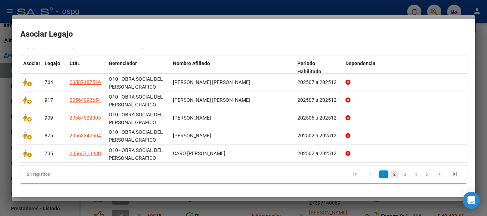
click at [390, 178] on link "2" at bounding box center [394, 175] width 9 height 8
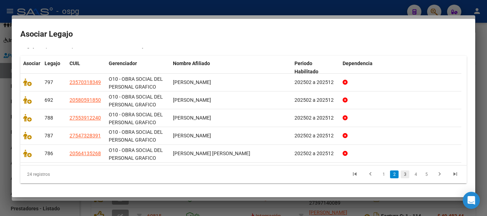
click at [401, 177] on link "3" at bounding box center [405, 175] width 9 height 8
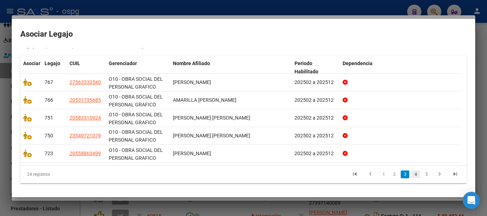
click at [412, 175] on link "4" at bounding box center [416, 175] width 9 height 8
click at [422, 177] on link "5" at bounding box center [426, 175] width 9 height 8
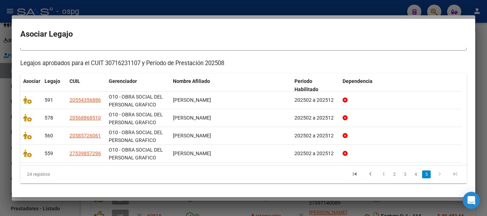
scroll to position [59, 0]
click at [366, 175] on icon "go to previous page" at bounding box center [370, 175] width 9 height 9
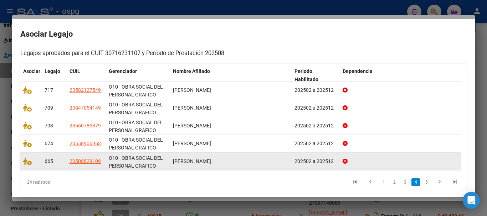
scroll to position [77, 0]
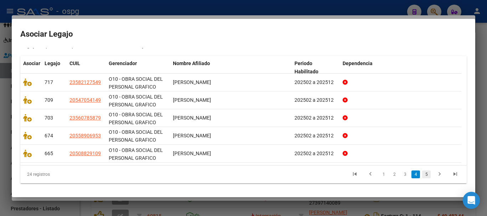
click at [423, 178] on link "5" at bounding box center [426, 175] width 9 height 8
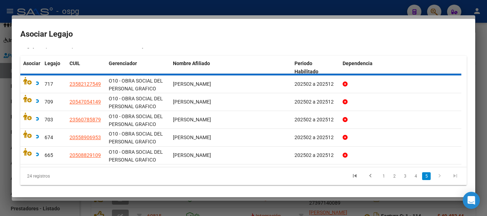
scroll to position [59, 0]
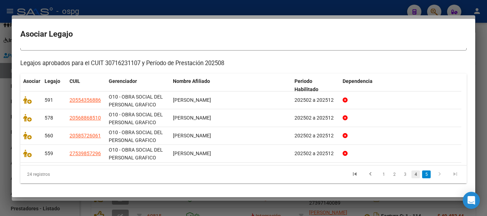
click at [412, 176] on link "4" at bounding box center [416, 175] width 9 height 8
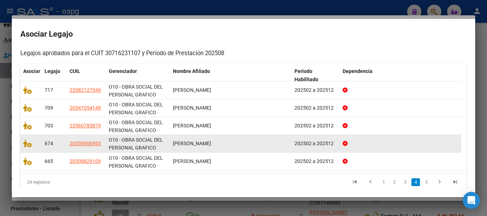
scroll to position [77, 0]
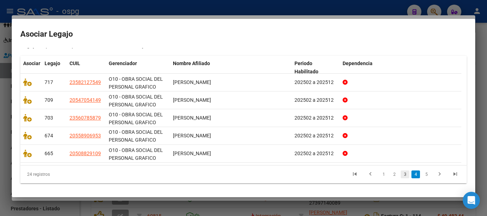
click at [401, 178] on link "3" at bounding box center [405, 175] width 9 height 8
click at [390, 178] on link "2" at bounding box center [394, 175] width 9 height 8
click at [379, 178] on link "1" at bounding box center [383, 175] width 9 height 8
click at [484, 172] on div at bounding box center [243, 108] width 487 height 216
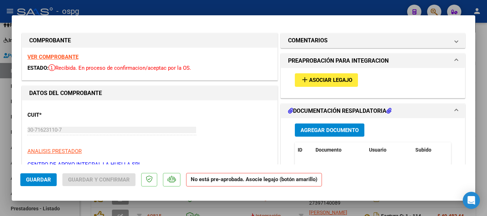
click at [477, 177] on div at bounding box center [243, 108] width 487 height 216
type input "$ 0,00"
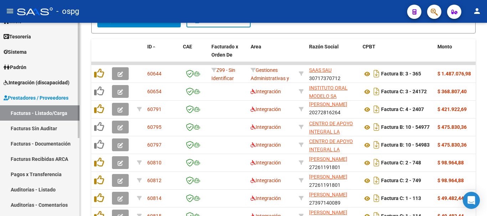
scroll to position [24, 0]
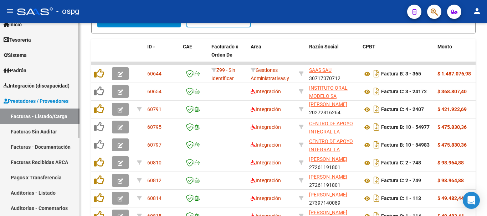
click at [42, 89] on span "Integración (discapacidad)" at bounding box center [37, 86] width 66 height 8
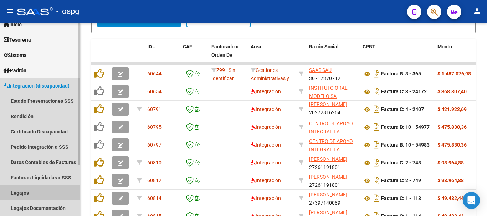
click at [30, 191] on link "Legajos" at bounding box center [40, 192] width 80 height 15
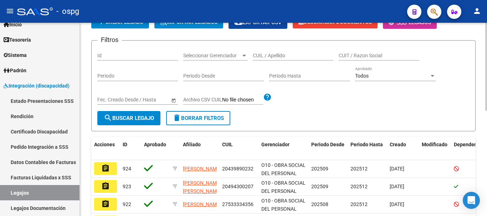
scroll to position [18, 0]
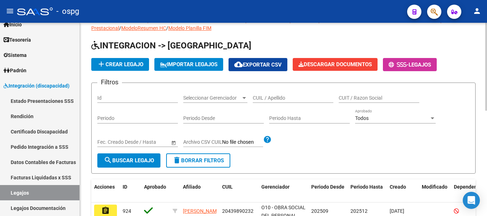
click at [298, 96] on input "CUIL / Apellido" at bounding box center [293, 98] width 81 height 6
type input "FERNANDEZ"
click at [123, 162] on span "search Buscar Legajo" at bounding box center [129, 161] width 50 height 6
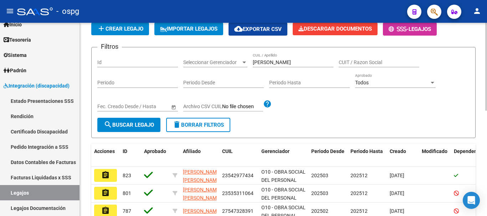
scroll to position [89, 0]
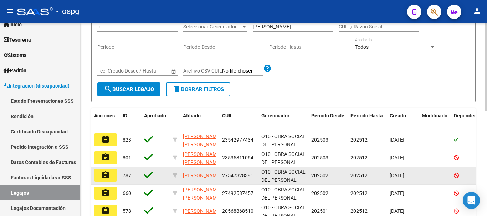
click at [106, 177] on mat-icon "assignment" at bounding box center [105, 175] width 9 height 9
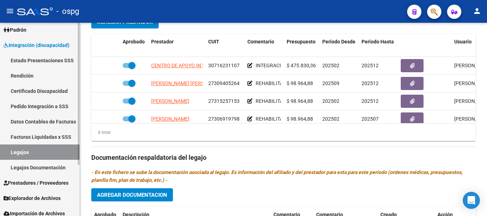
scroll to position [70, 0]
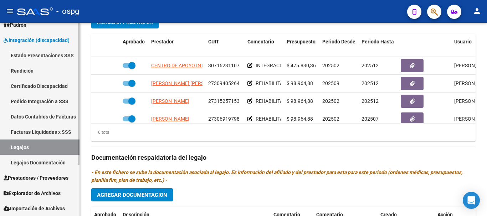
click at [34, 183] on link "Prestadores / Proveedores" at bounding box center [40, 177] width 80 height 15
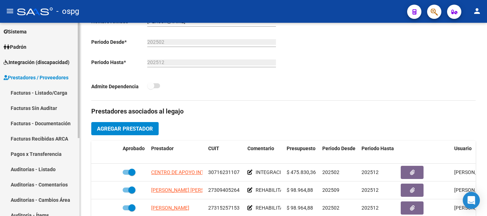
scroll to position [24, 0]
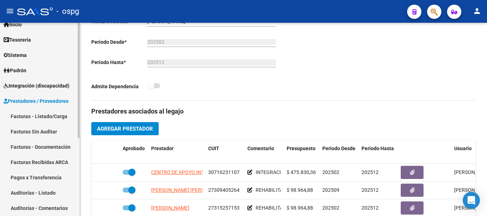
click at [39, 114] on link "Facturas - Listado/Carga" at bounding box center [40, 116] width 80 height 15
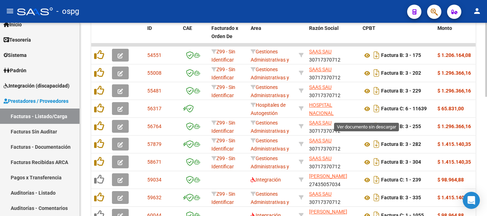
scroll to position [285, 0]
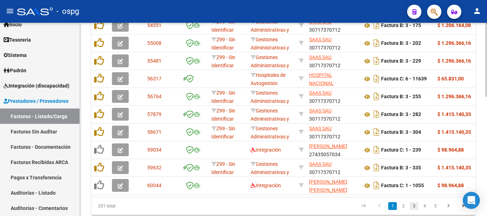
click at [416, 210] on link "3" at bounding box center [414, 207] width 9 height 8
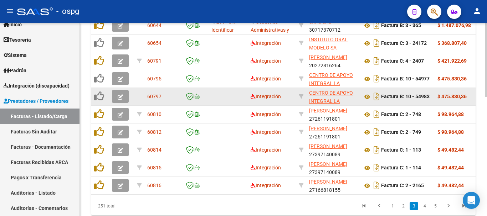
click at [120, 97] on icon "button" at bounding box center [120, 97] width 5 height 5
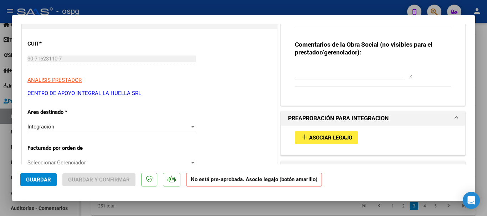
scroll to position [0, 0]
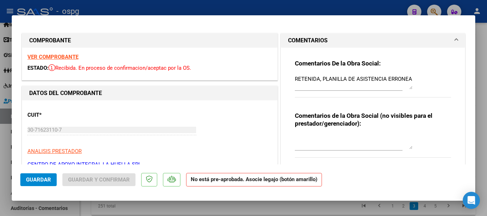
click at [65, 57] on strong "VER COMPROBANTE" at bounding box center [52, 57] width 51 height 6
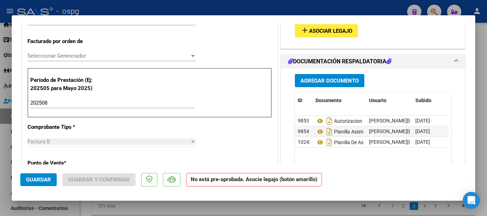
scroll to position [143, 0]
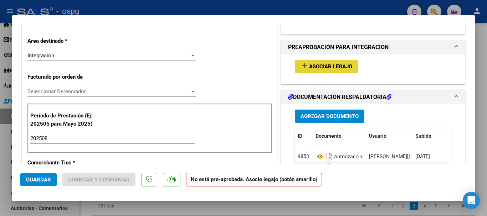
click at [323, 68] on span "Asociar Legajo" at bounding box center [330, 66] width 43 height 6
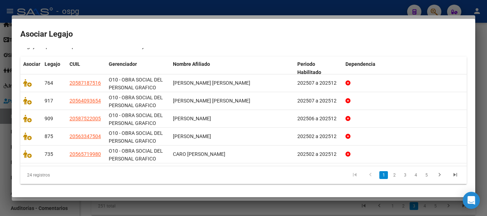
scroll to position [77, 0]
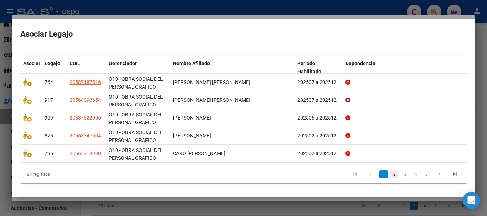
click at [390, 177] on link "2" at bounding box center [394, 175] width 9 height 8
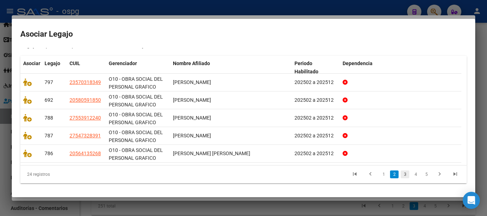
click at [401, 177] on link "3" at bounding box center [405, 175] width 9 height 8
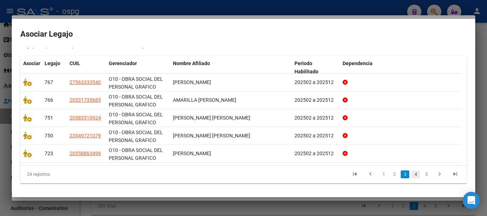
click at [412, 175] on link "4" at bounding box center [416, 175] width 9 height 8
click at [422, 177] on link "5" at bounding box center [426, 175] width 9 height 8
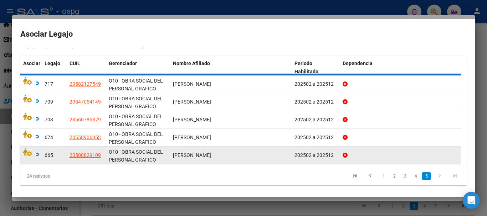
scroll to position [59, 0]
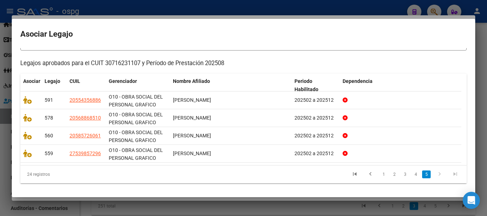
click at [435, 175] on icon "go to next page" at bounding box center [439, 175] width 9 height 9
click at [483, 165] on div at bounding box center [243, 108] width 487 height 216
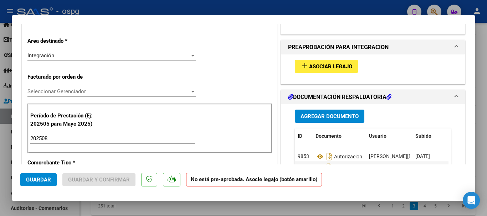
click at [484, 170] on div at bounding box center [243, 108] width 487 height 216
type input "$ 0,00"
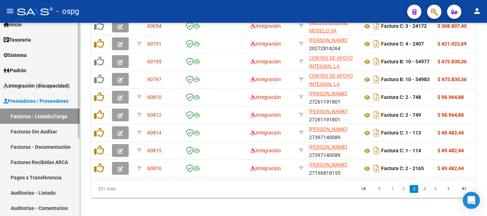
scroll to position [313, 0]
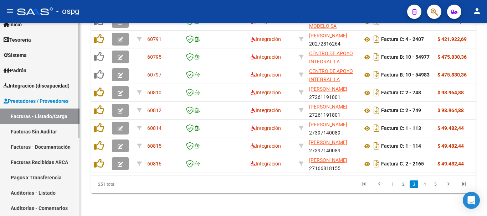
click at [32, 92] on link "Integración (discapacidad)" at bounding box center [40, 85] width 80 height 15
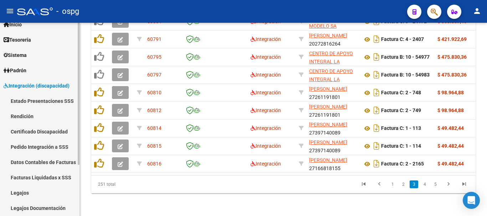
click at [23, 192] on link "Legajos" at bounding box center [40, 192] width 80 height 15
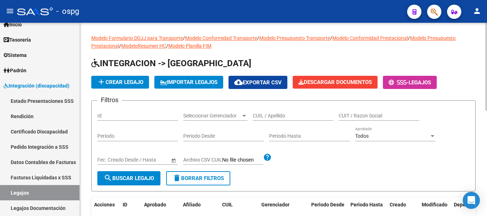
click at [312, 114] on input "CUIL / Apellido" at bounding box center [293, 116] width 81 height 6
type input "FERNANDEZ"
click at [128, 182] on span "search Buscar Legajo" at bounding box center [129, 178] width 50 height 6
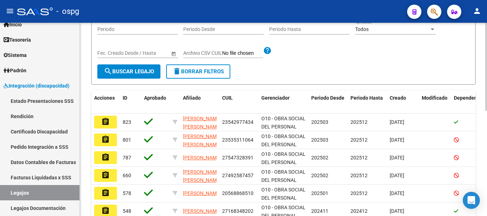
scroll to position [143, 0]
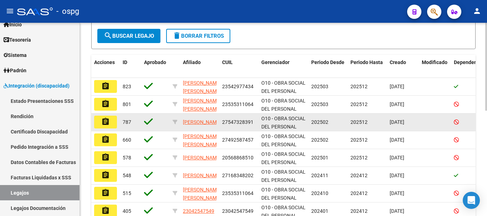
click at [111, 126] on button "assignment" at bounding box center [105, 122] width 23 height 13
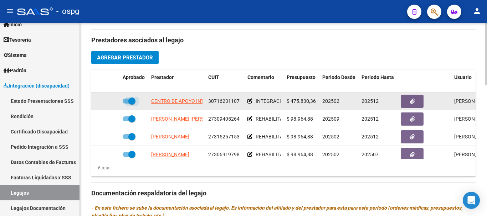
drag, startPoint x: 131, startPoint y: 102, endPoint x: 126, endPoint y: 102, distance: 5.0
click at [126, 102] on span at bounding box center [129, 101] width 13 height 5
click at [126, 104] on input "checkbox" at bounding box center [126, 104] width 0 height 0
click at [127, 102] on span at bounding box center [126, 101] width 7 height 7
click at [126, 104] on input "checkbox" at bounding box center [126, 104] width 0 height 0
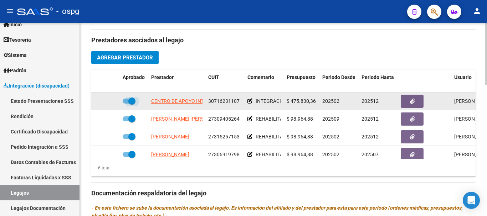
click at [131, 102] on span at bounding box center [131, 101] width 7 height 7
click at [126, 104] on input "checkbox" at bounding box center [126, 104] width 0 height 0
drag, startPoint x: 126, startPoint y: 101, endPoint x: 131, endPoint y: 101, distance: 4.7
click at [131, 101] on span at bounding box center [129, 101] width 13 height 5
click at [126, 104] on input "checkbox" at bounding box center [126, 104] width 0 height 0
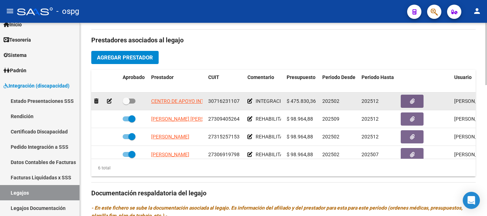
checkbox input "true"
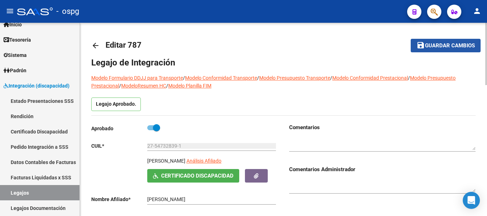
click at [437, 48] on span "Guardar cambios" at bounding box center [450, 46] width 50 height 6
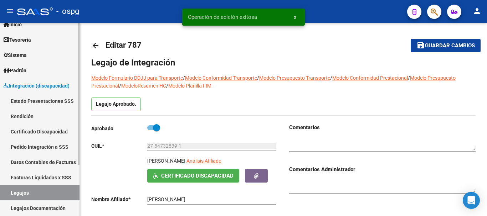
click at [34, 148] on link "Pedido Integración a SSS" at bounding box center [40, 146] width 80 height 15
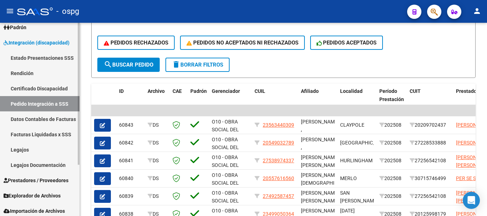
scroll to position [70, 0]
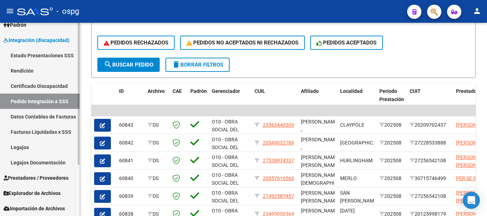
click at [33, 181] on span "Prestadores / Proveedores" at bounding box center [36, 178] width 65 height 8
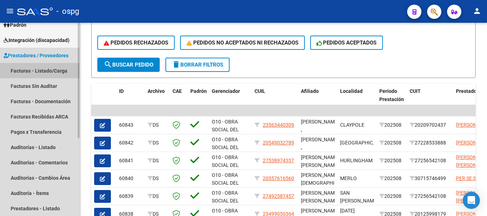
click at [57, 74] on link "Facturas - Listado/Carga" at bounding box center [40, 70] width 80 height 15
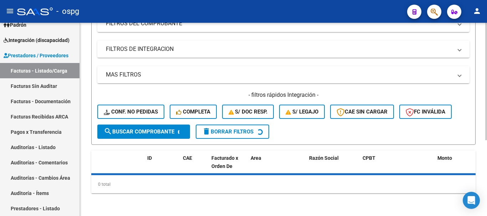
scroll to position [178, 0]
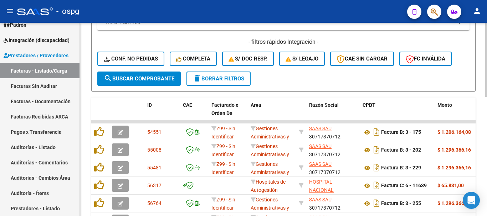
click at [149, 106] on span "ID" at bounding box center [149, 105] width 5 height 6
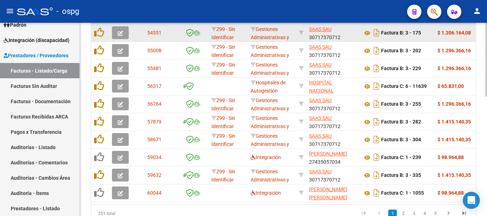
scroll to position [313, 0]
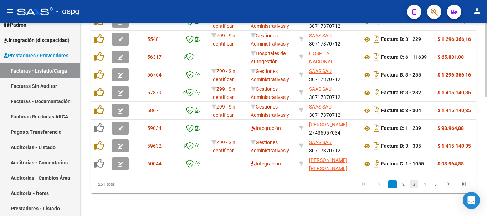
click at [414, 188] on link "3" at bounding box center [414, 185] width 9 height 8
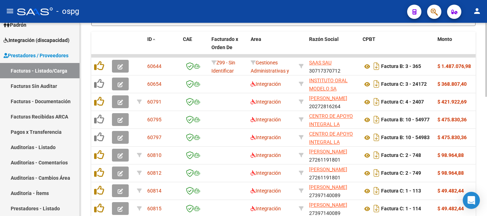
scroll to position [241, 0]
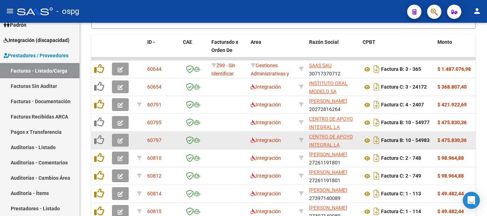
click at [121, 141] on icon "button" at bounding box center [120, 140] width 5 height 5
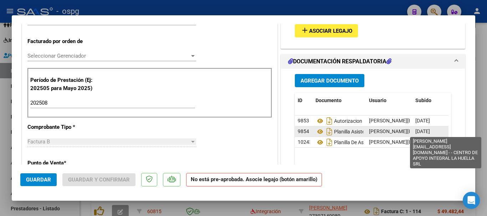
scroll to position [143, 0]
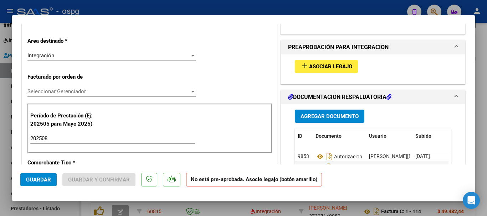
click at [323, 65] on span "Asociar Legajo" at bounding box center [330, 66] width 43 height 6
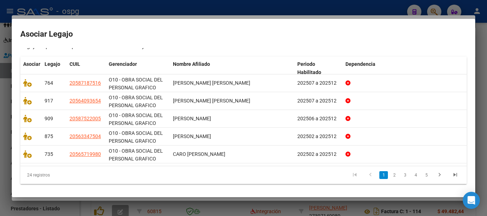
scroll to position [77, 0]
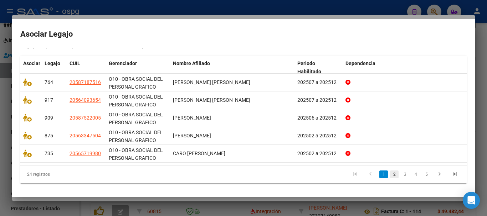
click at [390, 178] on link "2" at bounding box center [394, 175] width 9 height 8
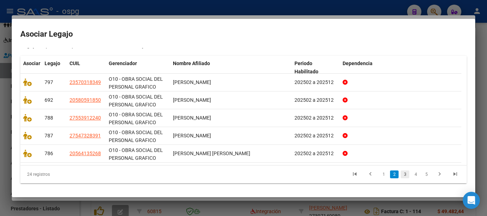
click at [401, 178] on link "3" at bounding box center [405, 175] width 9 height 8
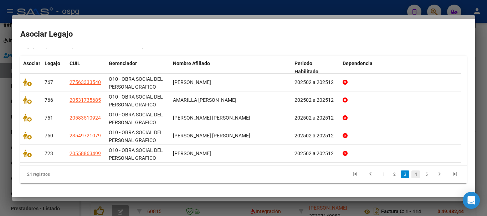
click at [412, 178] on link "4" at bounding box center [416, 175] width 9 height 8
click at [422, 178] on link "5" at bounding box center [426, 175] width 9 height 8
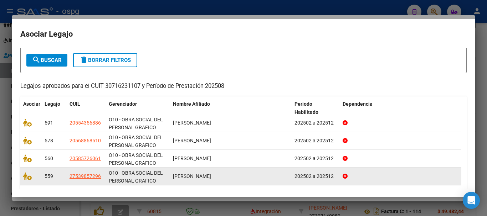
scroll to position [59, 0]
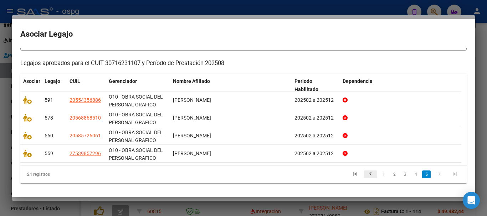
click at [366, 176] on icon "go to previous page" at bounding box center [370, 175] width 9 height 9
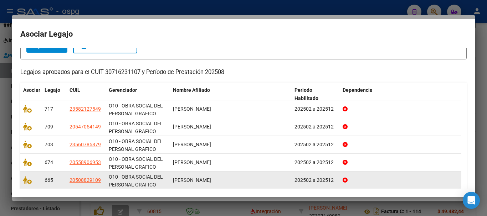
scroll to position [77, 0]
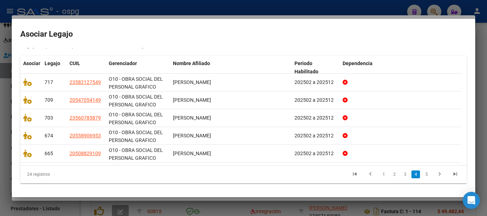
click at [486, 176] on div at bounding box center [243, 108] width 487 height 216
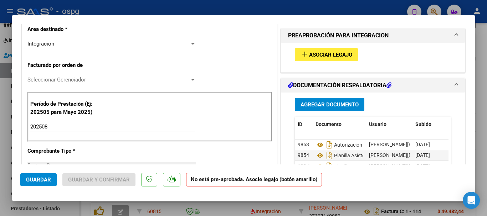
scroll to position [137, 0]
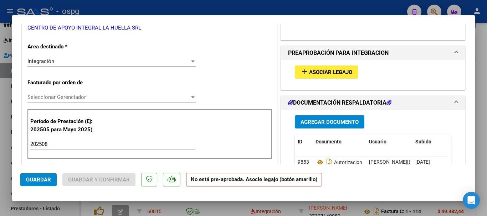
click at [60, 145] on input "202508" at bounding box center [112, 144] width 165 height 6
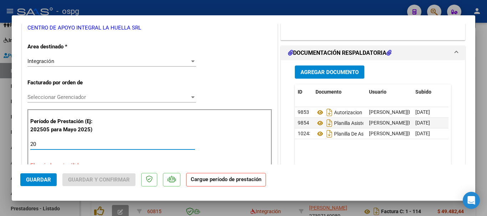
type input "2"
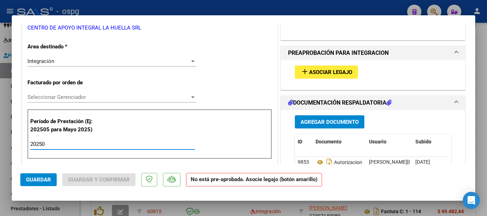
type input "202508"
click at [323, 76] on button "add Asociar Legajo" at bounding box center [326, 72] width 63 height 13
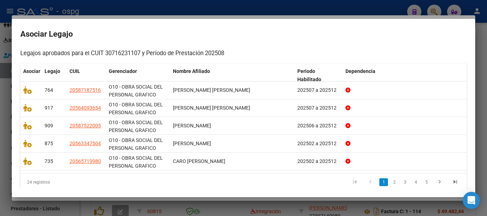
scroll to position [77, 0]
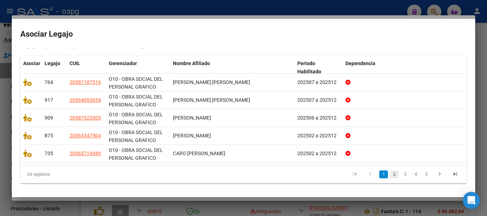
click at [390, 176] on link "2" at bounding box center [394, 175] width 9 height 8
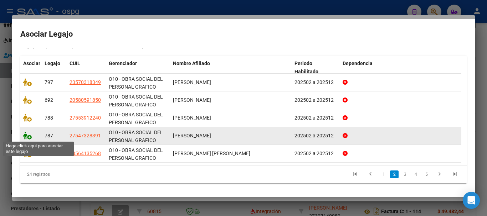
click at [29, 139] on icon at bounding box center [27, 136] width 9 height 8
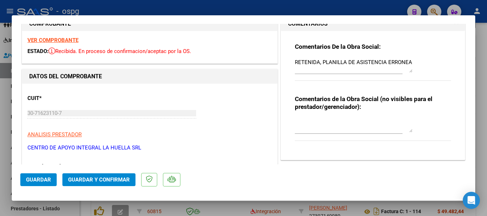
scroll to position [0, 0]
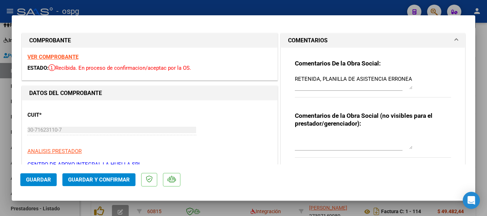
click at [69, 58] on strong "VER COMPROBANTE" at bounding box center [52, 57] width 51 height 6
click at [408, 77] on textarea "RETENIDA, PLANILLA DE ASISTENCIA ERRONEA" at bounding box center [354, 82] width 118 height 14
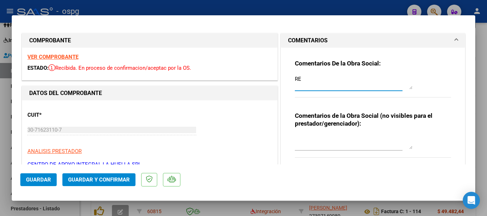
type textarea "R"
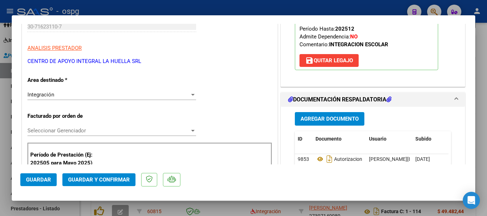
scroll to position [143, 0]
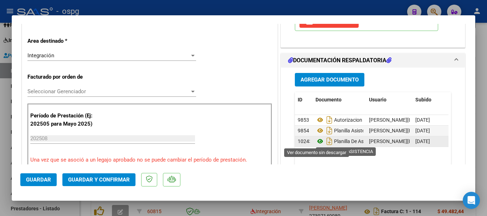
click at [317, 142] on icon at bounding box center [320, 141] width 9 height 9
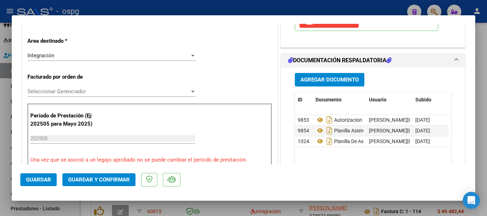
click at [39, 183] on span "Guardar" at bounding box center [38, 180] width 25 height 6
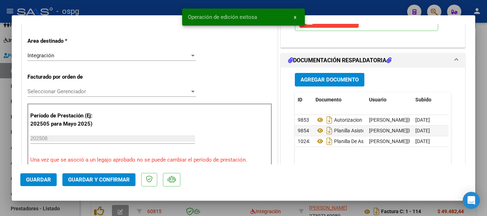
click at [481, 146] on div at bounding box center [243, 108] width 487 height 216
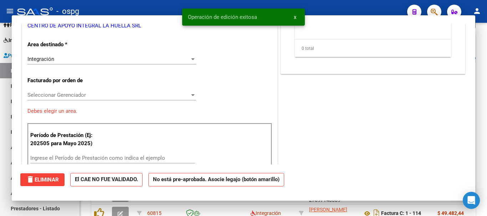
scroll to position [0, 0]
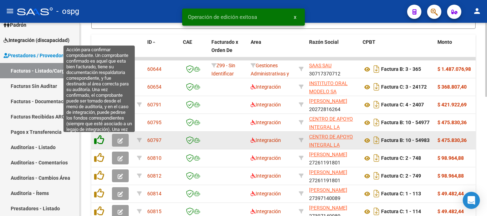
click at [100, 142] on icon at bounding box center [99, 140] width 10 height 10
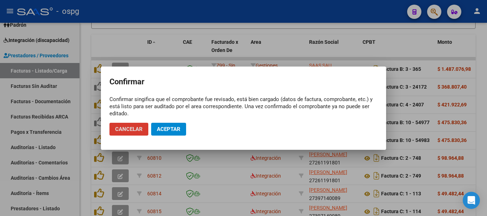
click at [171, 126] on span "Aceptar" at bounding box center [169, 129] width 24 height 6
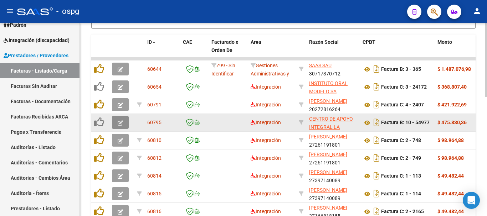
click at [119, 123] on icon "button" at bounding box center [120, 123] width 5 height 5
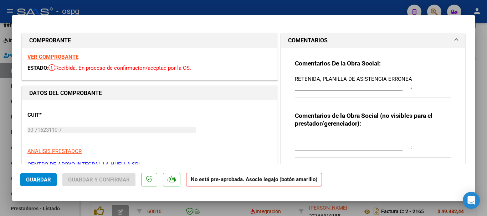
click at [69, 56] on strong "VER COMPROBANTE" at bounding box center [52, 57] width 51 height 6
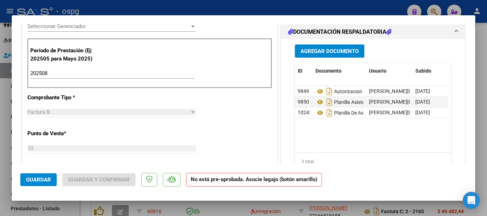
scroll to position [214, 0]
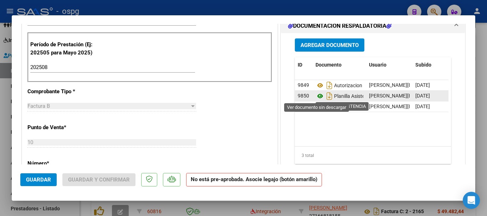
click at [317, 97] on icon at bounding box center [320, 96] width 9 height 9
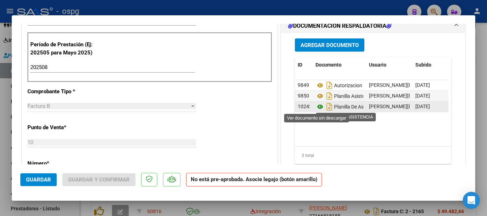
click at [317, 107] on icon at bounding box center [320, 107] width 9 height 9
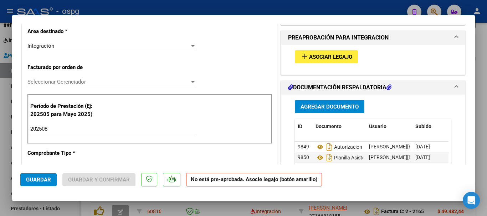
scroll to position [143, 0]
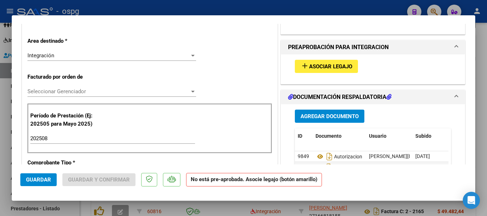
click at [486, 141] on div at bounding box center [243, 108] width 487 height 216
type input "$ 0,00"
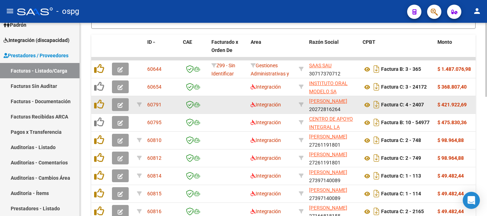
click at [120, 106] on icon "button" at bounding box center [120, 105] width 5 height 5
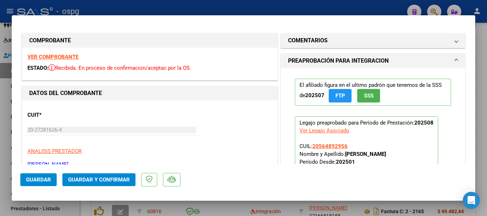
click at [56, 56] on strong "VER COMPROBANTE" at bounding box center [52, 57] width 51 height 6
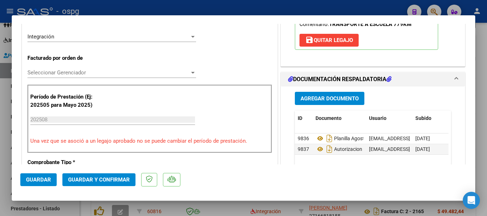
scroll to position [178, 0]
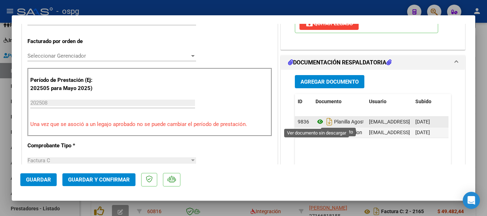
click at [317, 122] on icon at bounding box center [320, 122] width 9 height 9
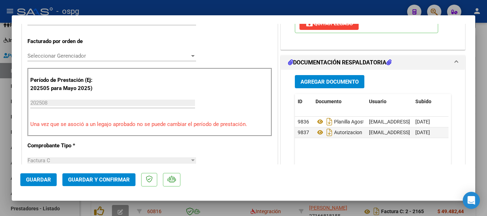
click at [480, 126] on div at bounding box center [243, 108] width 487 height 216
type input "$ 0,00"
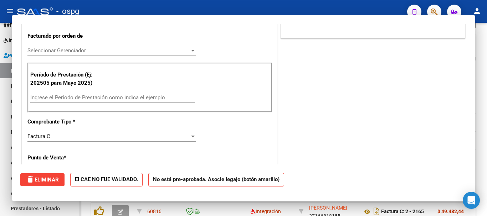
scroll to position [173, 0]
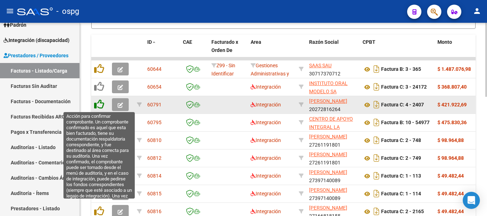
click at [99, 105] on icon at bounding box center [99, 105] width 10 height 10
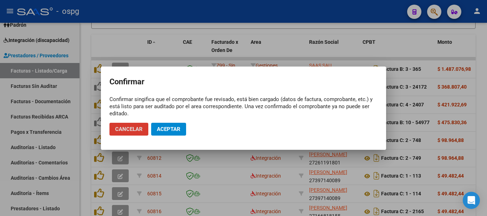
click at [178, 132] on span "Aceptar" at bounding box center [169, 129] width 24 height 6
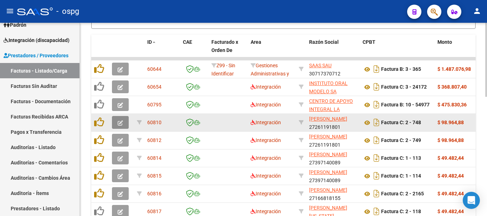
click at [120, 124] on icon "button" at bounding box center [120, 123] width 5 height 5
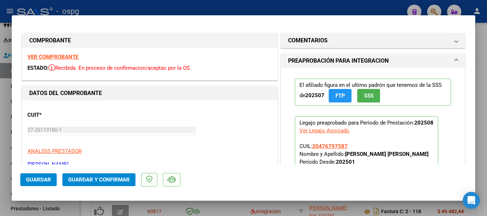
click at [56, 57] on strong "VER COMPROBANTE" at bounding box center [52, 57] width 51 height 6
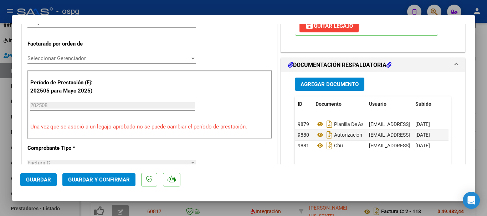
scroll to position [178, 0]
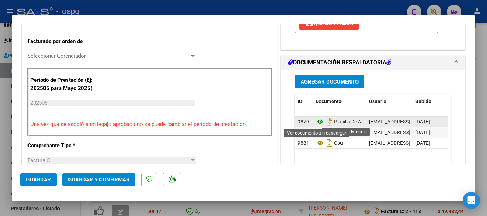
click at [319, 122] on icon at bounding box center [320, 122] width 9 height 9
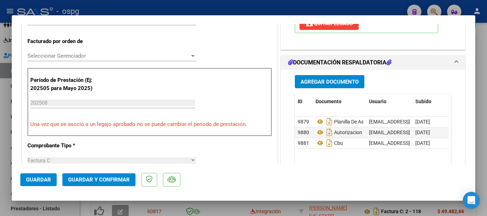
click at [486, 134] on div at bounding box center [243, 108] width 487 height 216
type input "$ 0,00"
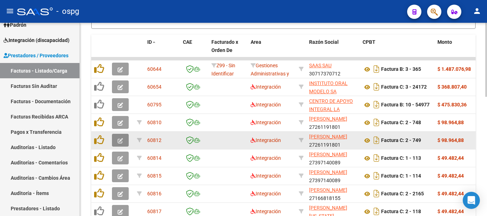
click at [121, 142] on icon "button" at bounding box center [120, 140] width 5 height 5
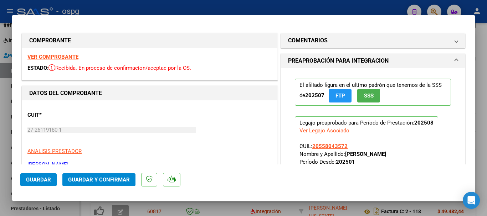
click at [68, 56] on strong "VER COMPROBANTE" at bounding box center [52, 57] width 51 height 6
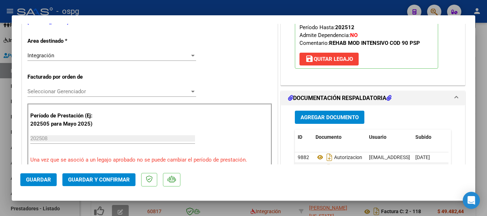
scroll to position [178, 0]
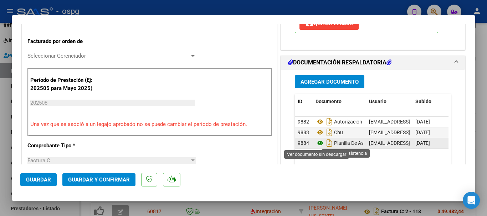
click at [318, 143] on icon at bounding box center [320, 143] width 9 height 9
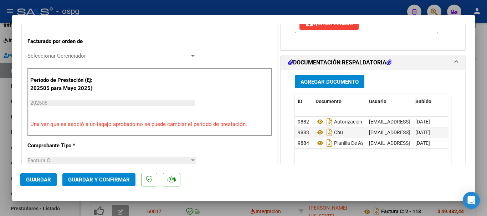
click at [483, 161] on div at bounding box center [243, 108] width 487 height 216
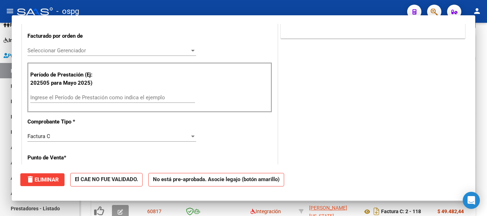
scroll to position [173, 0]
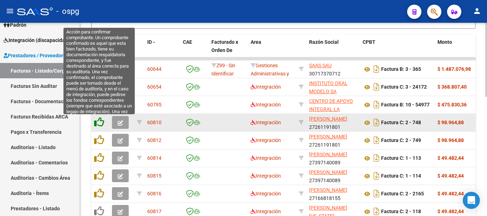
click at [101, 123] on icon at bounding box center [99, 122] width 10 height 10
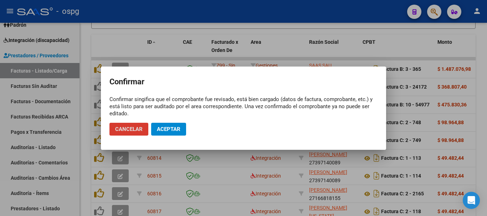
click at [171, 127] on span "Aceptar" at bounding box center [169, 129] width 24 height 6
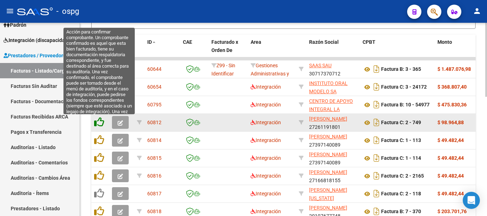
click at [100, 124] on icon at bounding box center [99, 122] width 10 height 10
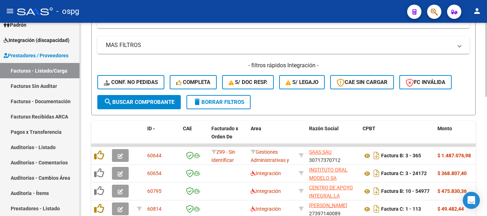
scroll to position [134, 0]
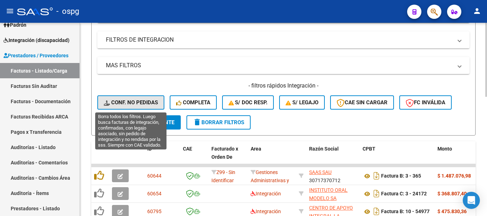
click at [132, 100] on span "Conf. no pedidas" at bounding box center [131, 103] width 54 height 6
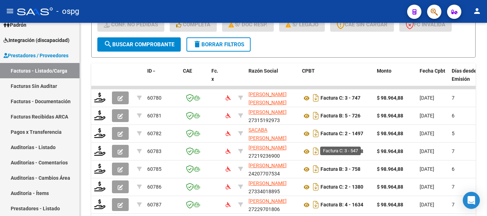
scroll to position [206, 0]
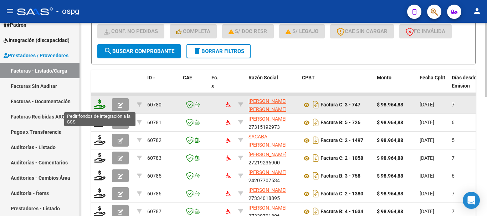
click at [98, 107] on icon at bounding box center [99, 105] width 11 height 10
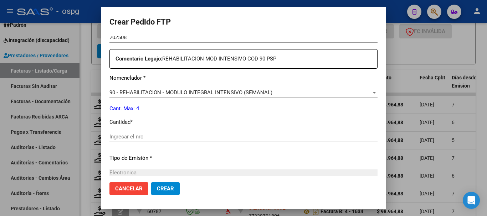
scroll to position [250, 0]
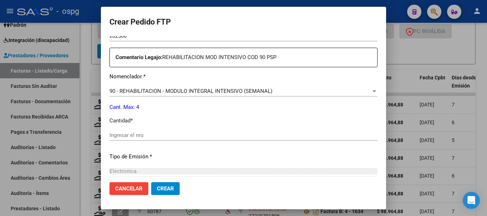
click at [238, 137] on input "Ingresar el nro" at bounding box center [243, 135] width 268 height 6
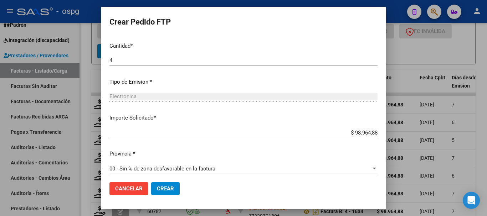
scroll to position [328, 0]
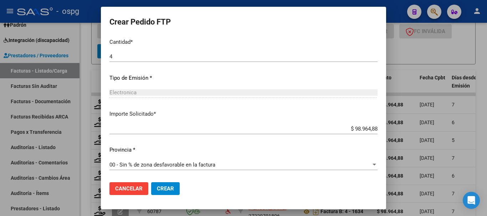
click at [169, 190] on span "Crear" at bounding box center [165, 189] width 17 height 6
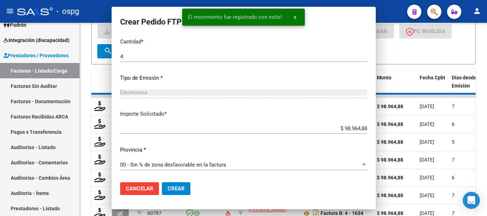
scroll to position [288, 0]
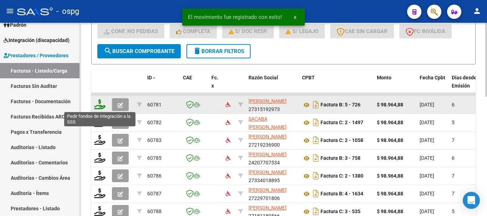
click at [98, 109] on icon at bounding box center [99, 105] width 11 height 10
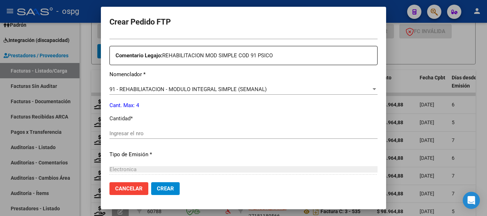
scroll to position [285, 0]
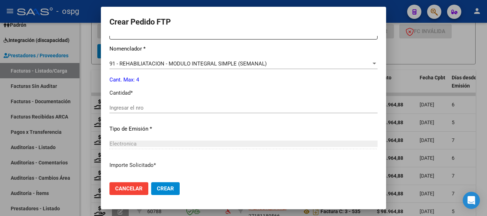
click at [201, 113] on div "Ingresar el nro" at bounding box center [243, 108] width 268 height 11
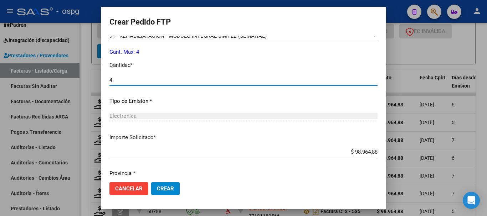
scroll to position [337, 0]
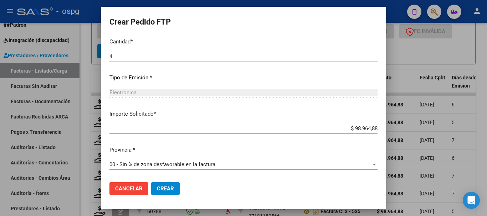
click at [167, 186] on span "Crear" at bounding box center [165, 189] width 17 height 6
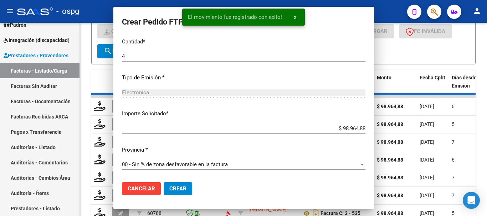
scroll to position [296, 0]
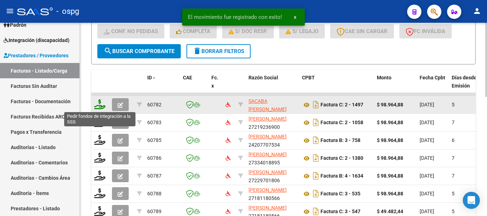
click at [100, 107] on icon at bounding box center [99, 105] width 11 height 10
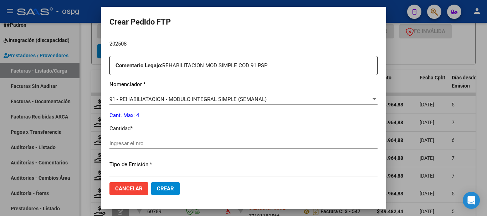
scroll to position [285, 0]
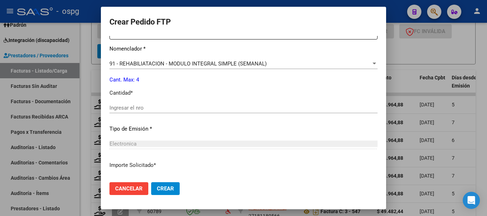
click at [236, 108] on input "Ingresar el nro" at bounding box center [243, 108] width 268 height 6
click at [168, 192] on span "Crear" at bounding box center [165, 189] width 17 height 6
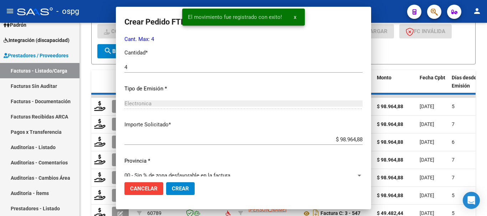
scroll to position [245, 0]
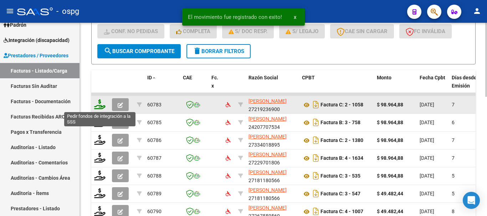
click at [98, 104] on icon at bounding box center [99, 105] width 11 height 10
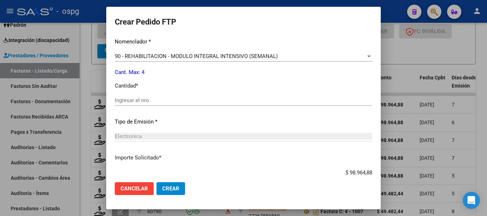
scroll to position [285, 0]
click at [186, 102] on input "Ingresar el nro" at bounding box center [244, 100] width 258 height 6
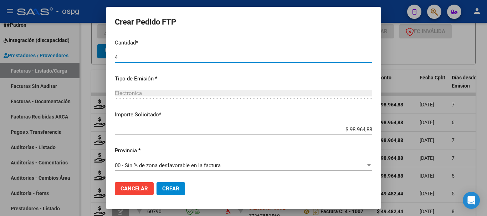
scroll to position [328, 0]
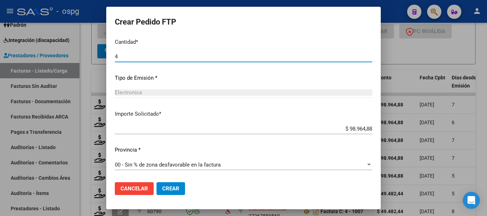
click at [162, 187] on span "Crear" at bounding box center [170, 189] width 17 height 6
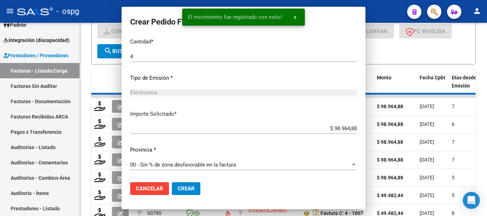
scroll to position [0, 0]
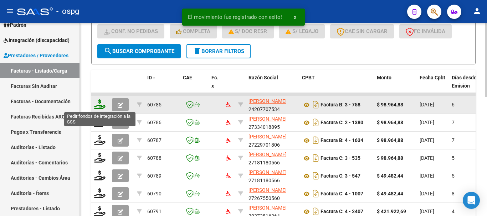
click at [102, 108] on icon at bounding box center [99, 105] width 11 height 10
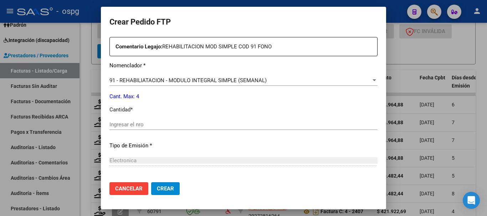
scroll to position [285, 0]
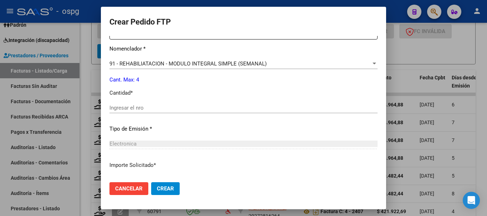
click at [215, 108] on input "Ingresar el nro" at bounding box center [243, 108] width 268 height 6
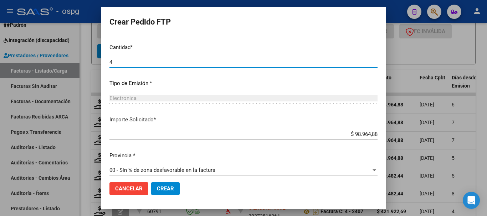
scroll to position [337, 0]
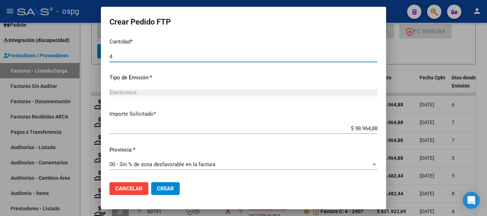
click at [169, 192] on span "Crear" at bounding box center [165, 189] width 17 height 6
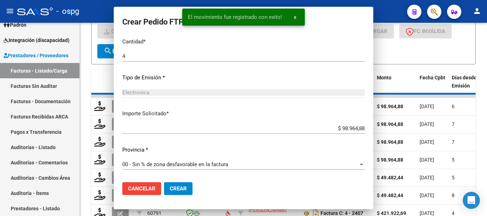
scroll to position [296, 0]
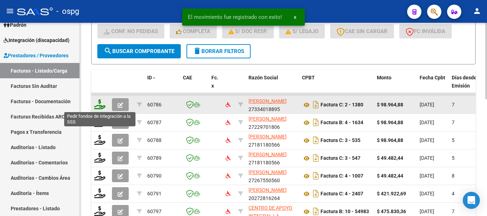
click at [102, 107] on icon at bounding box center [99, 105] width 11 height 10
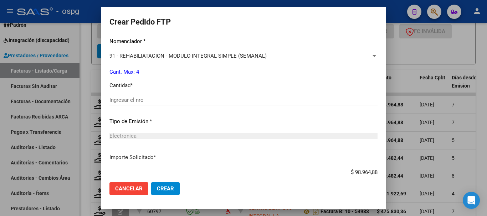
scroll to position [285, 0]
click at [207, 96] on div "Ingresar el nro" at bounding box center [243, 100] width 268 height 11
click at [176, 192] on button "Crear" at bounding box center [165, 189] width 29 height 13
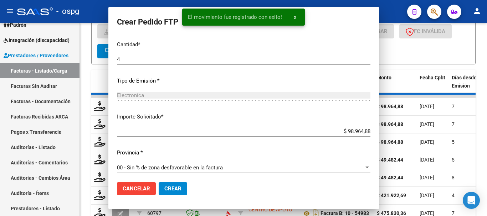
scroll to position [0, 0]
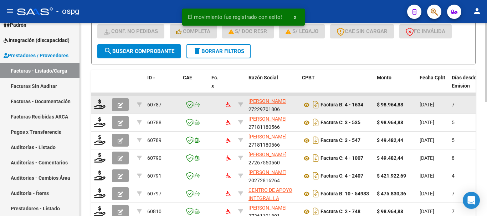
click at [102, 109] on div at bounding box center [100, 105] width 12 height 11
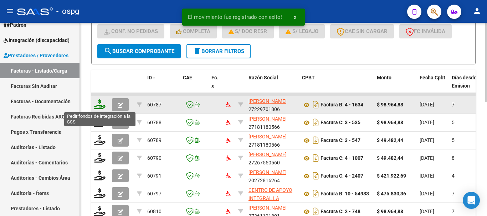
click at [100, 106] on icon at bounding box center [99, 105] width 11 height 10
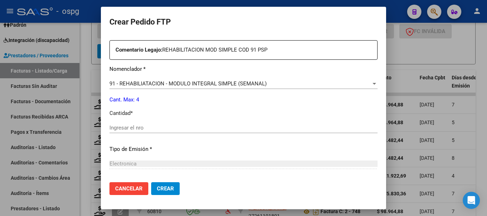
scroll to position [285, 0]
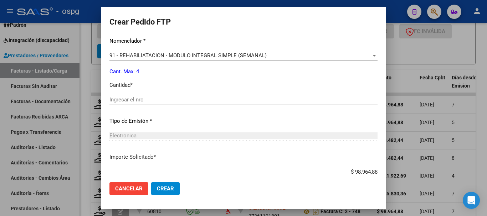
click at [217, 103] on input "Ingresar el nro" at bounding box center [243, 100] width 268 height 6
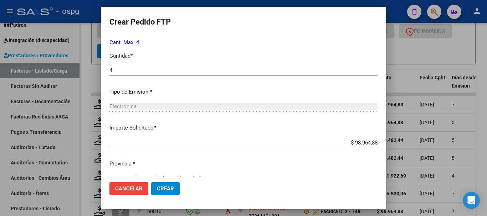
scroll to position [328, 0]
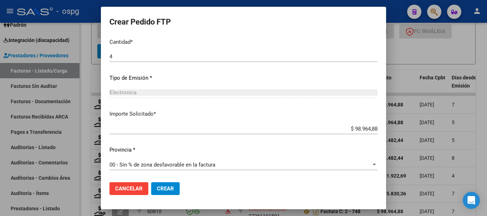
click at [166, 183] on button "Crear" at bounding box center [165, 189] width 29 height 13
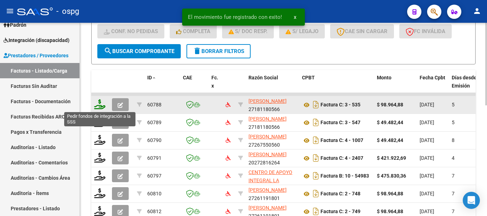
click at [100, 108] on icon at bounding box center [99, 105] width 11 height 10
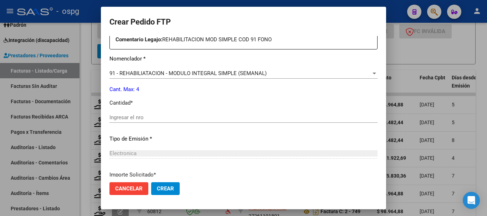
scroll to position [285, 0]
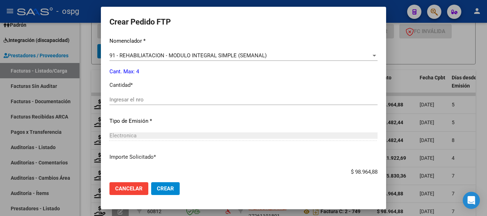
click at [198, 101] on input "Ingresar el nro" at bounding box center [243, 100] width 268 height 6
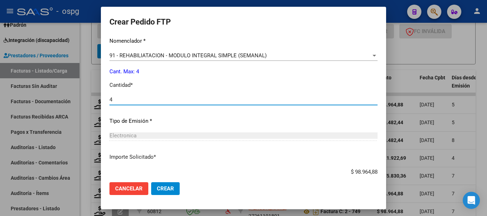
click at [167, 183] on button "Crear" at bounding box center [165, 189] width 29 height 13
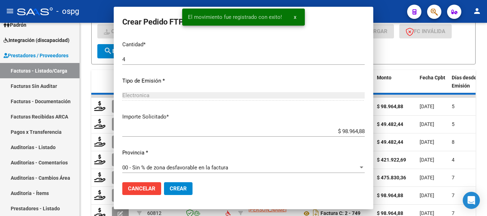
scroll to position [245, 0]
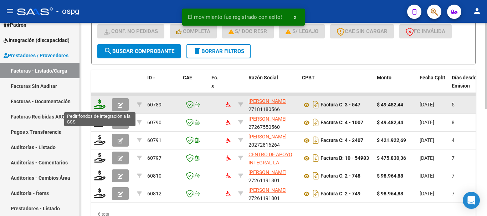
click at [99, 108] on icon at bounding box center [99, 105] width 11 height 10
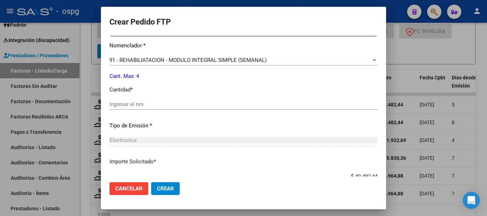
scroll to position [285, 0]
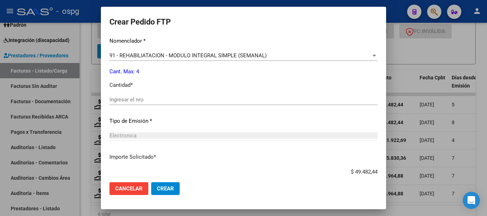
click at [166, 99] on input "Ingresar el nro" at bounding box center [243, 100] width 268 height 6
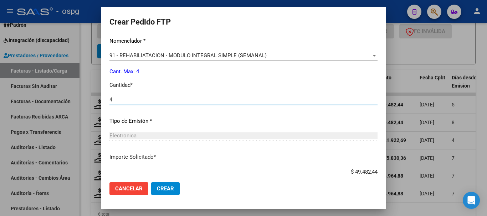
click at [174, 191] on button "Crear" at bounding box center [165, 189] width 29 height 13
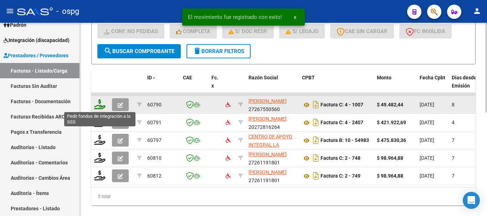
click at [103, 107] on icon at bounding box center [99, 105] width 11 height 10
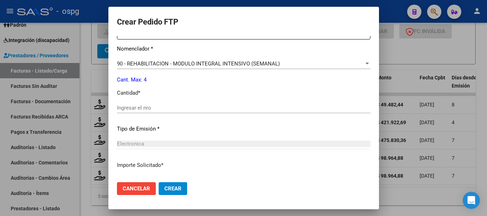
click at [175, 109] on input "Ingresar el nro" at bounding box center [244, 108] width 254 height 6
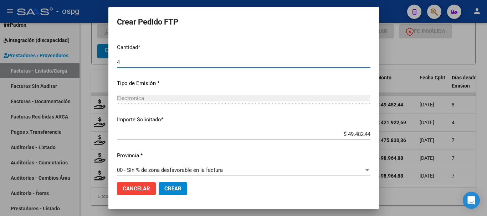
scroll to position [337, 0]
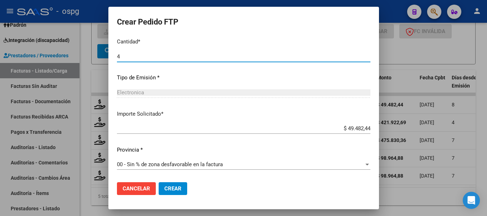
click at [164, 192] on span "Crear" at bounding box center [172, 189] width 17 height 6
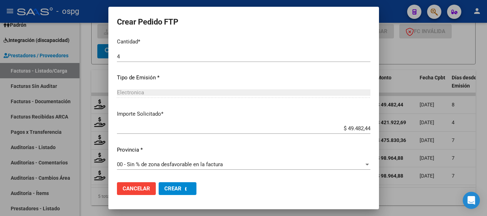
scroll to position [296, 0]
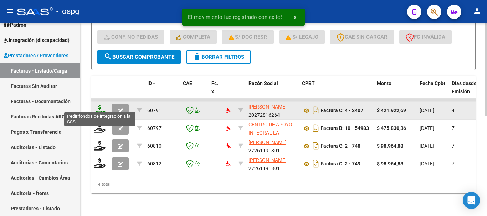
click at [96, 105] on icon at bounding box center [99, 110] width 11 height 10
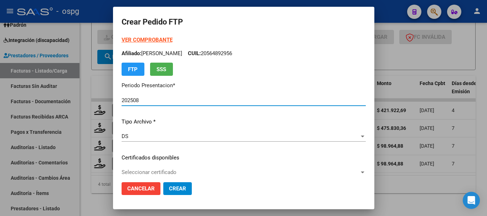
click at [140, 41] on strong "VER COMPROBANTE" at bounding box center [147, 40] width 51 height 6
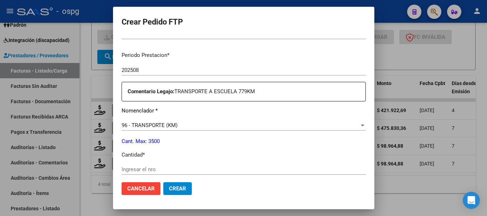
scroll to position [250, 0]
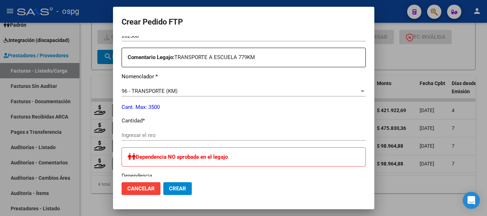
click at [218, 133] on input "Ingresar el nro" at bounding box center [244, 135] width 244 height 6
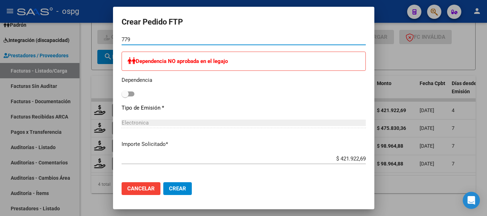
scroll to position [392, 0]
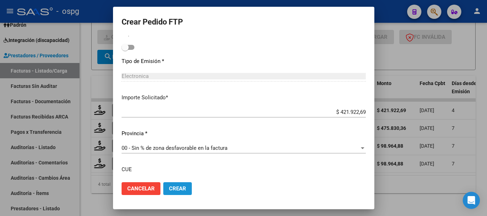
click at [169, 188] on span "Crear" at bounding box center [177, 189] width 17 height 6
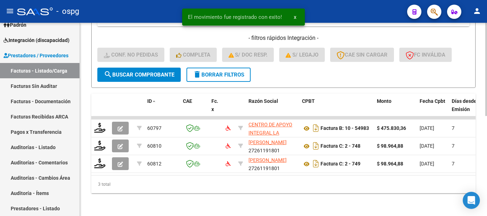
scroll to position [188, 0]
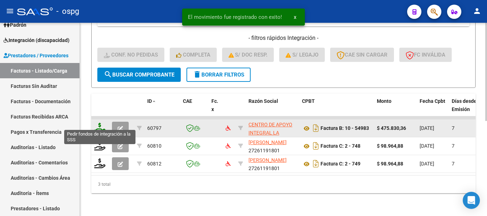
click at [99, 125] on icon at bounding box center [99, 128] width 11 height 10
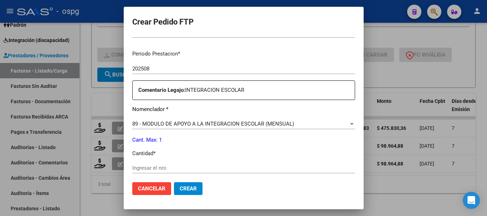
scroll to position [250, 0]
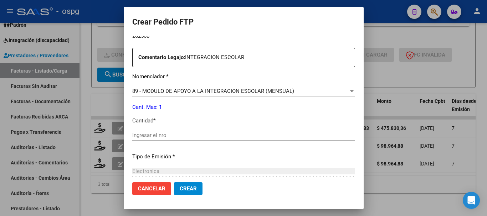
click at [251, 133] on input "Ingresar el nro" at bounding box center [243, 135] width 223 height 6
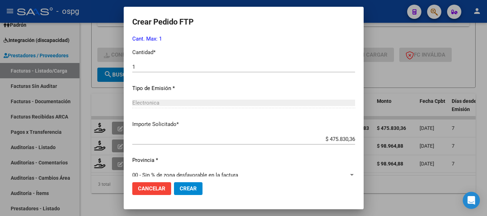
scroll to position [321, 0]
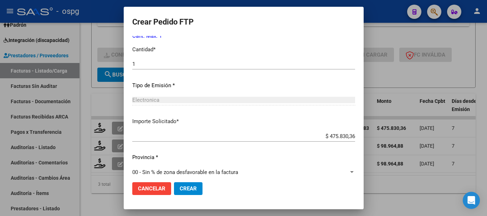
click at [180, 190] on span "Crear" at bounding box center [188, 189] width 17 height 6
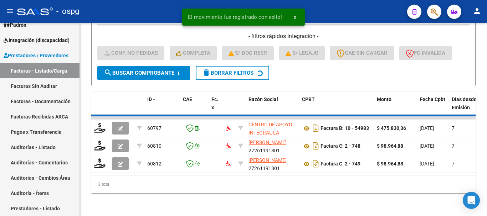
scroll to position [170, 0]
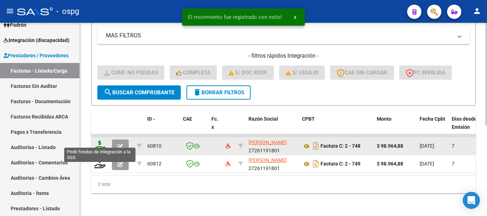
click at [98, 141] on icon at bounding box center [99, 146] width 11 height 10
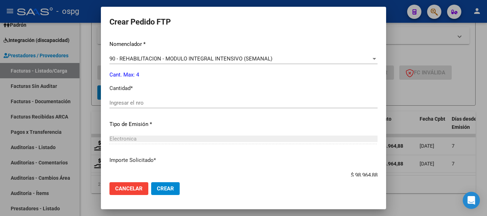
scroll to position [285, 0]
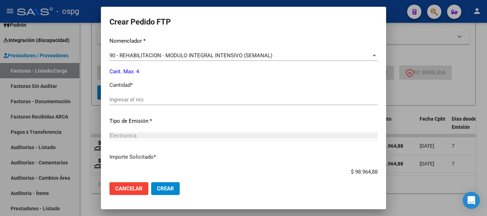
click at [260, 104] on div "Ingresar el nro" at bounding box center [243, 100] width 268 height 11
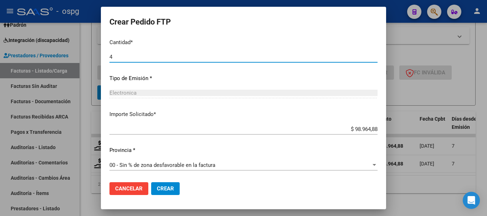
scroll to position [328, 0]
click at [168, 190] on span "Crear" at bounding box center [165, 189] width 17 height 6
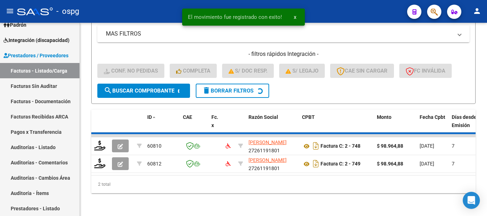
scroll to position [152, 0]
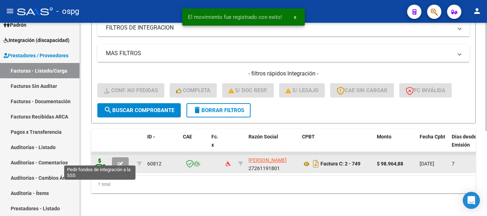
click at [100, 161] on icon at bounding box center [99, 164] width 11 height 10
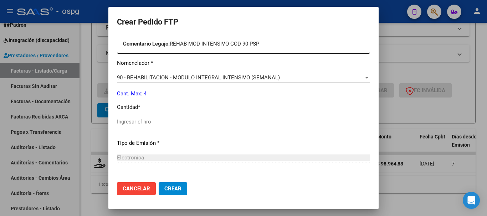
scroll to position [285, 0]
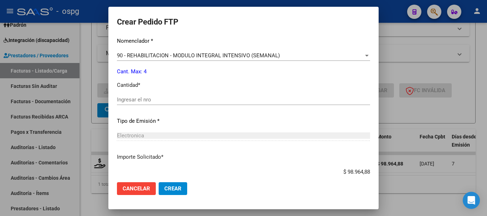
click at [244, 101] on input "Ingresar el nro" at bounding box center [243, 100] width 253 height 6
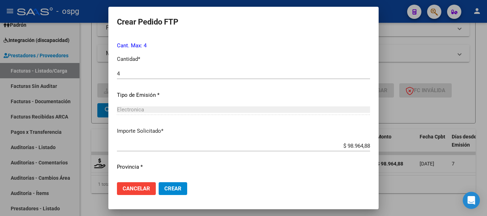
scroll to position [328, 0]
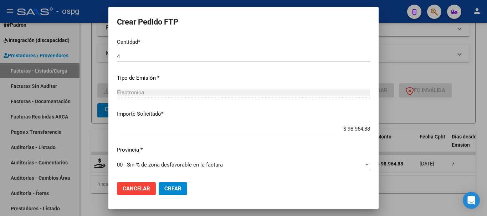
click at [174, 187] on button "Crear" at bounding box center [173, 189] width 29 height 13
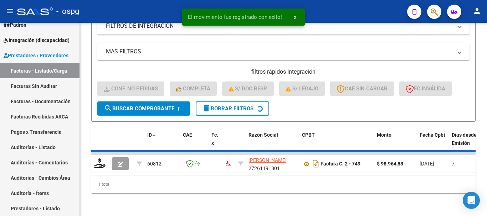
scroll to position [141, 0]
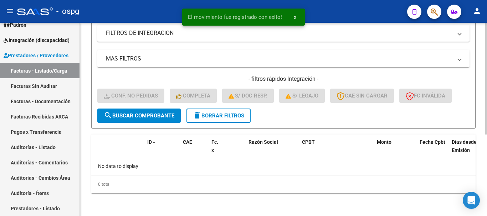
click at [220, 119] on span "delete Borrar Filtros" at bounding box center [218, 116] width 51 height 6
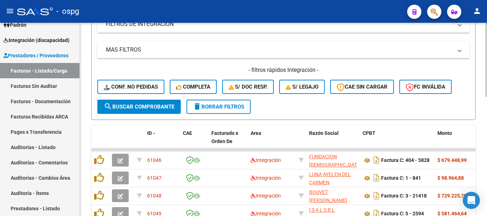
scroll to position [134, 0]
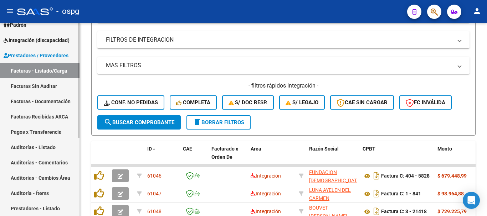
click at [27, 42] on span "Integración (discapacidad)" at bounding box center [37, 40] width 66 height 8
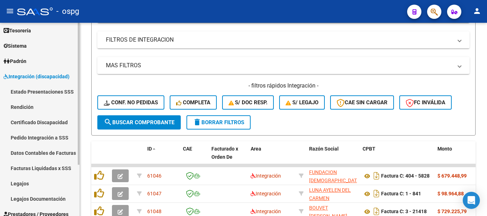
scroll to position [70, 0]
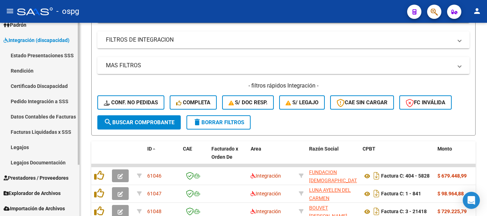
click at [40, 102] on link "Pedido Integración a SSS" at bounding box center [40, 101] width 80 height 15
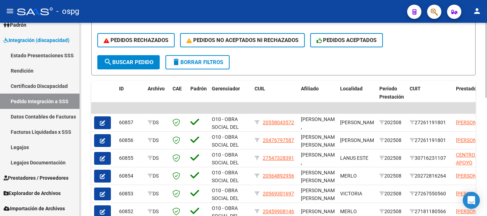
scroll to position [163, 0]
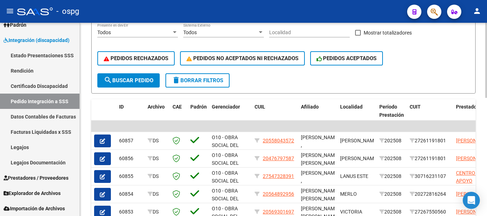
click at [194, 77] on span "delete Borrar Filtros" at bounding box center [197, 80] width 51 height 6
click at [35, 179] on span "Prestadores / Proveedores" at bounding box center [36, 178] width 65 height 8
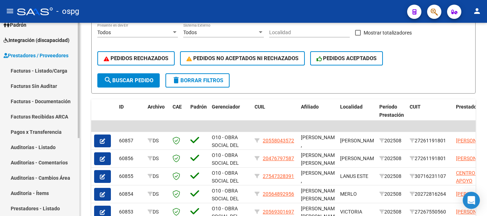
click at [45, 72] on link "Facturas - Listado/Carga" at bounding box center [40, 70] width 80 height 15
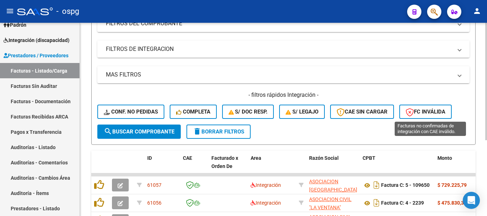
scroll to position [163, 0]
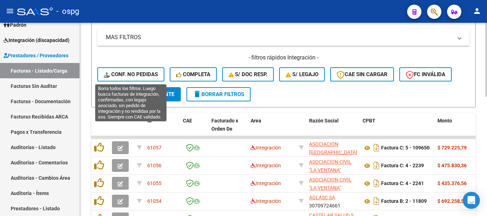
click at [130, 75] on span "Conf. no pedidas" at bounding box center [131, 74] width 54 height 6
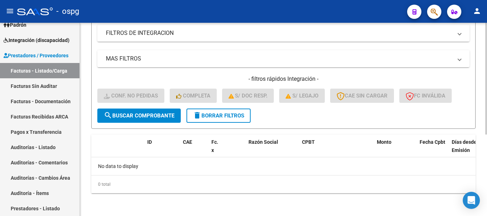
scroll to position [141, 0]
click at [229, 117] on span "delete Borrar Filtros" at bounding box center [218, 116] width 51 height 6
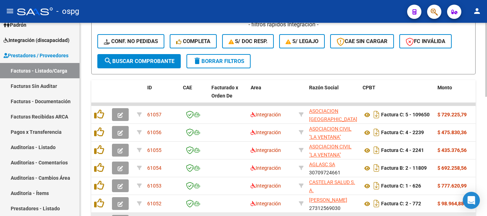
scroll to position [177, 0]
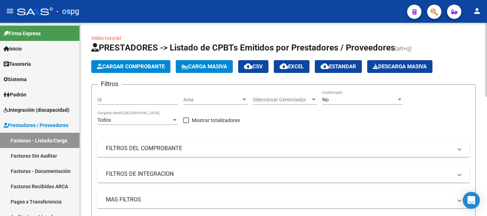
scroll to position [177, 0]
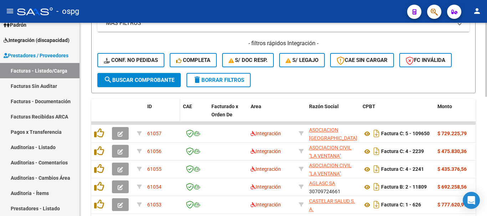
click at [149, 108] on span "ID" at bounding box center [149, 107] width 5 height 6
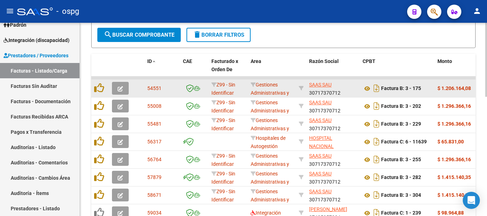
scroll to position [313, 0]
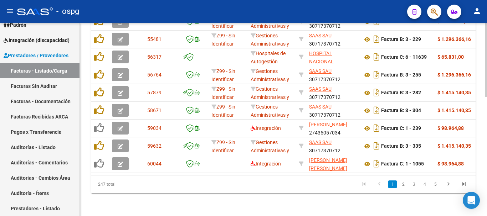
click at [415, 189] on li "3" at bounding box center [414, 185] width 11 height 12
click at [413, 187] on link "3" at bounding box center [414, 185] width 9 height 8
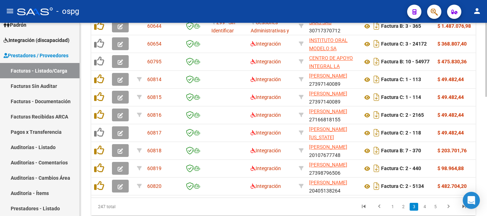
scroll to position [241, 0]
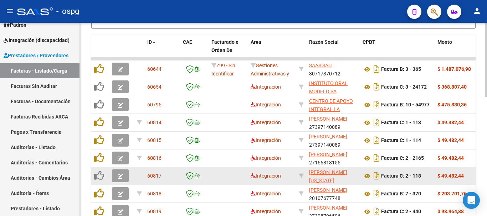
click at [119, 176] on icon "button" at bounding box center [120, 176] width 5 height 5
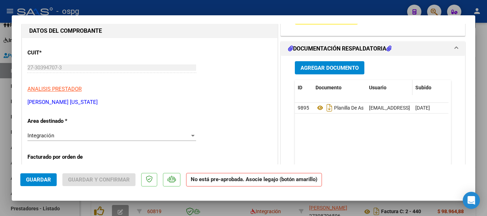
scroll to position [71, 0]
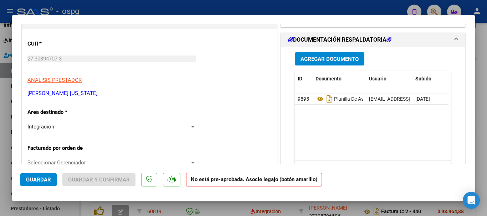
click at [485, 144] on div at bounding box center [243, 108] width 487 height 216
type input "$ 0,00"
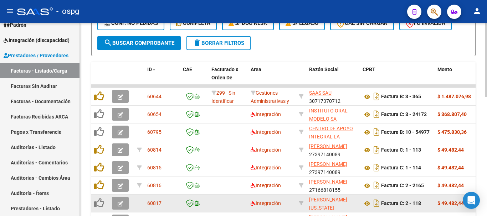
scroll to position [99, 0]
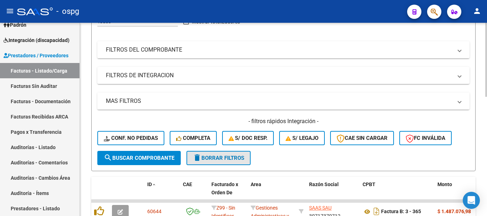
click at [236, 158] on span "delete Borrar Filtros" at bounding box center [218, 158] width 51 height 6
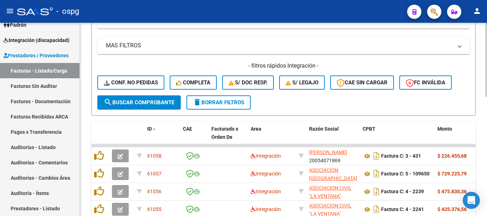
scroll to position [134, 0]
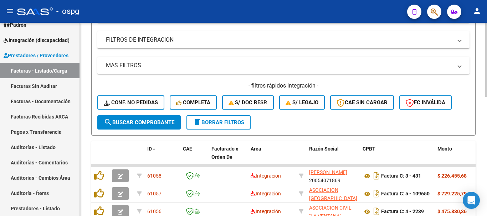
click at [156, 149] on span at bounding box center [154, 149] width 4 height 5
click at [154, 151] on span at bounding box center [154, 149] width 4 height 5
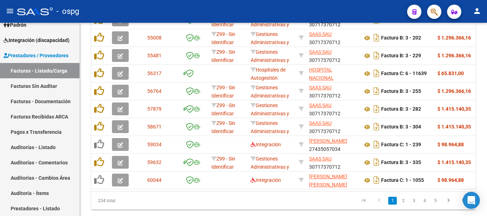
scroll to position [313, 0]
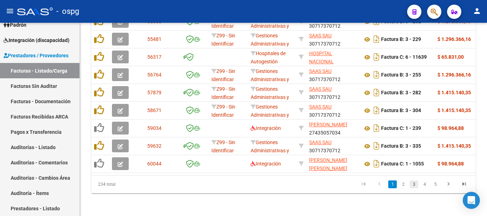
click at [412, 187] on link "3" at bounding box center [414, 185] width 9 height 8
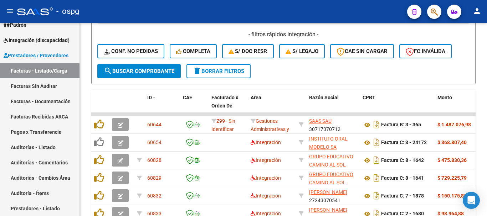
scroll to position [170, 0]
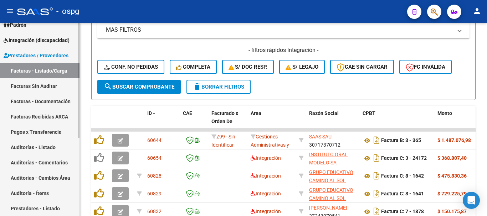
click at [40, 44] on span "Integración (discapacidad)" at bounding box center [37, 40] width 66 height 8
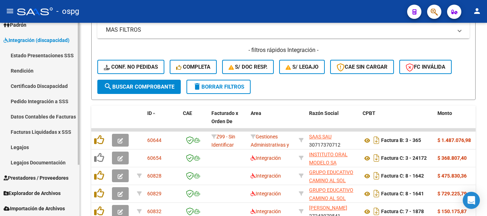
scroll to position [34, 0]
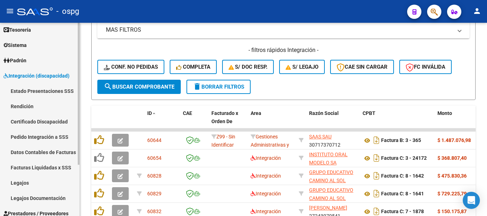
click at [42, 139] on link "Pedido Integración a SSS" at bounding box center [40, 136] width 80 height 15
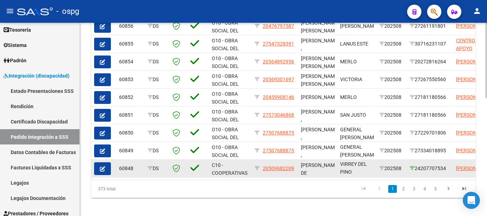
scroll to position [305, 0]
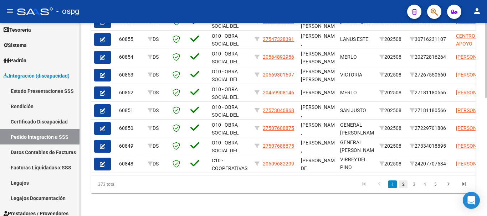
click at [404, 187] on link "2" at bounding box center [403, 185] width 9 height 8
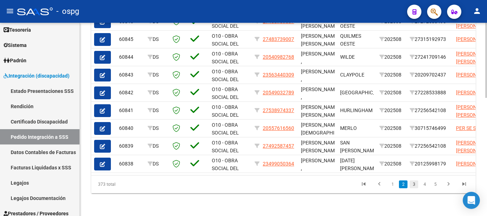
click at [413, 188] on link "3" at bounding box center [414, 185] width 9 height 8
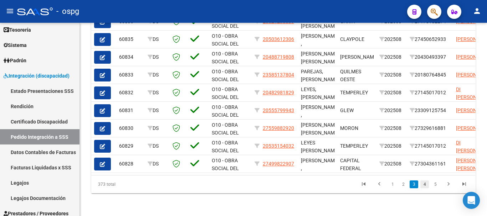
click at [426, 188] on link "4" at bounding box center [425, 185] width 9 height 8
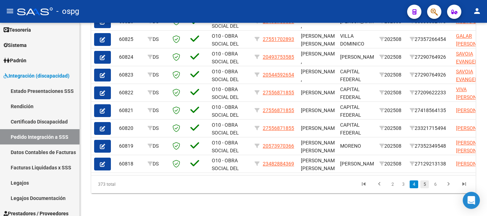
click at [424, 186] on link "5" at bounding box center [425, 185] width 9 height 8
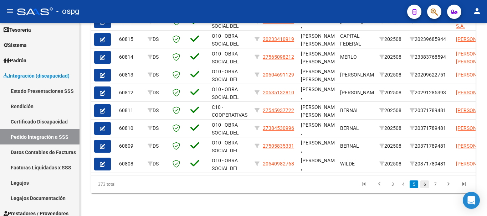
drag, startPoint x: 426, startPoint y: 187, endPoint x: 386, endPoint y: 200, distance: 42.0
click at [425, 187] on link "6" at bounding box center [425, 185] width 9 height 8
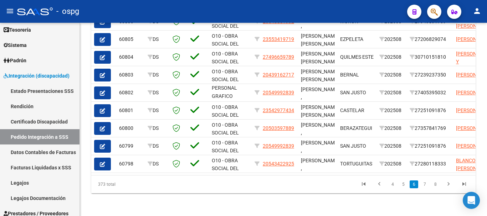
click at [426, 187] on link "7" at bounding box center [425, 185] width 9 height 8
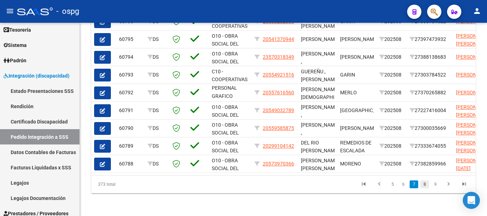
click at [427, 186] on link "8" at bounding box center [425, 185] width 9 height 8
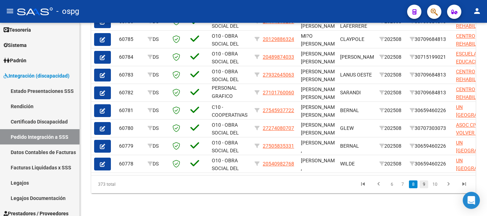
click at [428, 187] on link "9" at bounding box center [424, 185] width 9 height 8
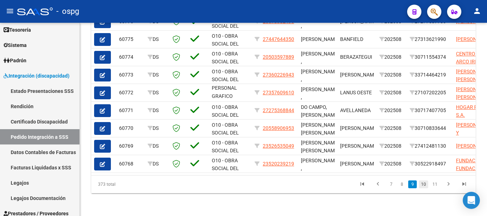
click at [423, 188] on link "10" at bounding box center [423, 185] width 9 height 8
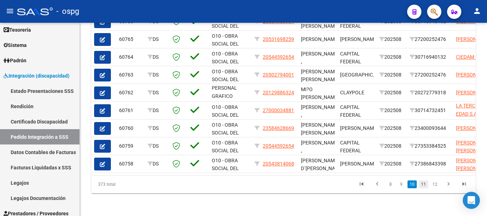
click at [424, 185] on link "11" at bounding box center [423, 185] width 9 height 8
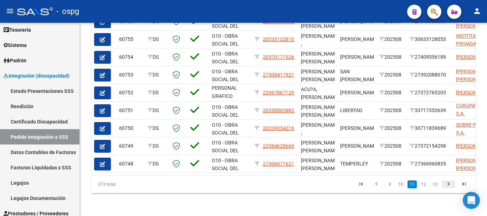
click at [450, 187] on icon "go to next page" at bounding box center [448, 185] width 9 height 9
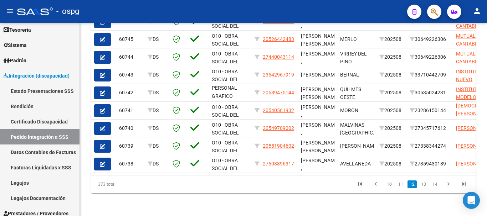
scroll to position [9, 0]
click at [463, 184] on icon "go to last page" at bounding box center [464, 185] width 9 height 9
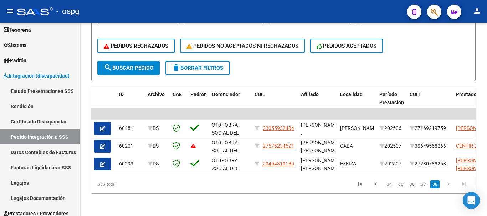
scroll to position [180, 0]
click at [361, 184] on icon "go to first page" at bounding box center [360, 185] width 9 height 9
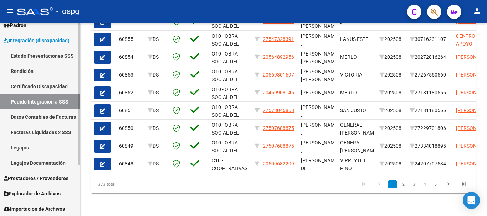
scroll to position [70, 0]
click at [31, 182] on span "Prestadores / Proveedores" at bounding box center [36, 178] width 65 height 8
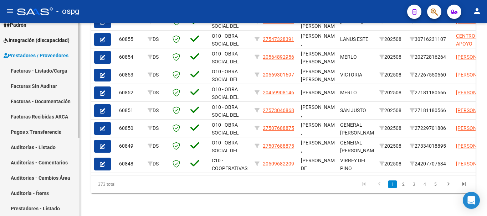
click at [52, 72] on link "Facturas - Listado/Carga" at bounding box center [40, 70] width 80 height 15
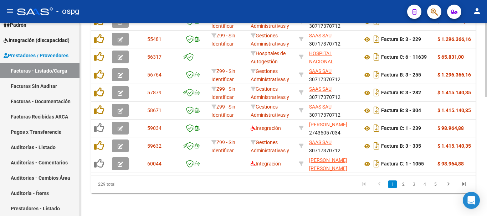
scroll to position [313, 0]
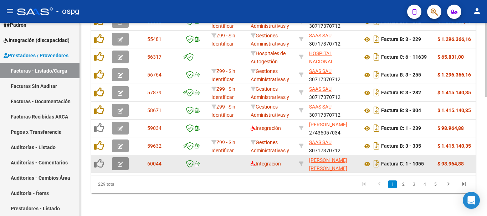
click at [120, 162] on icon "button" at bounding box center [120, 164] width 5 height 5
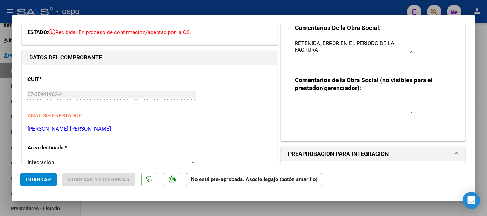
scroll to position [0, 0]
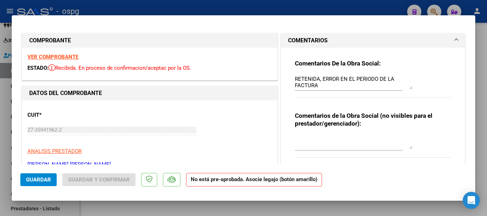
click at [50, 56] on strong "VER COMPROBANTE" at bounding box center [52, 57] width 51 height 6
click at [480, 127] on div at bounding box center [243, 108] width 487 height 216
type input "$ 0,00"
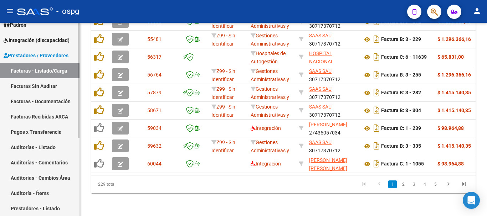
click at [31, 43] on span "Integración (discapacidad)" at bounding box center [37, 40] width 66 height 8
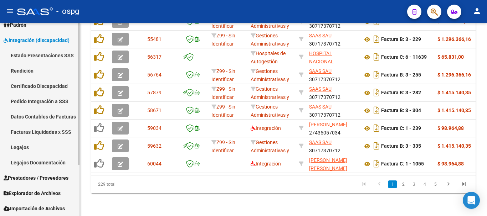
click at [54, 106] on link "Pedido Integración a SSS" at bounding box center [40, 101] width 80 height 15
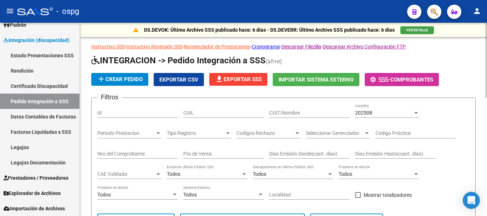
click at [394, 112] on div "202508" at bounding box center [384, 113] width 58 height 6
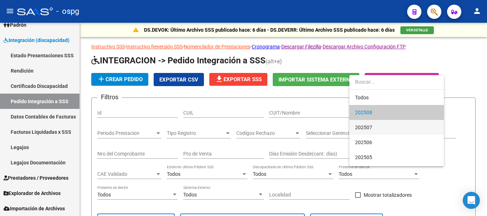
click at [384, 128] on span "202507" at bounding box center [396, 127] width 83 height 15
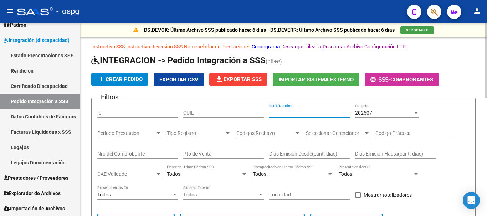
click at [284, 112] on input "CUIT/Nombre" at bounding box center [309, 113] width 81 height 6
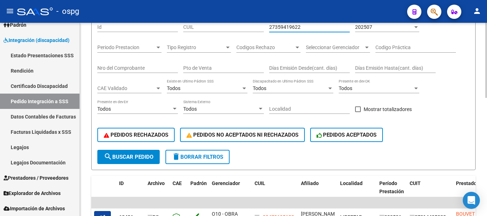
scroll to position [107, 0]
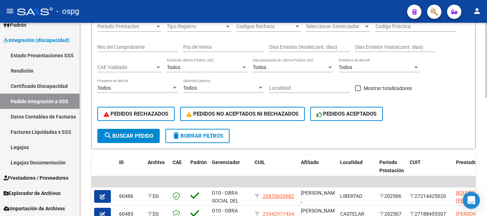
type input "27359419622"
click at [141, 140] on button "search Buscar Pedido" at bounding box center [128, 136] width 62 height 14
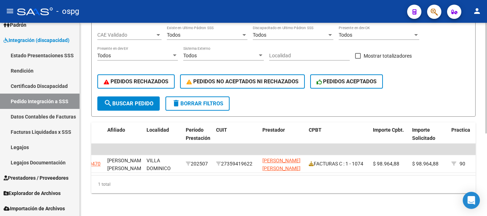
scroll to position [0, 241]
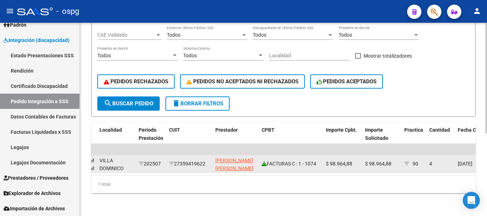
click at [265, 162] on icon at bounding box center [264, 164] width 5 height 5
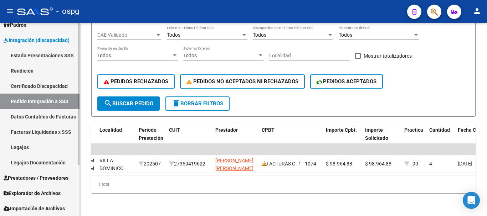
click at [40, 180] on span "Prestadores / Proveedores" at bounding box center [36, 178] width 65 height 8
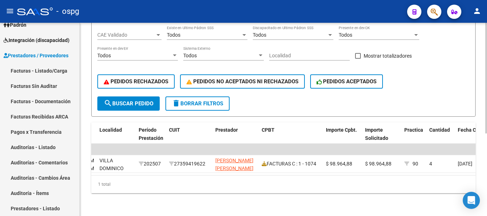
click at [209, 101] on span "delete Borrar Filtros" at bounding box center [197, 104] width 51 height 6
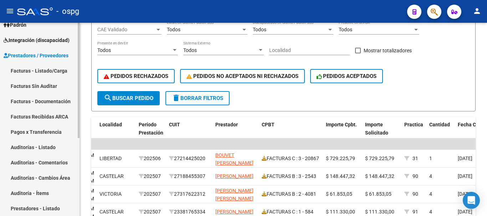
click at [44, 71] on link "Facturas - Listado/Carga" at bounding box center [40, 70] width 80 height 15
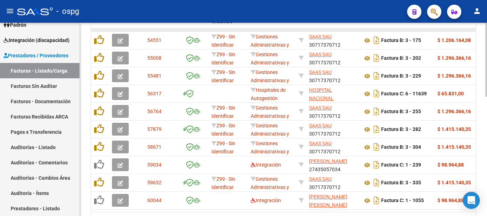
scroll to position [287, 0]
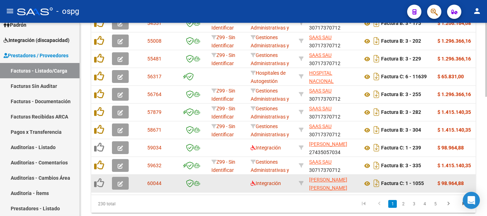
click at [120, 185] on icon "button" at bounding box center [120, 184] width 5 height 5
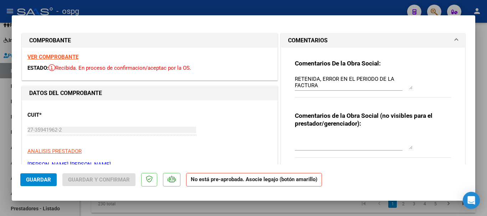
click at [328, 86] on textarea "RETENIDA, ERROR EN EL PERIODO DE LA FACTURA" at bounding box center [354, 82] width 118 height 14
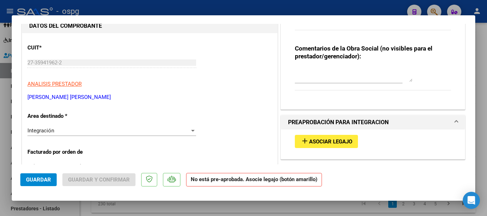
scroll to position [71, 0]
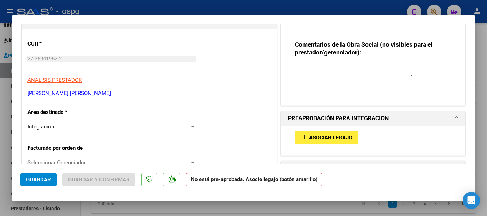
type textarea "RETENIDA, ERROR EN EL PERIODO DE LA FACTURA- ANULADA"
click at [87, 129] on div "Integración" at bounding box center [108, 127] width 162 height 6
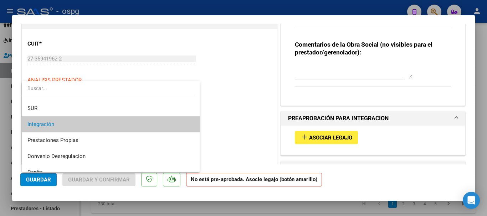
scroll to position [69, 0]
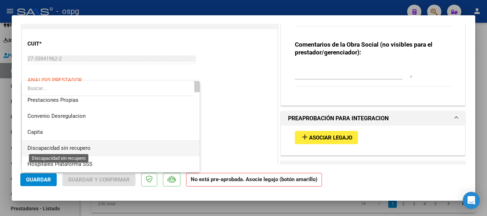
click at [74, 149] on span "Discapacidad sin recupero" at bounding box center [58, 148] width 63 height 6
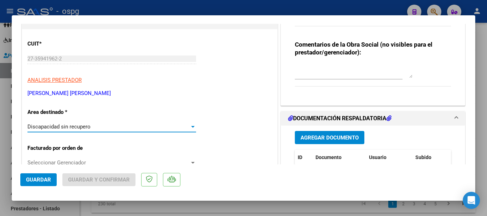
click at [34, 180] on span "Guardar" at bounding box center [38, 180] width 25 height 6
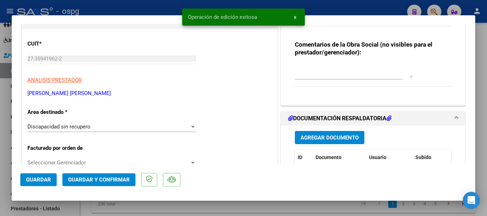
click at [485, 137] on div at bounding box center [243, 108] width 487 height 216
type input "$ 0,00"
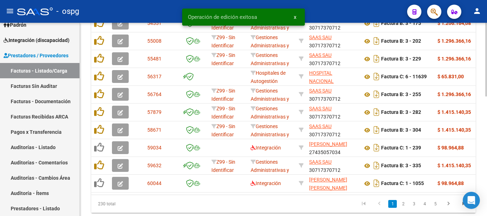
scroll to position [287, 0]
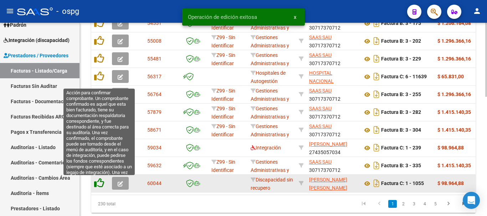
click at [99, 183] on icon at bounding box center [99, 183] width 10 height 10
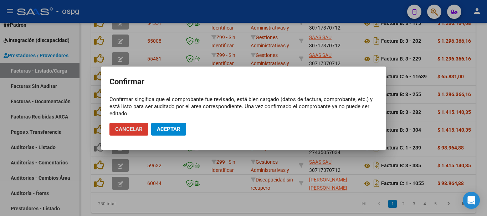
click at [179, 132] on span "Aceptar" at bounding box center [169, 129] width 24 height 6
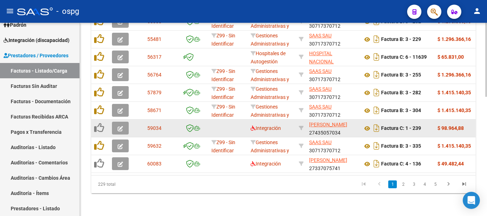
scroll to position [313, 0]
click at [121, 126] on icon "button" at bounding box center [120, 128] width 5 height 5
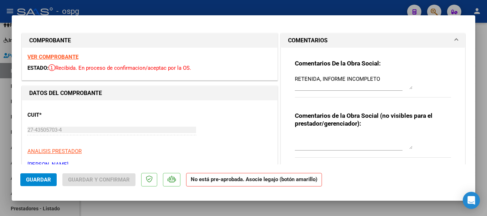
click at [65, 58] on strong "VER COMPROBANTE" at bounding box center [52, 57] width 51 height 6
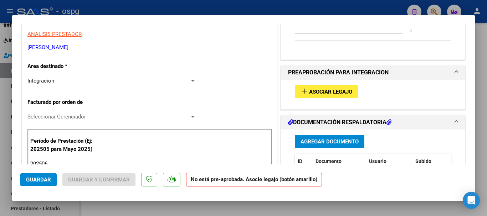
scroll to position [107, 0]
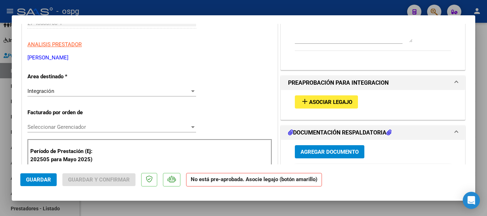
click at [329, 103] on span "Asociar Legajo" at bounding box center [330, 102] width 43 height 6
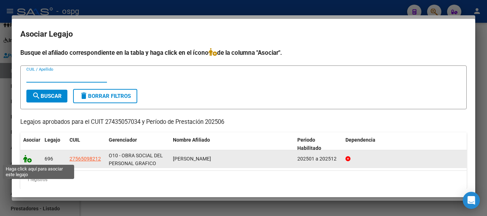
click at [30, 162] on icon at bounding box center [27, 159] width 9 height 8
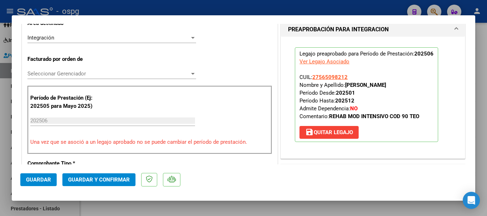
scroll to position [178, 0]
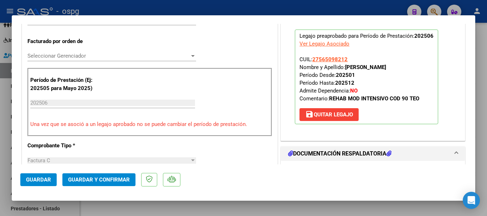
click at [51, 180] on button "Guardar" at bounding box center [38, 180] width 36 height 13
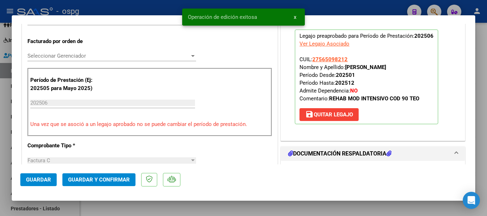
click at [484, 136] on div at bounding box center [243, 108] width 487 height 216
type input "$ 0,00"
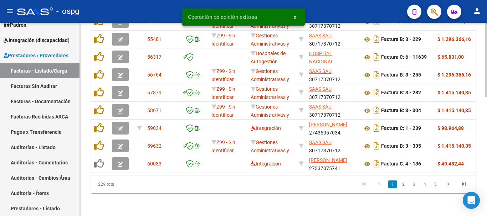
scroll to position [313, 0]
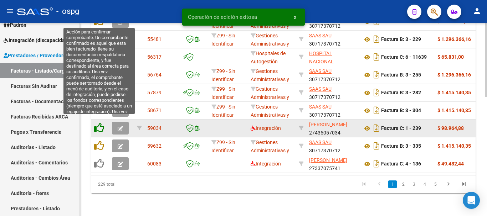
click at [100, 123] on icon at bounding box center [99, 128] width 10 height 10
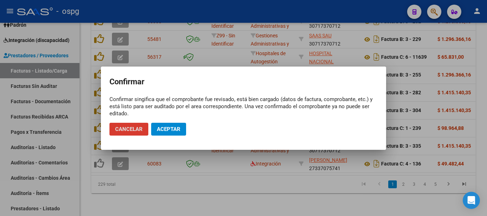
click at [168, 122] on mat-dialog-actions "Cancelar Aceptar" at bounding box center [243, 129] width 268 height 24
click at [169, 127] on span "Aceptar" at bounding box center [169, 129] width 24 height 6
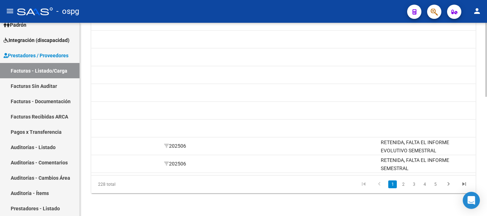
scroll to position [0, 0]
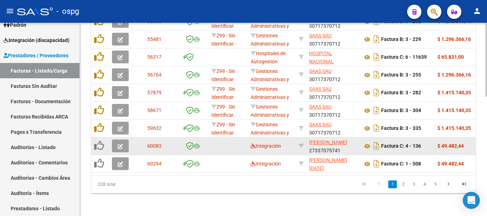
click at [121, 144] on icon "button" at bounding box center [120, 146] width 5 height 5
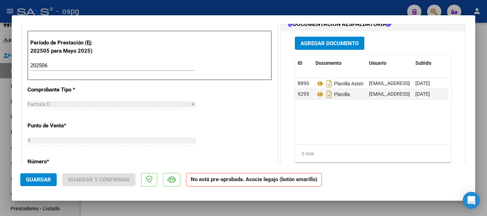
scroll to position [214, 0]
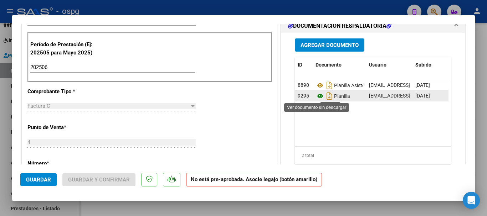
click at [316, 96] on icon at bounding box center [320, 96] width 9 height 9
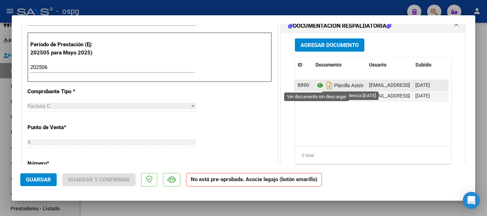
click at [317, 84] on icon at bounding box center [320, 85] width 9 height 9
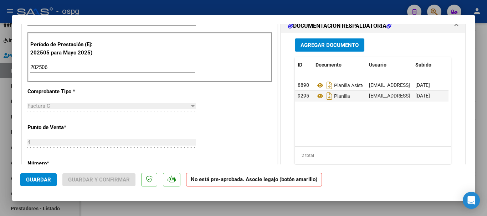
click at [484, 164] on div at bounding box center [243, 108] width 487 height 216
type input "$ 0,00"
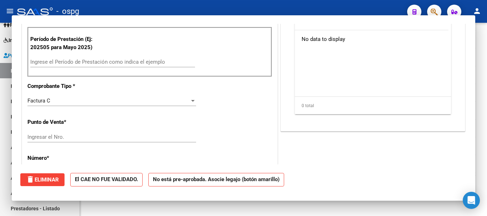
scroll to position [0, 0]
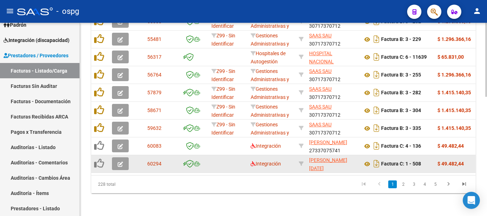
click at [119, 162] on icon "button" at bounding box center [120, 164] width 5 height 5
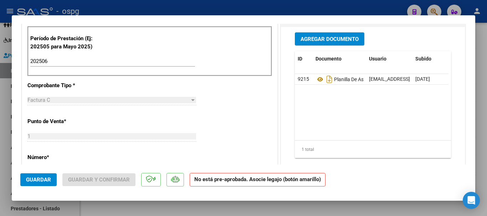
scroll to position [143, 0]
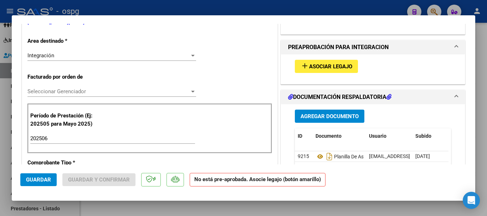
click at [483, 149] on div at bounding box center [243, 108] width 487 height 216
type input "$ 0,00"
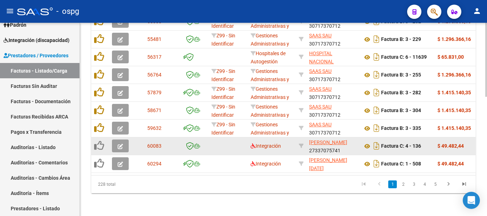
scroll to position [313, 0]
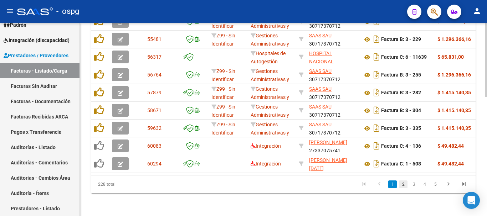
click at [403, 188] on link "2" at bounding box center [403, 185] width 9 height 8
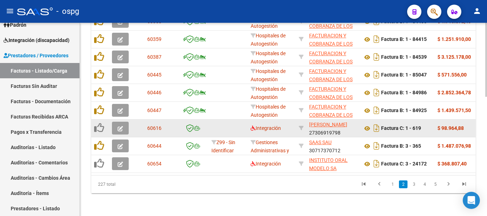
click at [119, 126] on icon "button" at bounding box center [120, 128] width 5 height 5
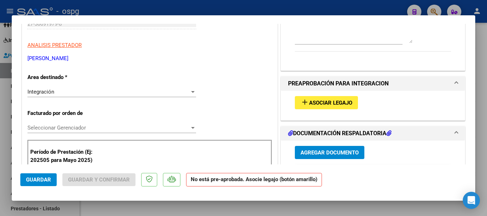
scroll to position [143, 0]
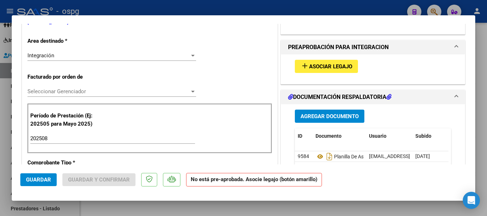
click at [481, 145] on div at bounding box center [243, 108] width 487 height 216
type input "$ 0,00"
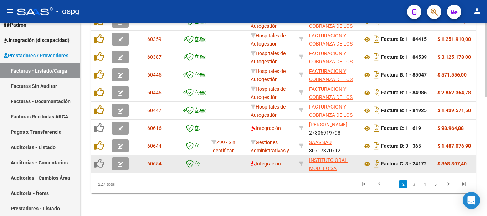
click at [121, 162] on icon "button" at bounding box center [120, 164] width 5 height 5
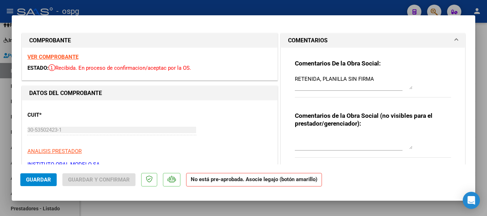
click at [486, 129] on div at bounding box center [243, 108] width 487 height 216
type input "$ 0,00"
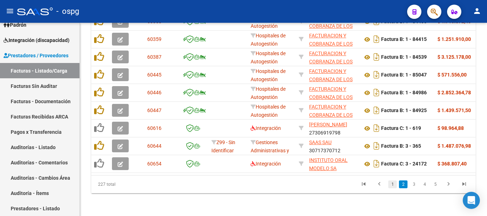
click at [392, 187] on link "1" at bounding box center [392, 185] width 9 height 8
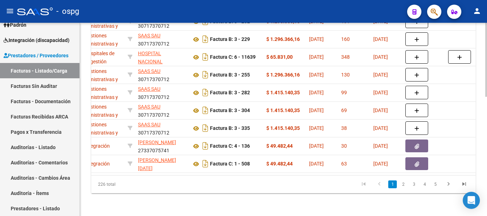
scroll to position [0, 178]
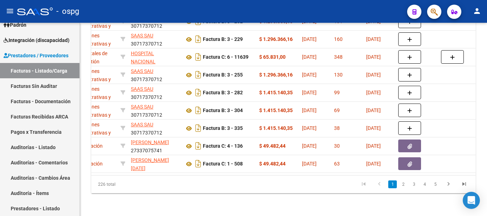
click at [200, 182] on datatable-pager "1 2 3 4 5" at bounding box center [321, 185] width 302 height 12
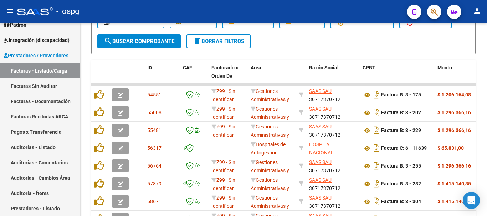
scroll to position [206, 0]
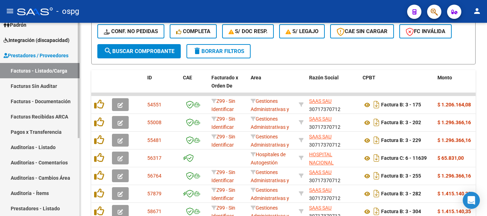
click at [36, 44] on link "Integración (discapacidad)" at bounding box center [40, 39] width 80 height 15
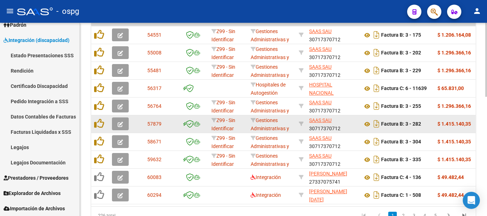
scroll to position [313, 0]
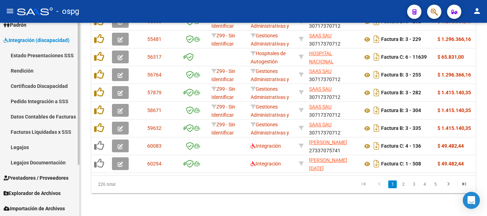
click at [34, 104] on link "Pedido Integración a SSS" at bounding box center [40, 101] width 80 height 15
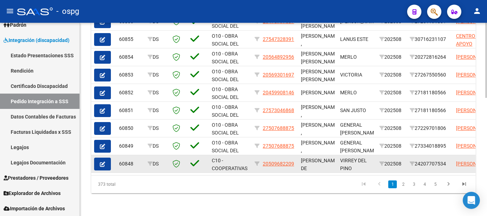
scroll to position [305, 0]
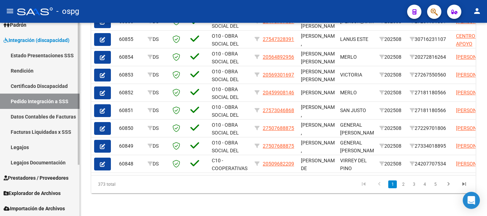
click at [39, 177] on span "Prestadores / Proveedores" at bounding box center [36, 178] width 65 height 8
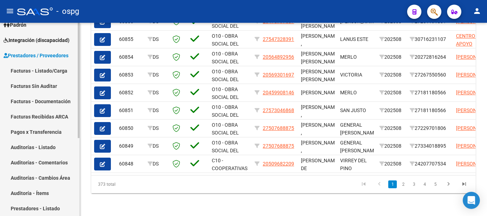
click at [55, 70] on link "Facturas - Listado/Carga" at bounding box center [40, 70] width 80 height 15
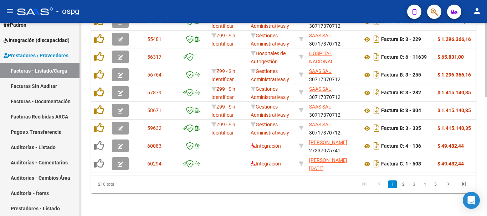
scroll to position [313, 0]
click at [414, 187] on link "3" at bounding box center [414, 185] width 9 height 8
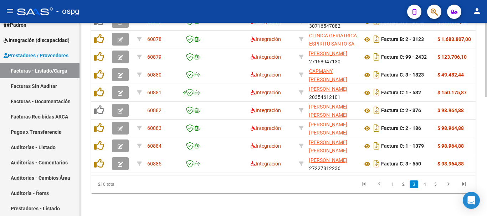
scroll to position [277, 0]
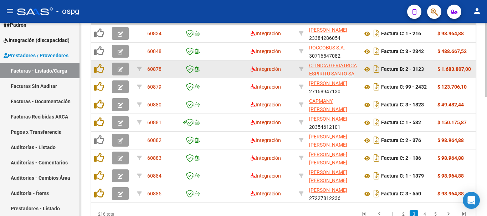
click at [120, 70] on icon "button" at bounding box center [120, 69] width 5 height 5
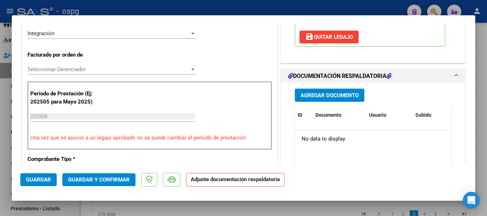
scroll to position [178, 0]
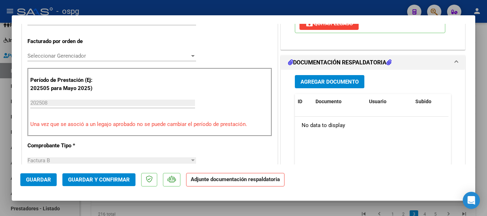
click at [482, 149] on div at bounding box center [243, 108] width 487 height 216
type input "$ 0,00"
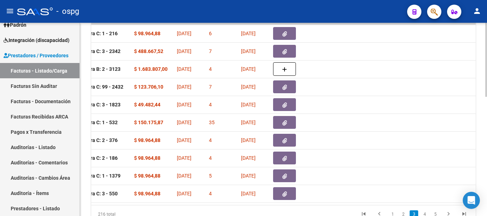
scroll to position [0, 0]
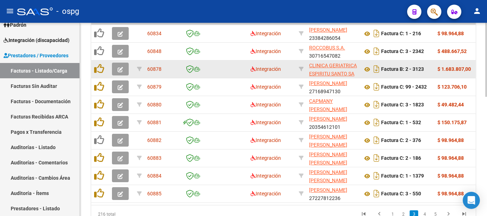
click at [119, 70] on icon "button" at bounding box center [120, 69] width 5 height 5
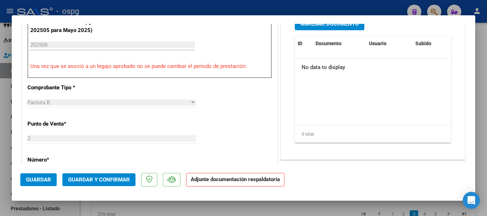
scroll to position [250, 0]
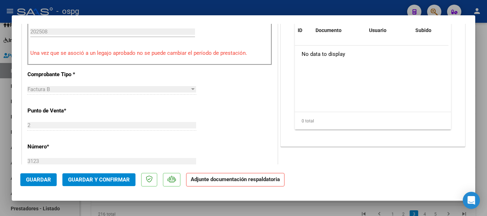
click at [484, 132] on div at bounding box center [243, 108] width 487 height 216
type input "$ 0,00"
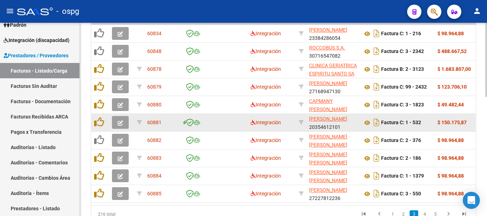
scroll to position [170, 0]
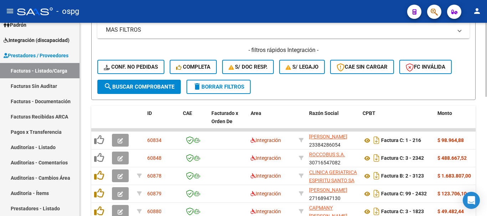
click at [231, 87] on span "delete Borrar Filtros" at bounding box center [218, 87] width 51 height 6
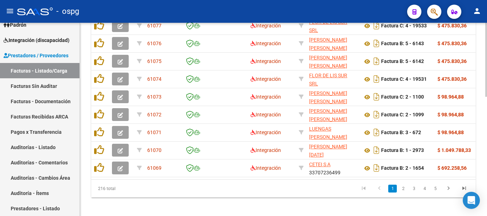
scroll to position [313, 0]
